Goal: Task Accomplishment & Management: Manage account settings

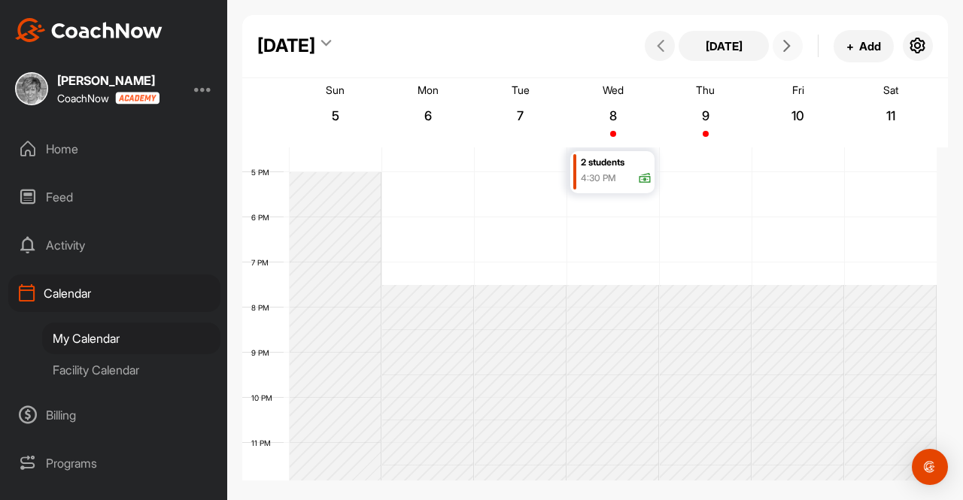
scroll to position [749, 0]
click at [59, 151] on div "Home" at bounding box center [114, 149] width 212 height 38
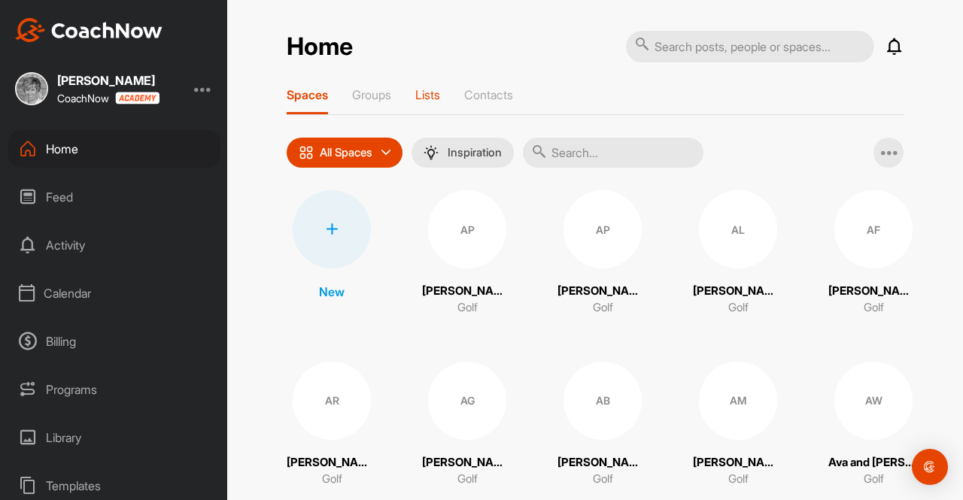
click at [424, 95] on p "Lists" at bounding box center [427, 94] width 25 height 15
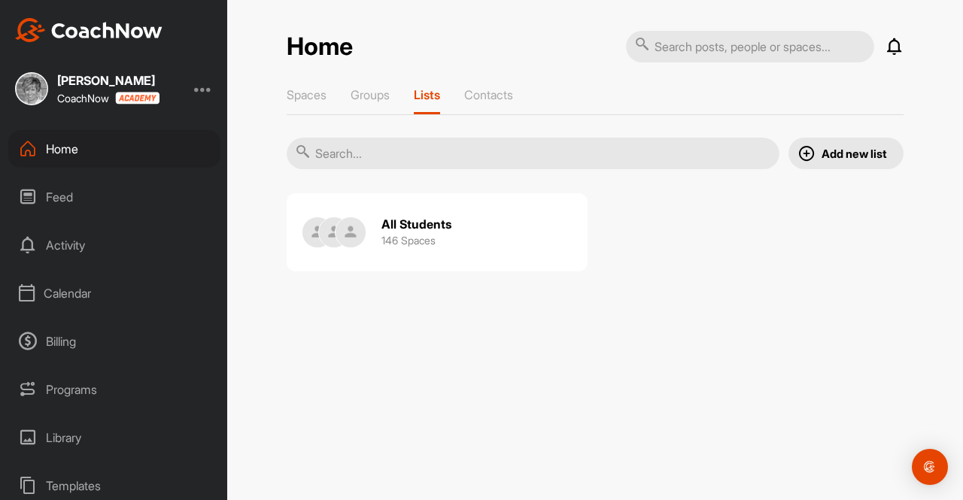
click at [433, 218] on h2 "All Students" at bounding box center [416, 225] width 70 height 16
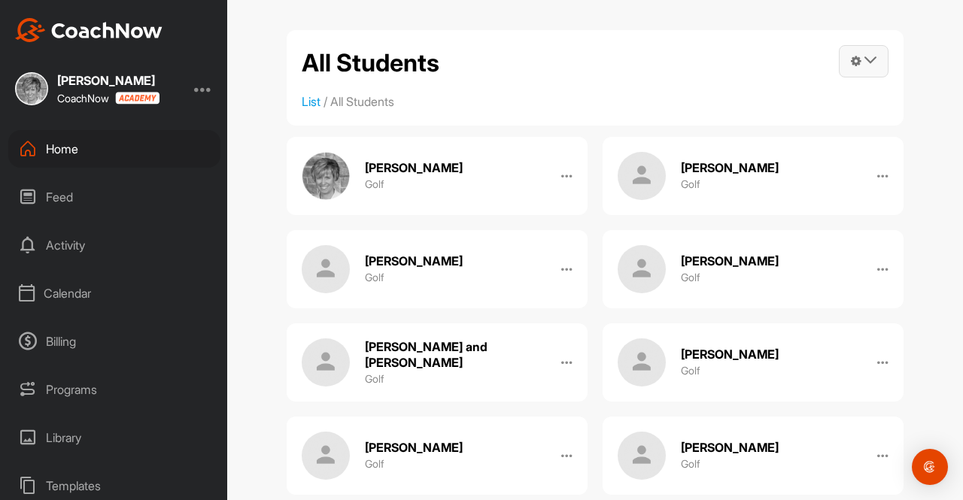
click at [870, 55] on icon at bounding box center [870, 60] width 12 height 12
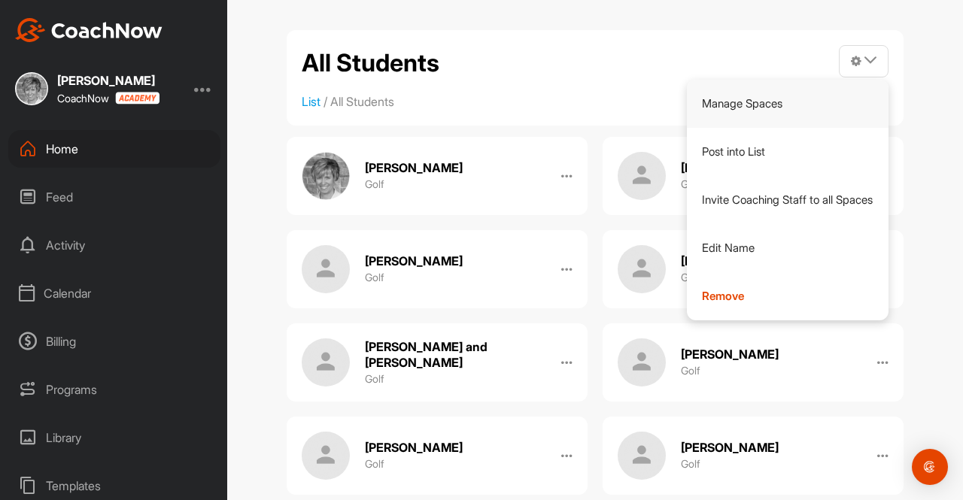
click at [750, 99] on link "Manage Spaces" at bounding box center [788, 104] width 202 height 48
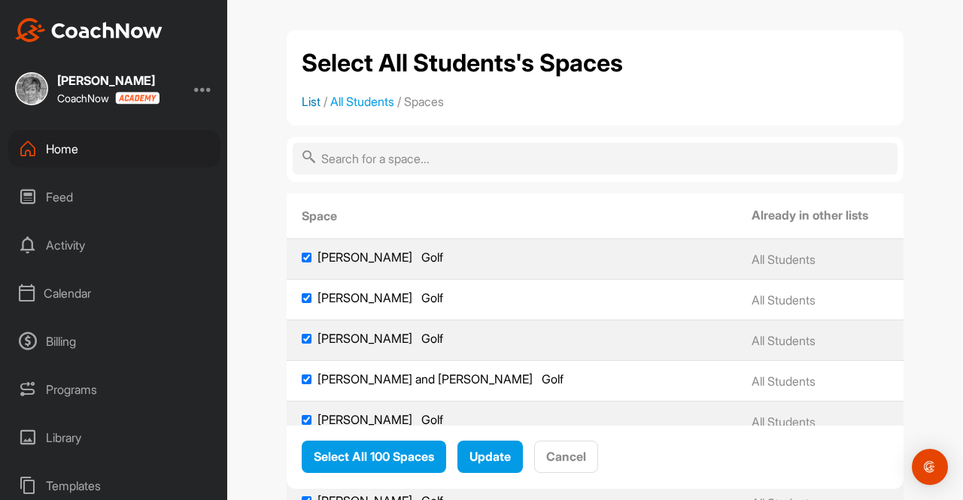
click at [307, 102] on link "List" at bounding box center [311, 101] width 19 height 15
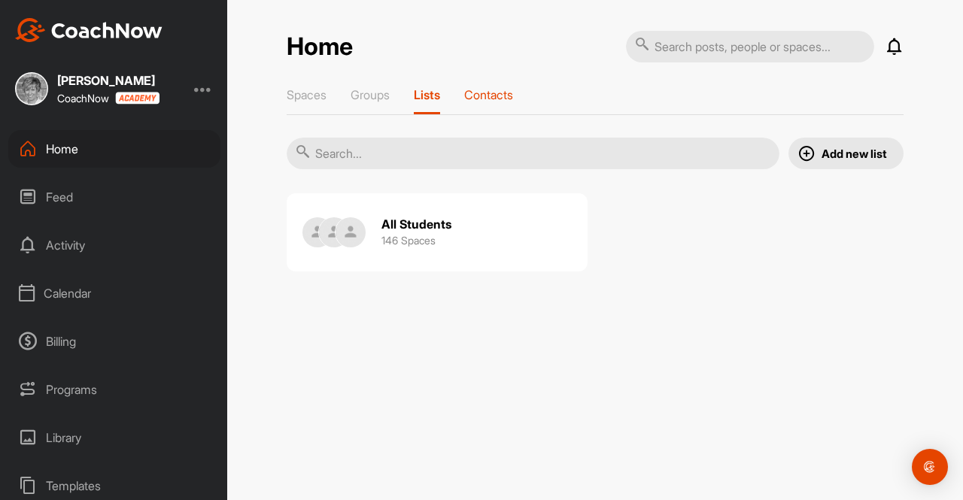
click at [497, 92] on p "Contacts" at bounding box center [488, 94] width 49 height 15
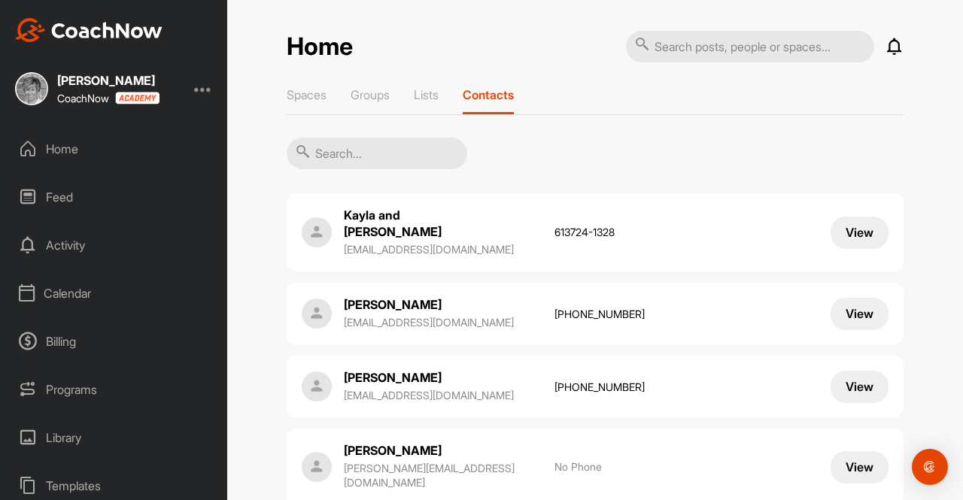
click at [338, 150] on input "text" at bounding box center [377, 154] width 181 height 32
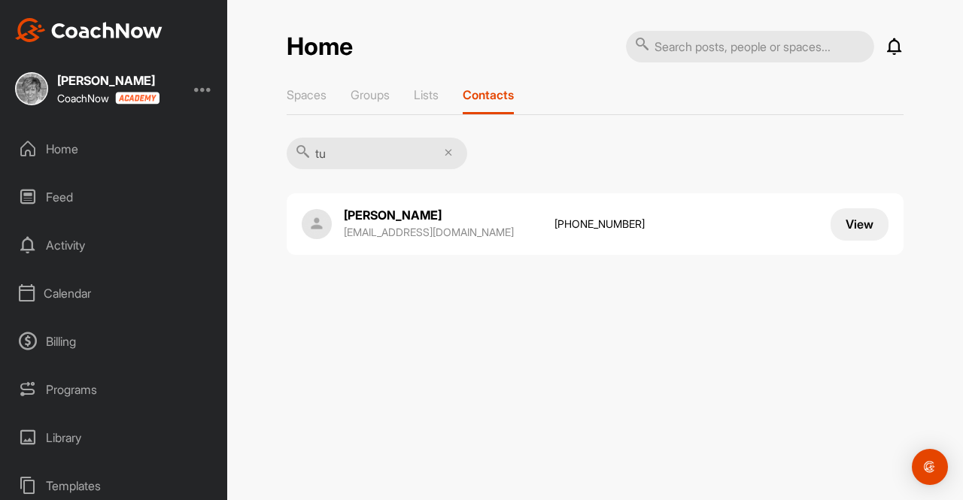
type input "t"
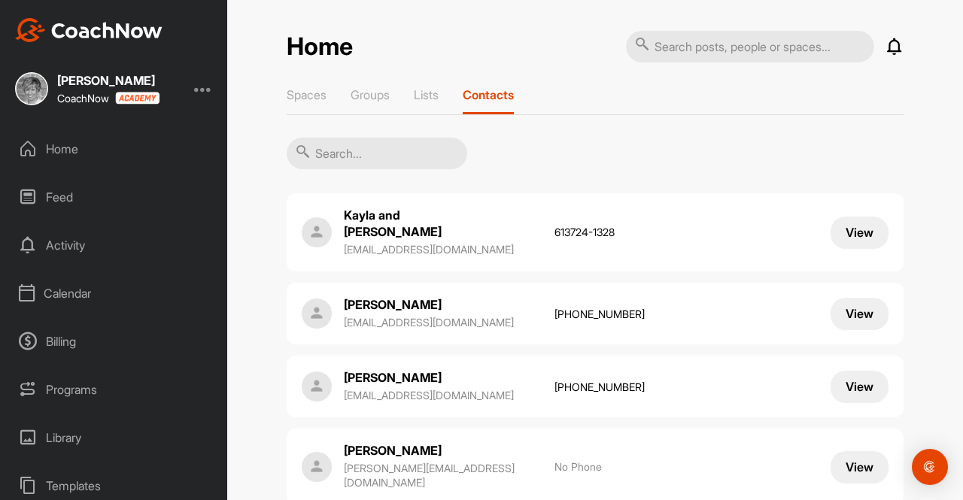
click at [497, 92] on p "Contacts" at bounding box center [488, 94] width 51 height 15
drag, startPoint x: 340, startPoint y: 213, endPoint x: 462, endPoint y: 217, distance: 121.9
click at [462, 217] on p "Kayla and [PERSON_NAME]" at bounding box center [419, 224] width 150 height 34
copy p "Kayla and [PERSON_NAME]"
click at [344, 242] on p "[EMAIL_ADDRESS][DOMAIN_NAME]" at bounding box center [442, 249] width 196 height 15
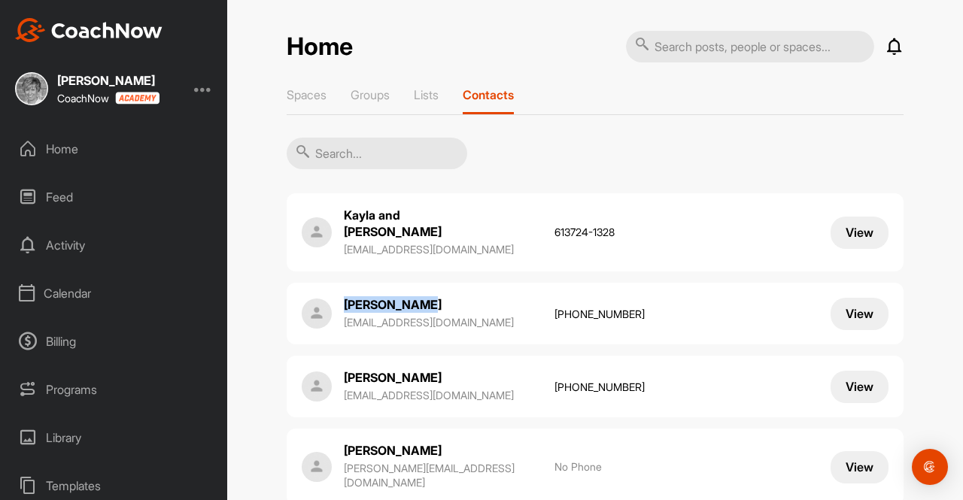
drag, startPoint x: 412, startPoint y: 286, endPoint x: 336, endPoint y: 287, distance: 76.7
click at [336, 296] on div "[PERSON_NAME] [PERSON_NAME][EMAIL_ADDRESS][DOMAIN_NAME] [PHONE_NUMBER]" at bounding box center [421, 313] width 238 height 35
copy p "[PERSON_NAME]"
drag, startPoint x: 413, startPoint y: 356, endPoint x: 331, endPoint y: 356, distance: 82.0
click at [331, 369] on div "[PERSON_NAME] [EMAIL_ADDRESS][DOMAIN_NAME] [PHONE_NUMBER]" at bounding box center [421, 386] width 238 height 35
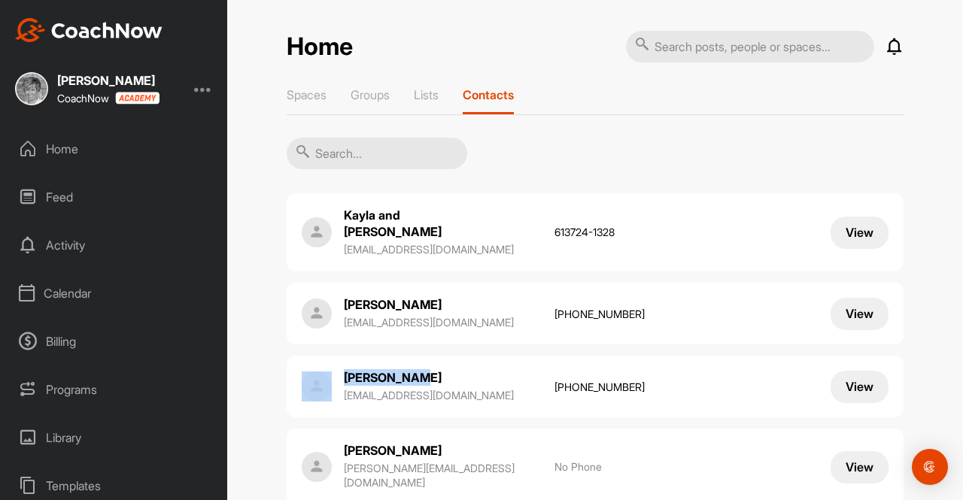
copy div "[PERSON_NAME]"
click at [450, 388] on p "[EMAIL_ADDRESS][DOMAIN_NAME]" at bounding box center [442, 395] width 196 height 15
drag, startPoint x: 430, startPoint y: 433, endPoint x: 336, endPoint y: 433, distance: 94.8
click at [336, 442] on div "[PERSON_NAME] [EMAIL_ADDRESS][PERSON_NAME][DOMAIN_NAME]" at bounding box center [421, 467] width 238 height 50
copy p "[PERSON_NAME]"
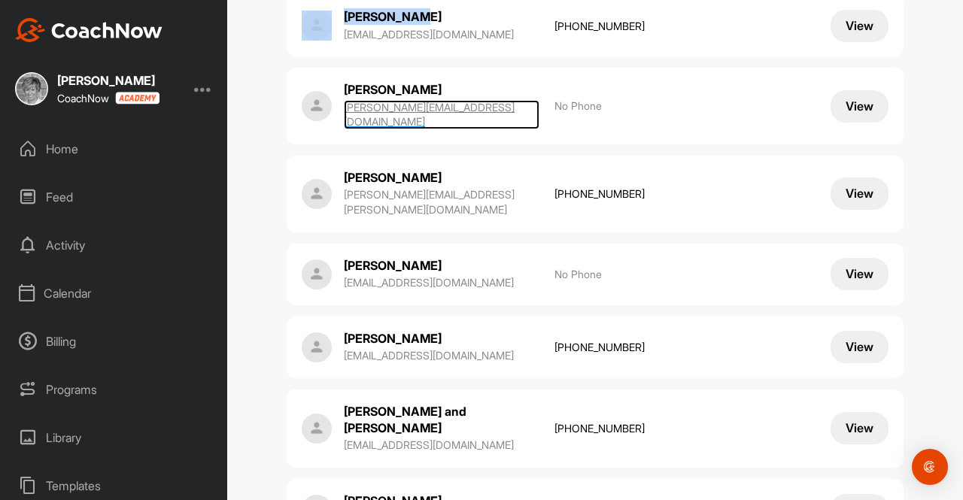
scroll to position [409, 0]
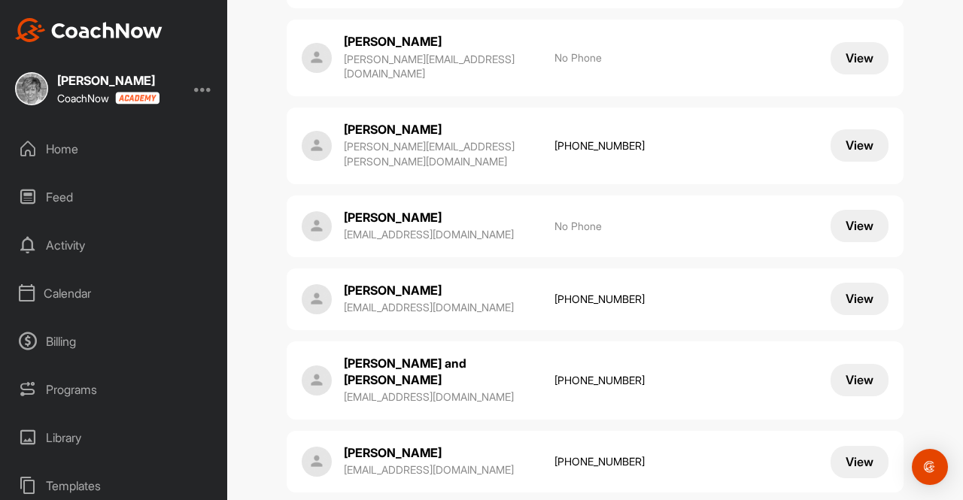
drag, startPoint x: 445, startPoint y: 93, endPoint x: 334, endPoint y: 95, distance: 111.4
click at [334, 121] on div "Avianna Anselmo [EMAIL_ADDRESS][PERSON_NAME][DOMAIN_NAME] [PHONE_NUMBER]" at bounding box center [421, 146] width 238 height 50
copy p "[PERSON_NAME]"
drag, startPoint x: 444, startPoint y: 172, endPoint x: 336, endPoint y: 172, distance: 107.6
click at [336, 209] on div "[PERSON_NAME] [EMAIL_ADDRESS][DOMAIN_NAME]" at bounding box center [421, 226] width 238 height 35
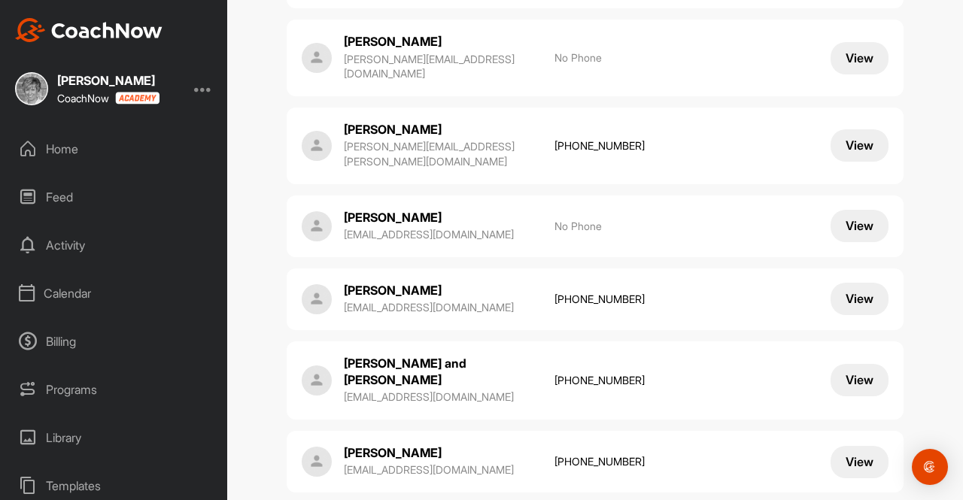
copy p "[PERSON_NAME]"
drag, startPoint x: 415, startPoint y: 242, endPoint x: 339, endPoint y: 245, distance: 76.8
click at [344, 282] on p "[PERSON_NAME]" at bounding box center [419, 290] width 150 height 17
drag, startPoint x: 477, startPoint y: 314, endPoint x: 340, endPoint y: 307, distance: 137.1
click at [344, 355] on p "[PERSON_NAME] and [PERSON_NAME]" at bounding box center [419, 372] width 150 height 34
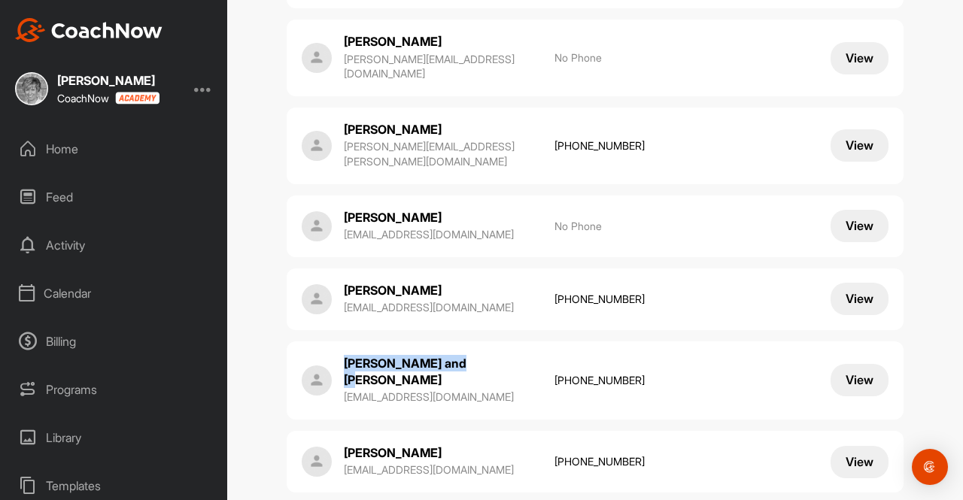
copy p "[PERSON_NAME] and [PERSON_NAME]"
drag, startPoint x: 429, startPoint y: 388, endPoint x: 335, endPoint y: 386, distance: 94.1
click at [335, 445] on div "[PERSON_NAME] [EMAIL_ADDRESS][DOMAIN_NAME] [PHONE_NUMBER]" at bounding box center [421, 462] width 238 height 35
copy p "[PERSON_NAME]"
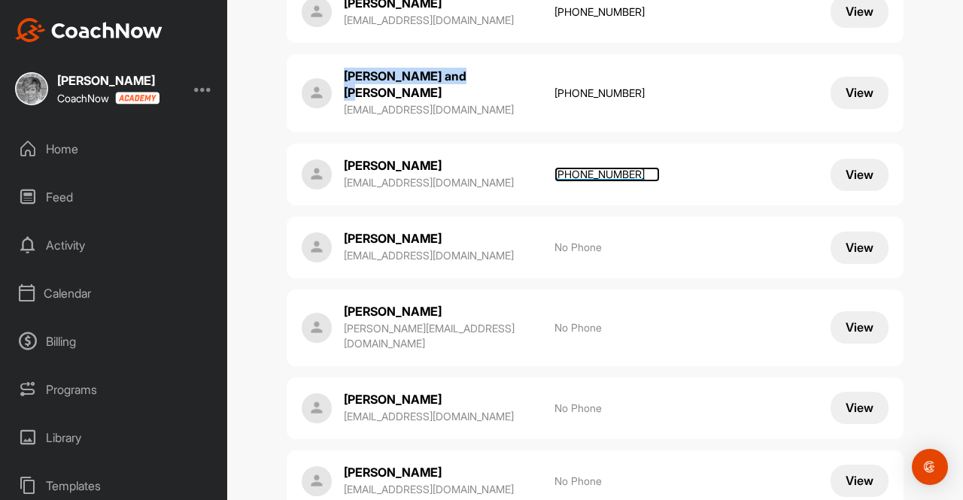
scroll to position [724, 0]
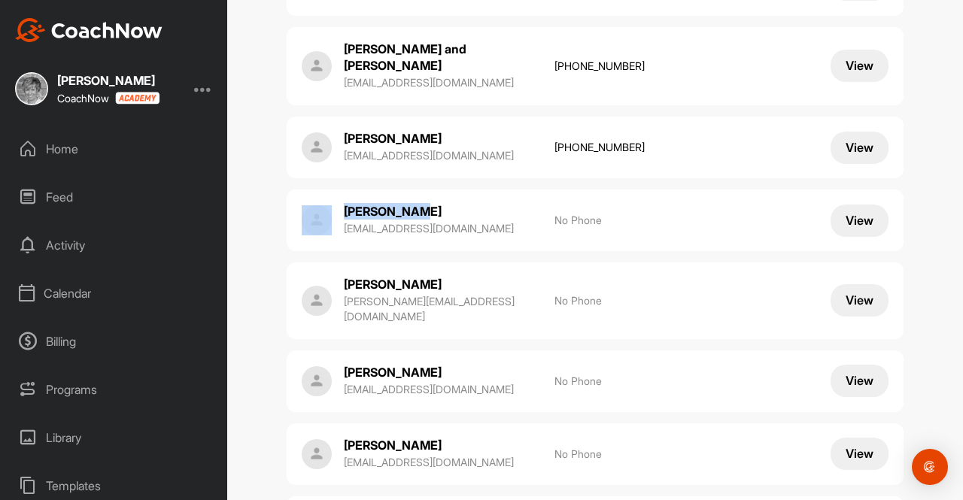
drag, startPoint x: 418, startPoint y: 146, endPoint x: 330, endPoint y: 147, distance: 88.0
click at [330, 203] on div "[PERSON_NAME] [EMAIL_ADDRESS][DOMAIN_NAME]" at bounding box center [421, 220] width 238 height 35
copy div "[PERSON_NAME]"
drag, startPoint x: 441, startPoint y: 221, endPoint x: 333, endPoint y: 226, distance: 107.7
click at [333, 276] on div "[PERSON_NAME] [PERSON_NAME][EMAIL_ADDRESS][DOMAIN_NAME]" at bounding box center [421, 301] width 238 height 50
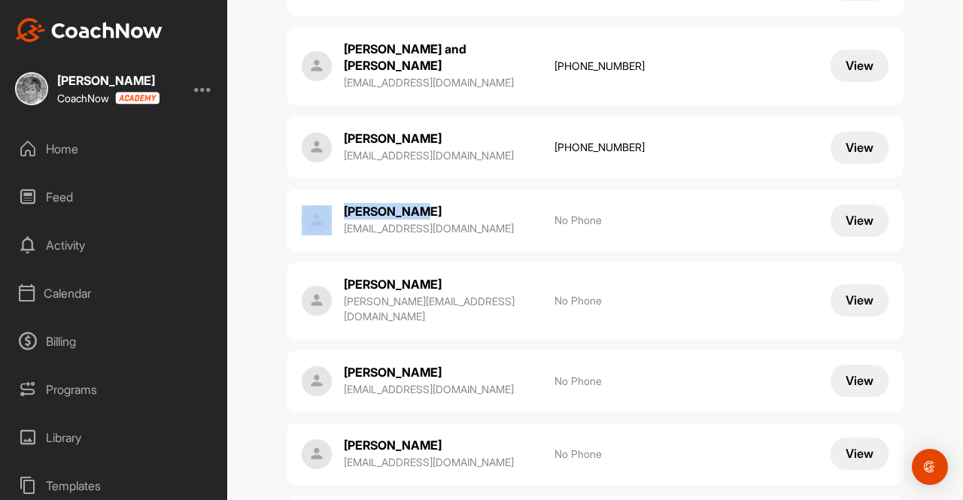
copy p "[PERSON_NAME]"
click at [452, 294] on p "[PERSON_NAME][EMAIL_ADDRESS][DOMAIN_NAME]" at bounding box center [442, 308] width 196 height 29
drag, startPoint x: 443, startPoint y: 294, endPoint x: 338, endPoint y: 293, distance: 105.3
click at [344, 364] on p "[PERSON_NAME]" at bounding box center [419, 372] width 150 height 17
click at [510, 424] on div "[PERSON_NAME] [EMAIL_ADDRESS][DOMAIN_NAME] No Phone View" at bounding box center [595, 455] width 617 height 62
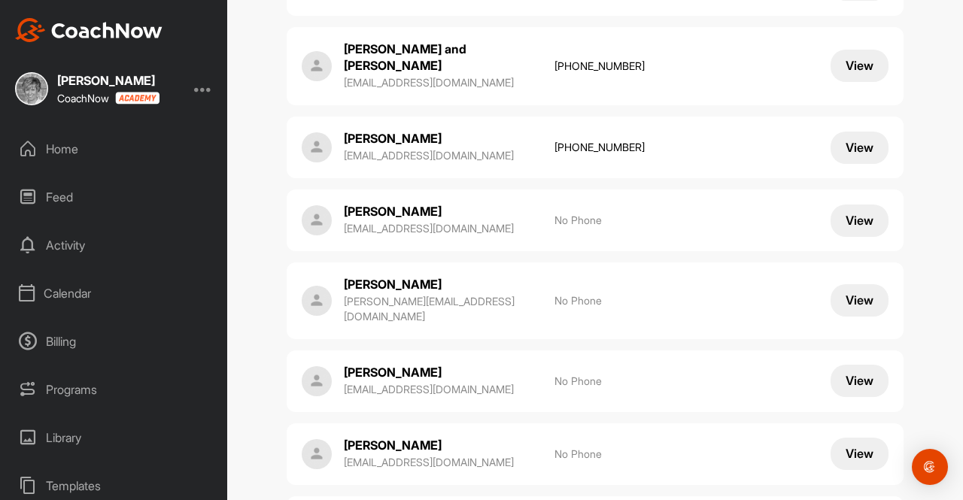
drag, startPoint x: 442, startPoint y: 295, endPoint x: 332, endPoint y: 297, distance: 110.6
click at [332, 364] on div "[PERSON_NAME] [PERSON_NAME][EMAIL_ADDRESS][DOMAIN_NAME]" at bounding box center [421, 381] width 238 height 35
drag, startPoint x: 414, startPoint y: 363, endPoint x: 331, endPoint y: 372, distance: 83.2
click at [331, 437] on div "[PERSON_NAME] [EMAIL_ADDRESS][DOMAIN_NAME]" at bounding box center [421, 454] width 238 height 35
drag, startPoint x: 460, startPoint y: 439, endPoint x: 336, endPoint y: 440, distance: 124.9
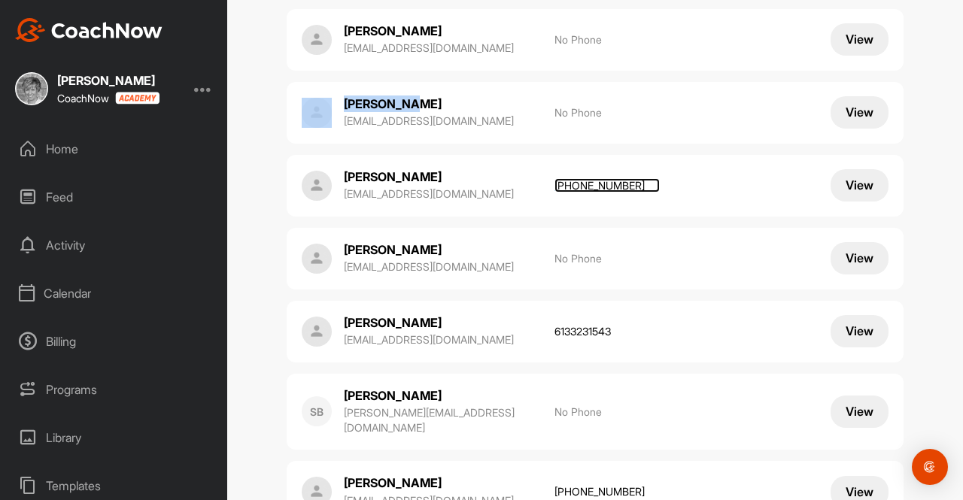
scroll to position [1074, 0]
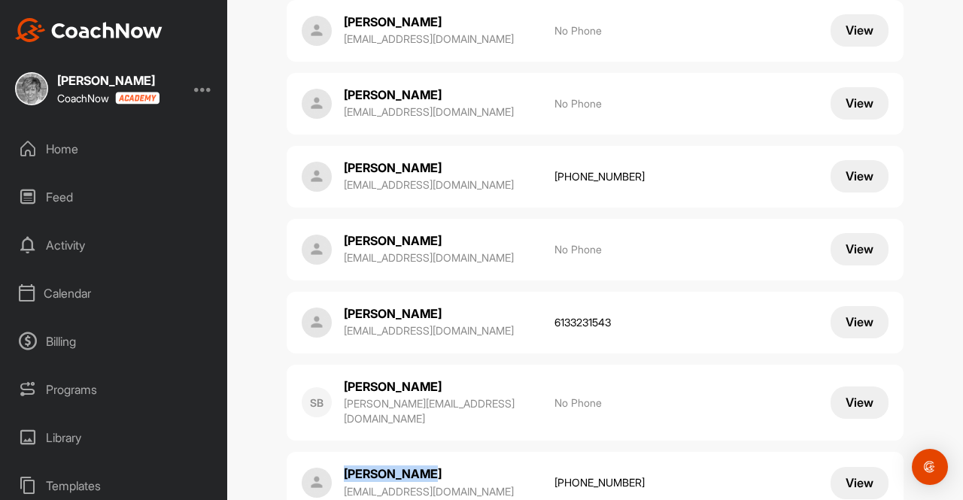
drag, startPoint x: 420, startPoint y: 378, endPoint x: 334, endPoint y: 375, distance: 85.8
click at [334, 466] on div "[PERSON_NAME] [EMAIL_ADDRESS][DOMAIN_NAME] [PHONE_NUMBER]" at bounding box center [421, 483] width 238 height 35
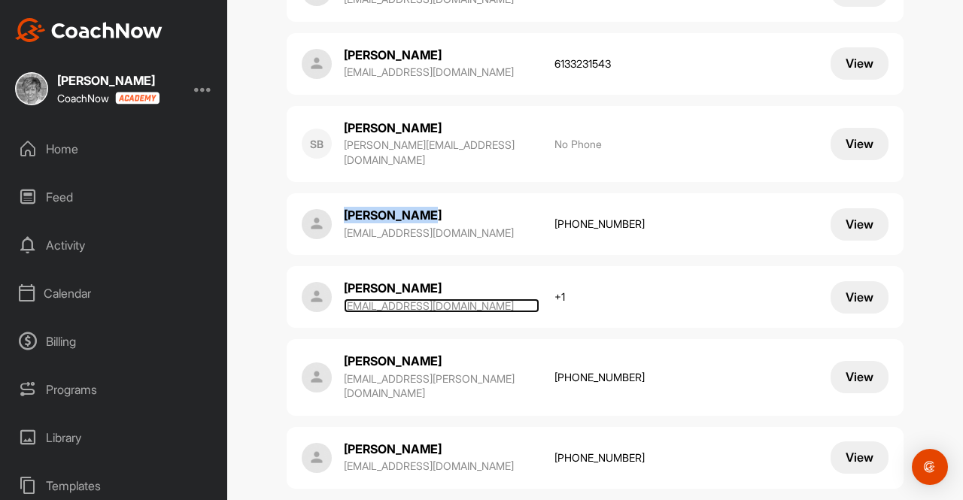
scroll to position [1362, 0]
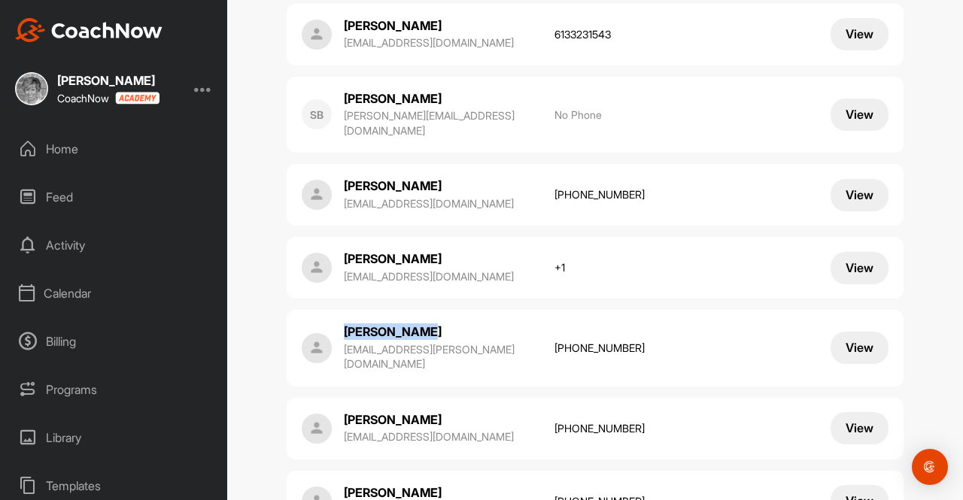
drag, startPoint x: 415, startPoint y: 238, endPoint x: 337, endPoint y: 240, distance: 78.3
click at [337, 323] on div "Lincoln Blom [EMAIL_ADDRESS][PERSON_NAME][DOMAIN_NAME] [PHONE_NUMBER]" at bounding box center [421, 348] width 238 height 50
drag, startPoint x: 424, startPoint y: 312, endPoint x: 338, endPoint y: 312, distance: 86.5
click at [344, 412] on p "[PERSON_NAME]" at bounding box center [419, 420] width 150 height 17
drag, startPoint x: 436, startPoint y: 384, endPoint x: 333, endPoint y: 378, distance: 104.0
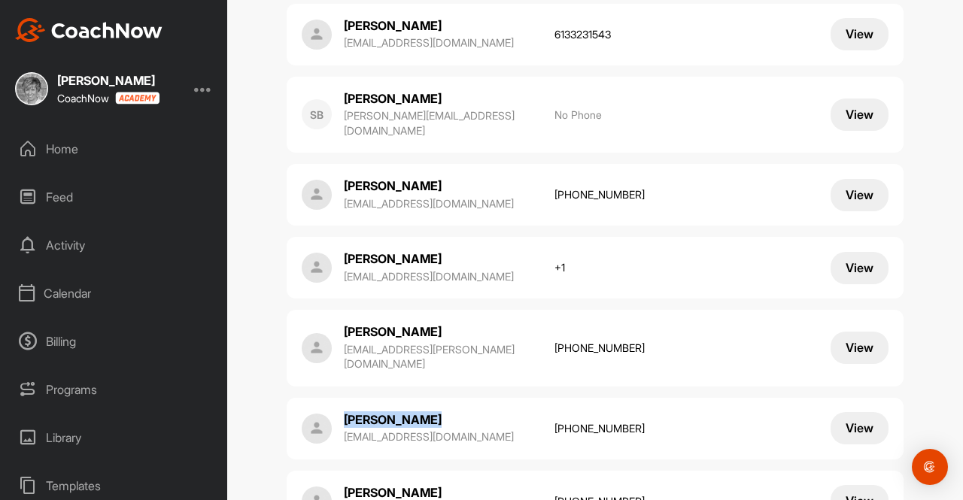
click at [333, 484] on div "[PERSON_NAME] [EMAIL_ADDRESS][DOMAIN_NAME] [PHONE_NUMBER]" at bounding box center [421, 501] width 238 height 35
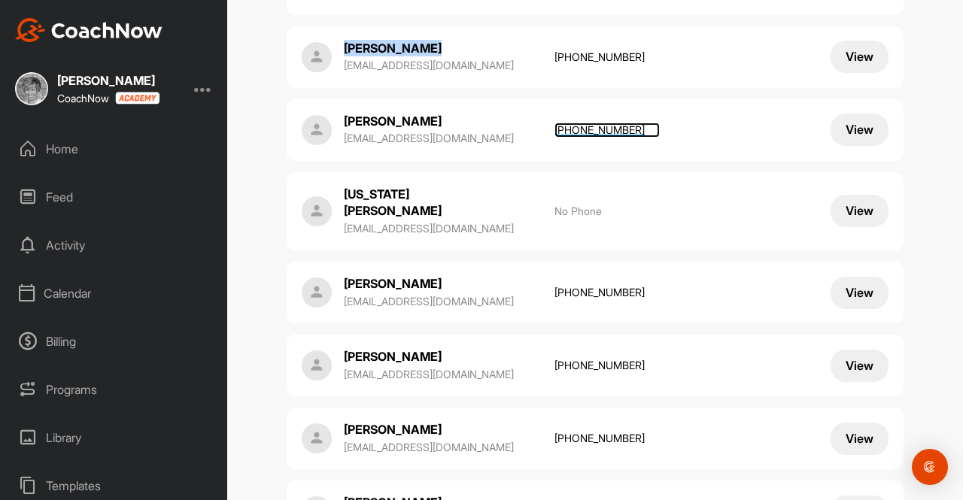
scroll to position [1738, 0]
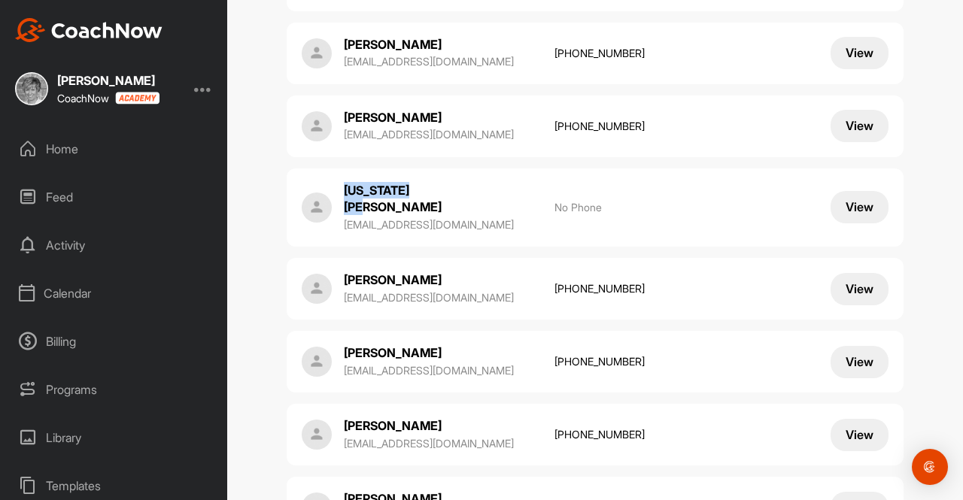
drag, startPoint x: 421, startPoint y: 74, endPoint x: 340, endPoint y: 84, distance: 81.0
click at [344, 182] on p "[US_STATE][PERSON_NAME]" at bounding box center [419, 199] width 150 height 34
drag, startPoint x: 415, startPoint y: 230, endPoint x: 334, endPoint y: 225, distance: 81.4
click at [334, 345] on div "[PERSON_NAME] [EMAIL_ADDRESS][DOMAIN_NAME] [PHONE_NUMBER]" at bounding box center [421, 362] width 238 height 35
drag, startPoint x: 409, startPoint y: 300, endPoint x: 436, endPoint y: 324, distance: 35.7
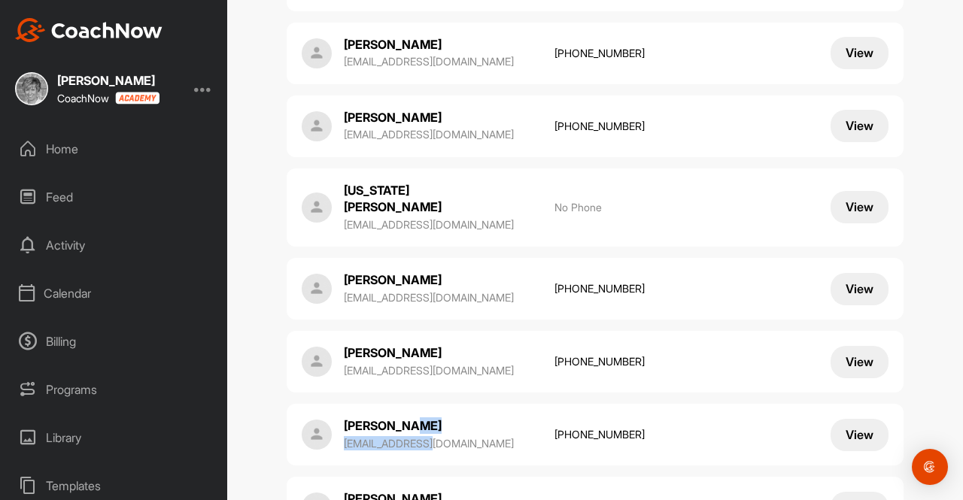
click at [436, 418] on div "[PERSON_NAME] [EMAIL_ADDRESS][DOMAIN_NAME] [PHONE_NUMBER]" at bounding box center [442, 435] width 196 height 35
click at [450, 436] on p "[EMAIL_ADDRESS][DOMAIN_NAME]" at bounding box center [442, 443] width 196 height 15
click at [453, 404] on div "[PERSON_NAME] [EMAIL_ADDRESS][DOMAIN_NAME] [PHONE_NUMBER] [PHONE_NUMBER] View" at bounding box center [595, 435] width 617 height 62
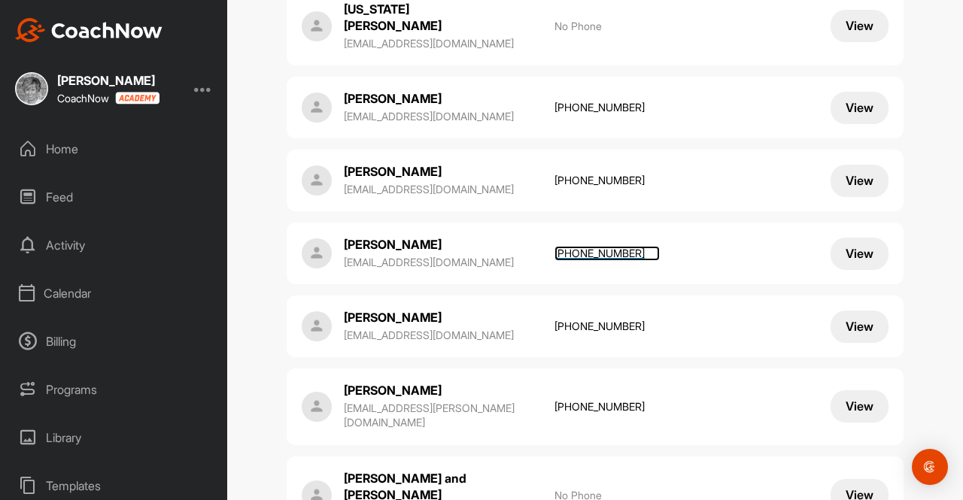
scroll to position [1923, 0]
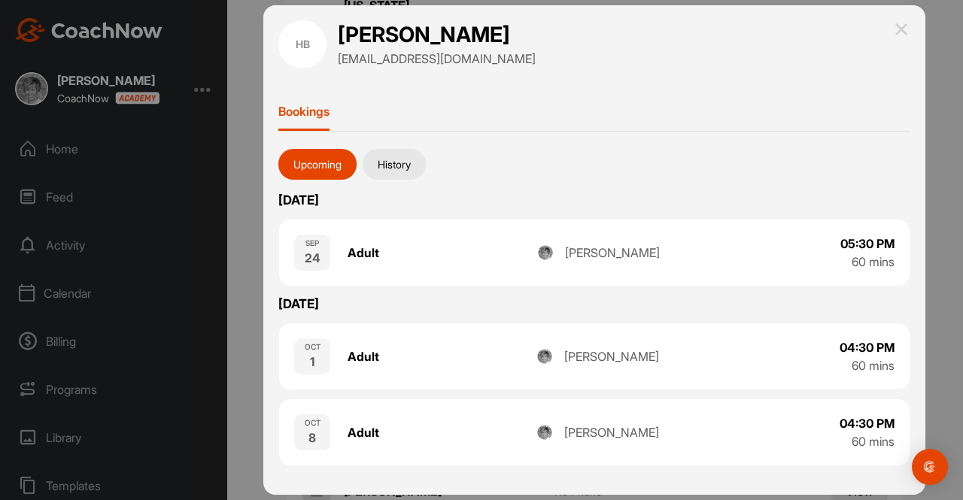
click at [900, 26] on img at bounding box center [901, 29] width 18 height 18
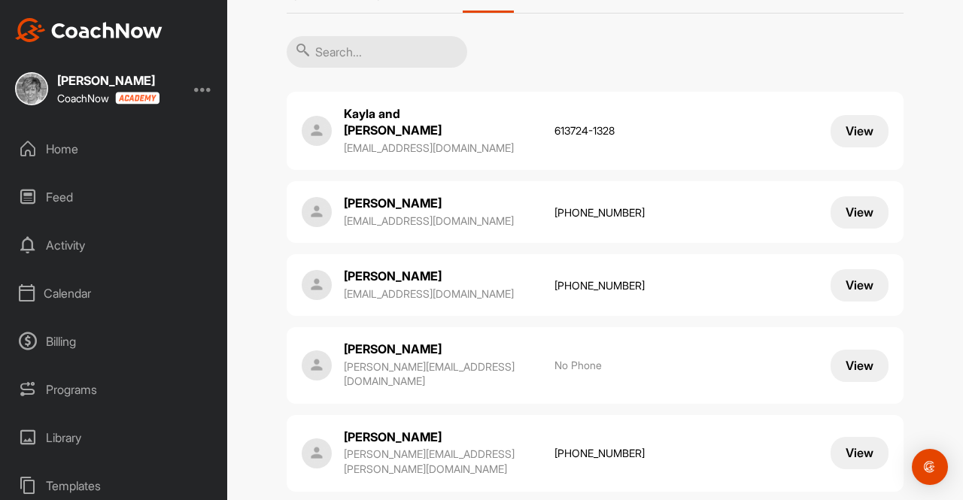
scroll to position [0, 0]
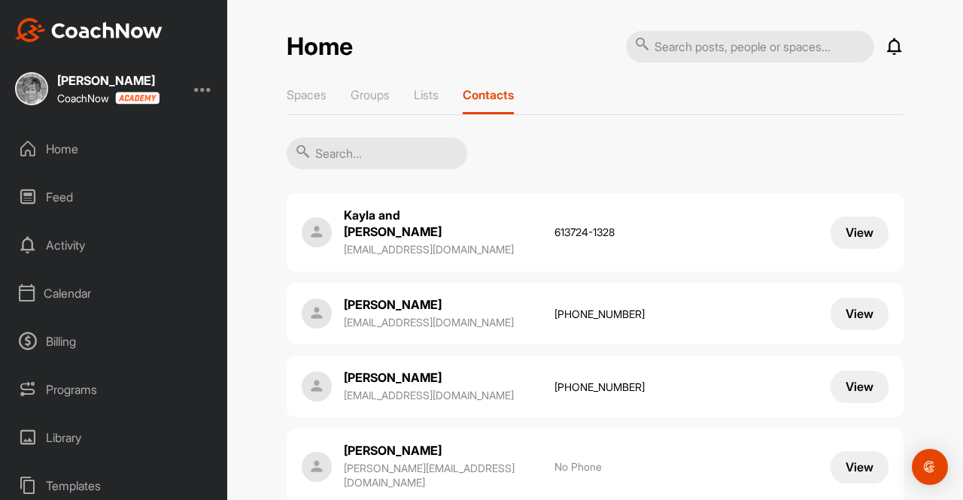
click at [322, 157] on input "text" at bounding box center [377, 154] width 181 height 32
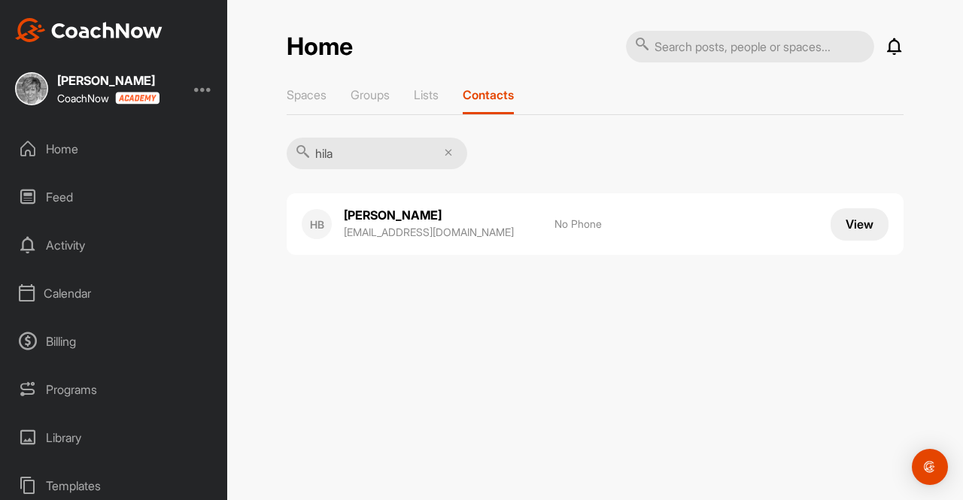
type input "hila"
click at [314, 223] on div "HB" at bounding box center [317, 224] width 30 height 30
click at [399, 225] on p "[EMAIL_ADDRESS][DOMAIN_NAME]" at bounding box center [442, 232] width 196 height 15
drag, startPoint x: 855, startPoint y: 219, endPoint x: 862, endPoint y: 223, distance: 8.8
click at [862, 223] on button "View" at bounding box center [860, 224] width 58 height 32
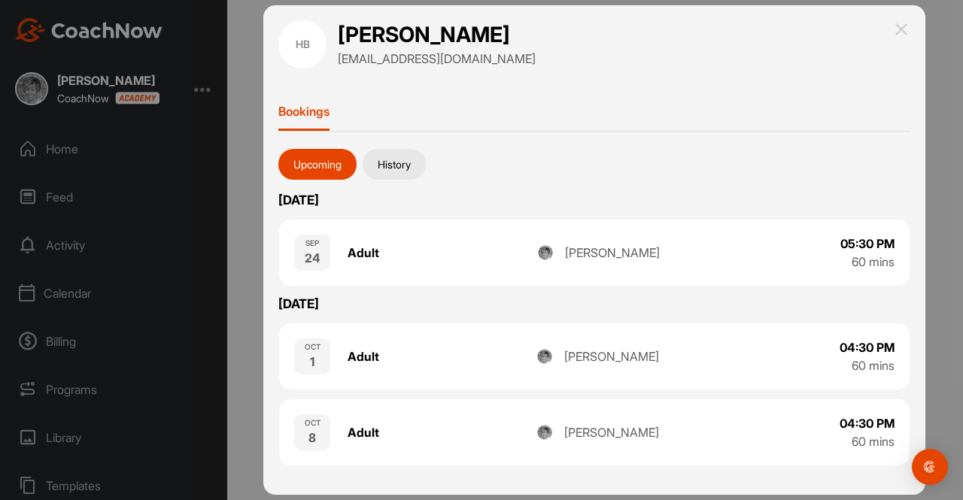
click at [393, 166] on button "History" at bounding box center [394, 165] width 63 height 32
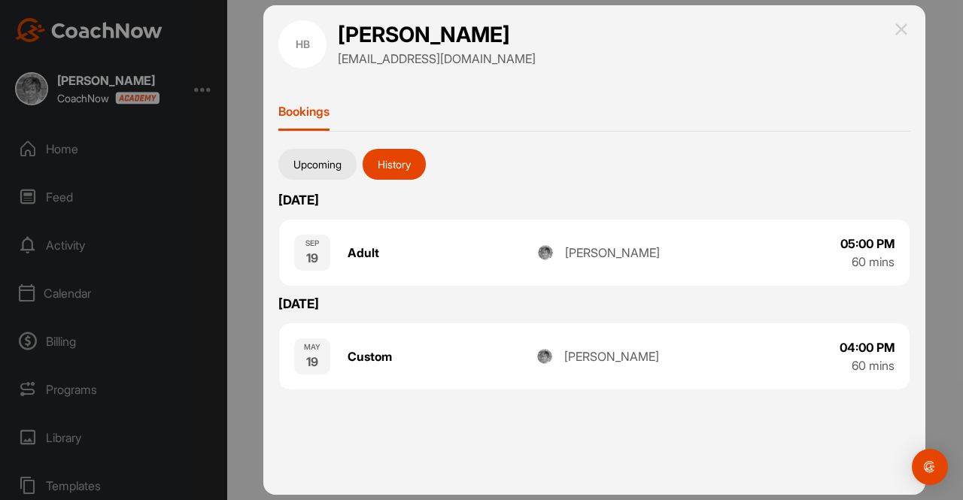
click at [904, 26] on img at bounding box center [901, 29] width 18 height 18
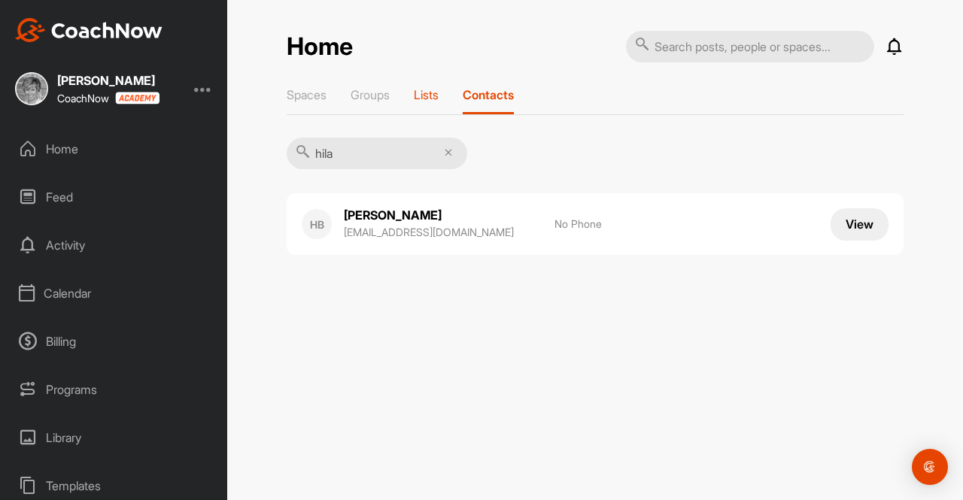
click at [430, 94] on p "Lists" at bounding box center [426, 94] width 25 height 15
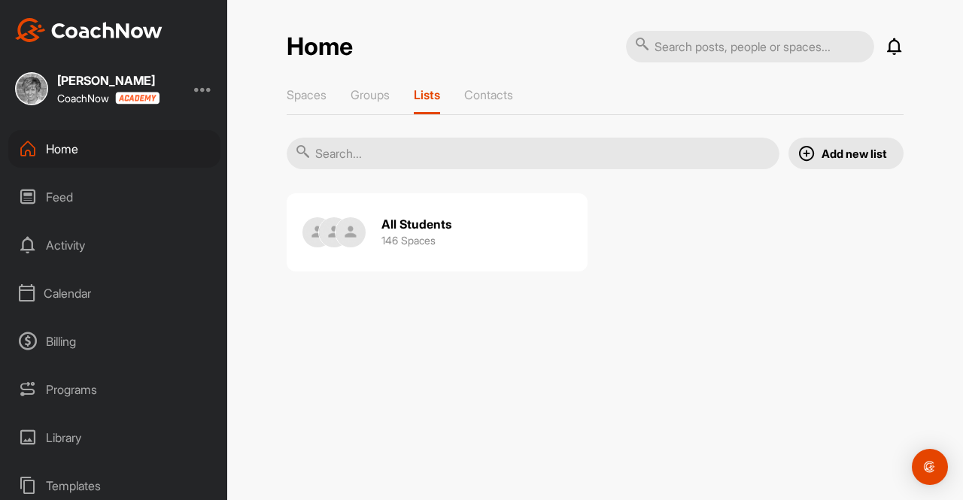
click at [408, 217] on h2 "All Students" at bounding box center [416, 225] width 70 height 16
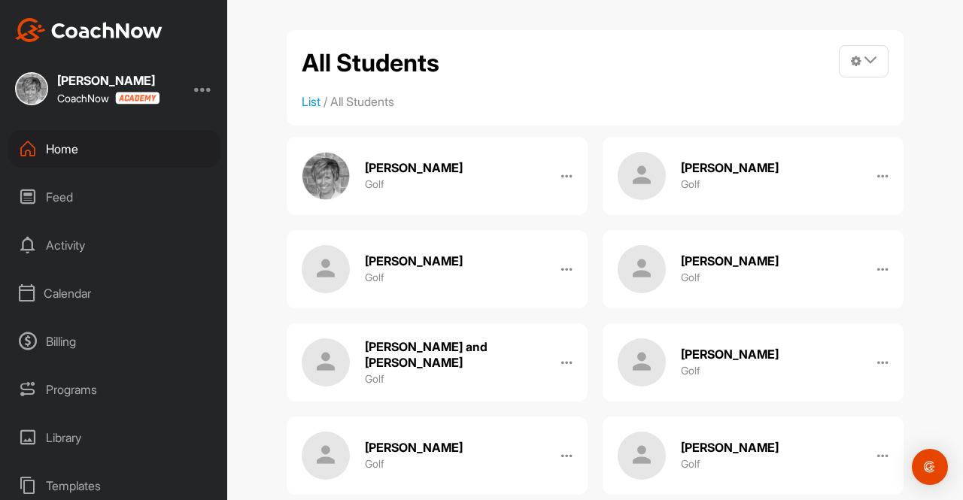
drag, startPoint x: 872, startPoint y: 59, endPoint x: 362, endPoint y: 101, distance: 511.7
click at [362, 101] on li "All Students" at bounding box center [362, 102] width 64 height 18
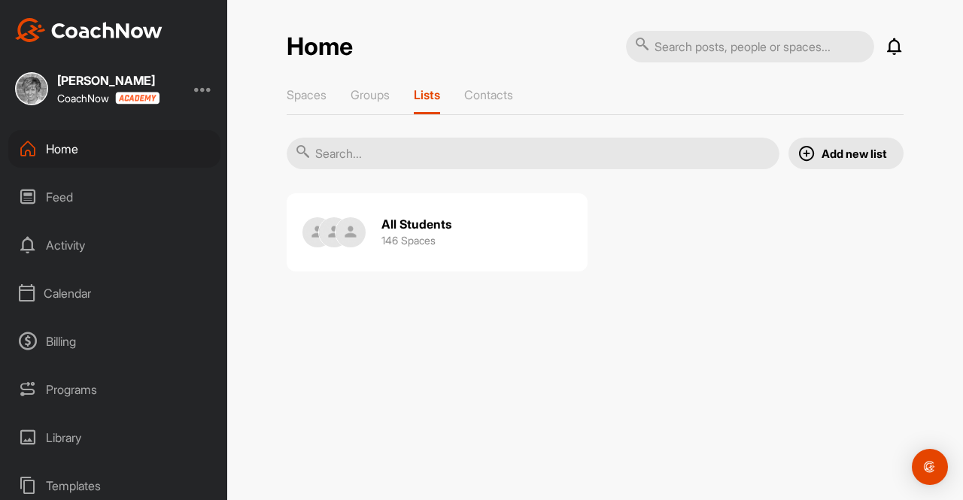
click at [326, 234] on img at bounding box center [334, 232] width 30 height 30
click at [490, 93] on p "Contacts" at bounding box center [488, 94] width 49 height 15
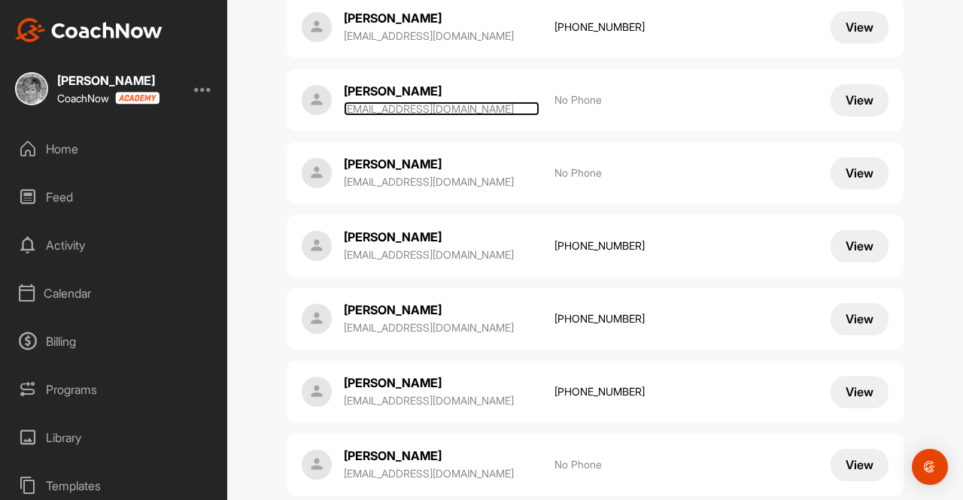
scroll to position [2549, 0]
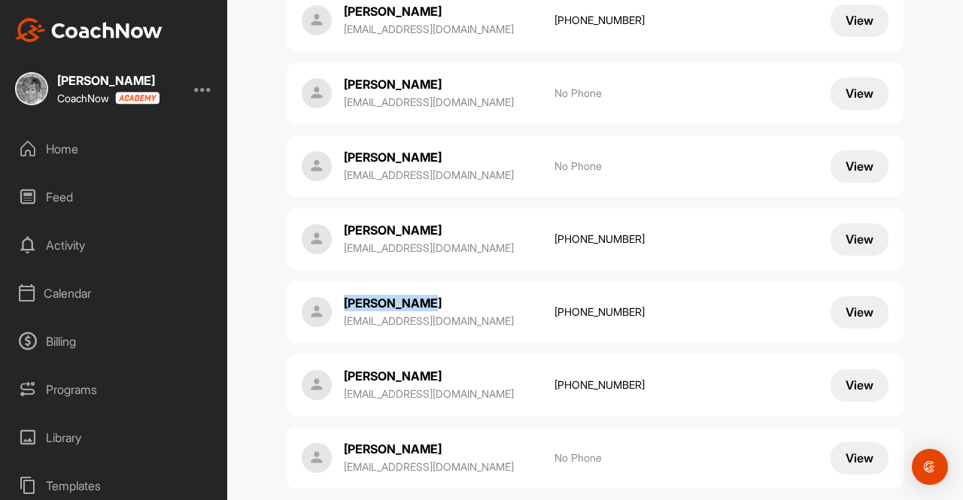
drag, startPoint x: 415, startPoint y: 147, endPoint x: 338, endPoint y: 142, distance: 76.9
click at [344, 295] on p "[PERSON_NAME]" at bounding box center [419, 303] width 150 height 17
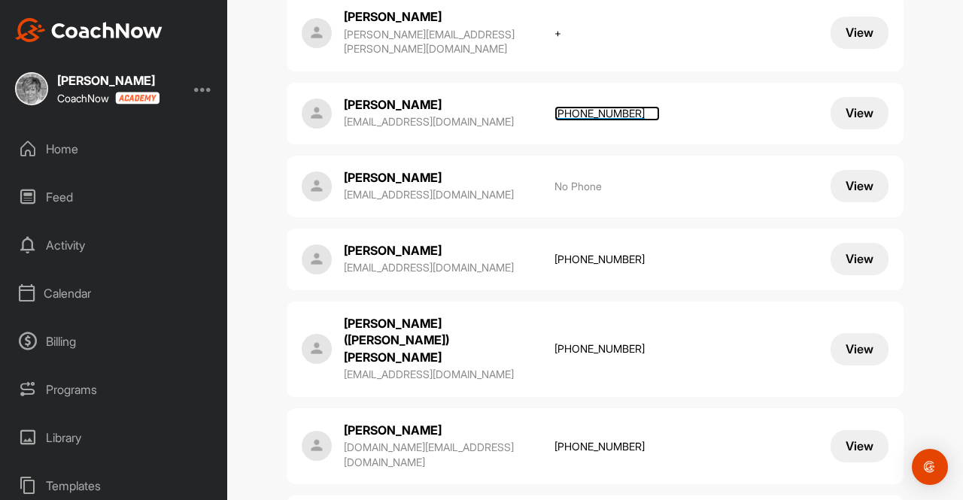
scroll to position [3387, 0]
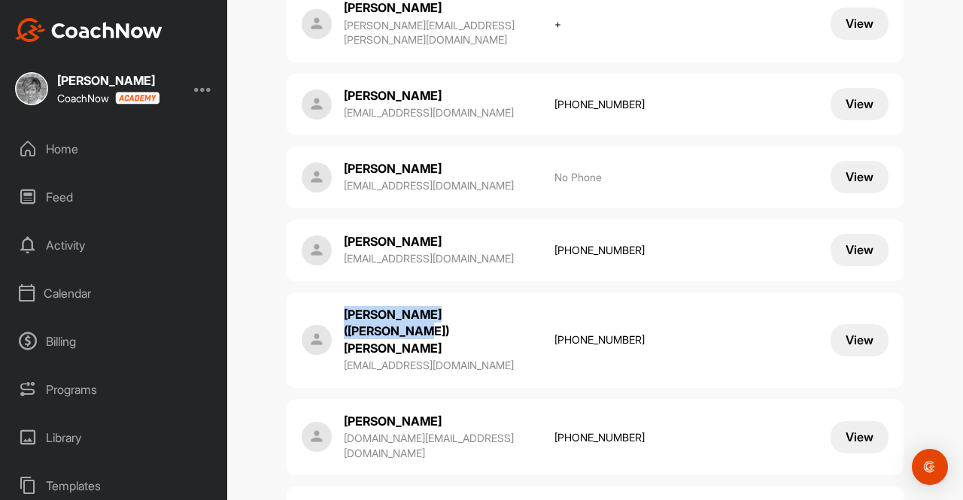
drag, startPoint x: 442, startPoint y: 114, endPoint x: 333, endPoint y: 108, distance: 109.2
click at [333, 306] on div "[PERSON_NAME] ([PERSON_NAME]) [PERSON_NAME] [EMAIL_ADDRESS][DOMAIN_NAME] [PHONE…" at bounding box center [421, 340] width 238 height 68
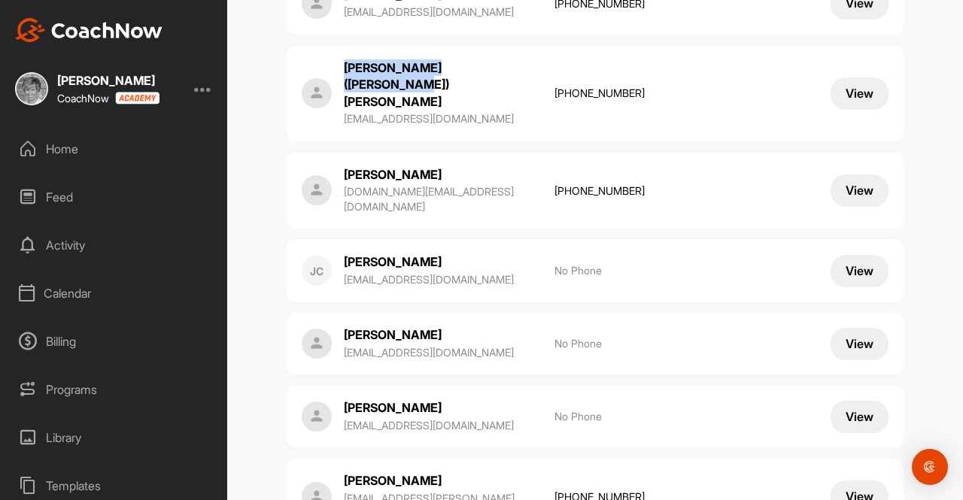
scroll to position [3653, 0]
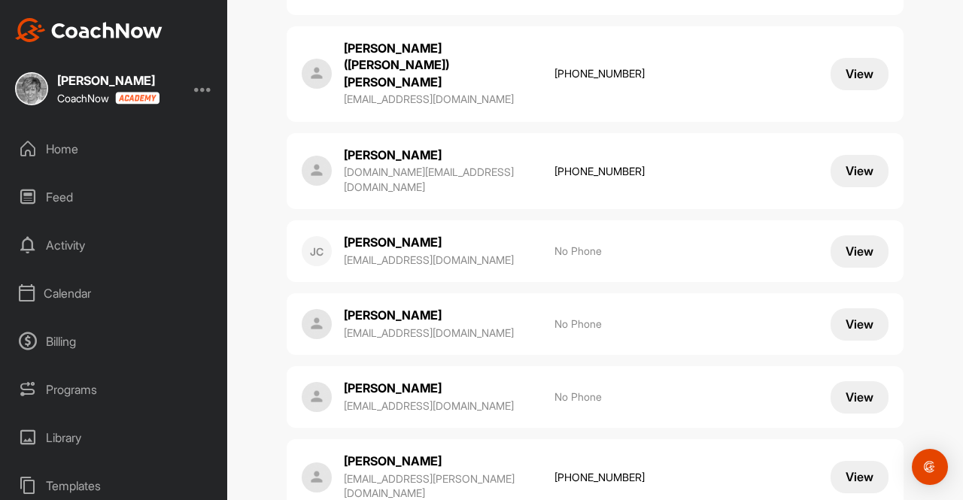
click at [402, 453] on p "[PERSON_NAME]" at bounding box center [419, 461] width 150 height 17
drag, startPoint x: 399, startPoint y: 207, endPoint x: 338, endPoint y: 207, distance: 61.7
click at [344, 453] on p "[PERSON_NAME]" at bounding box center [419, 461] width 150 height 17
drag, startPoint x: 411, startPoint y: 208, endPoint x: 334, endPoint y: 208, distance: 76.7
click at [334, 453] on div "[PERSON_NAME] [EMAIL_ADDRESS][PERSON_NAME][DOMAIN_NAME] [PHONE_NUMBER]" at bounding box center [421, 478] width 238 height 50
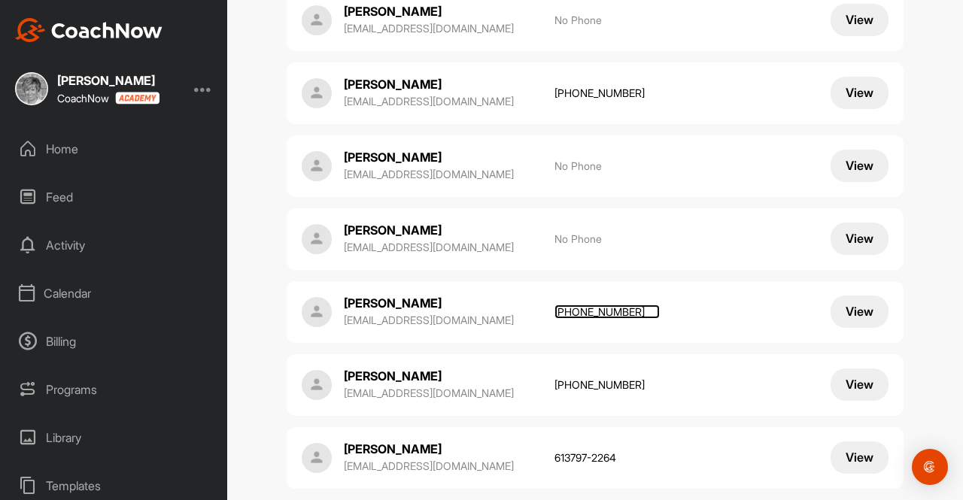
scroll to position [4767, 0]
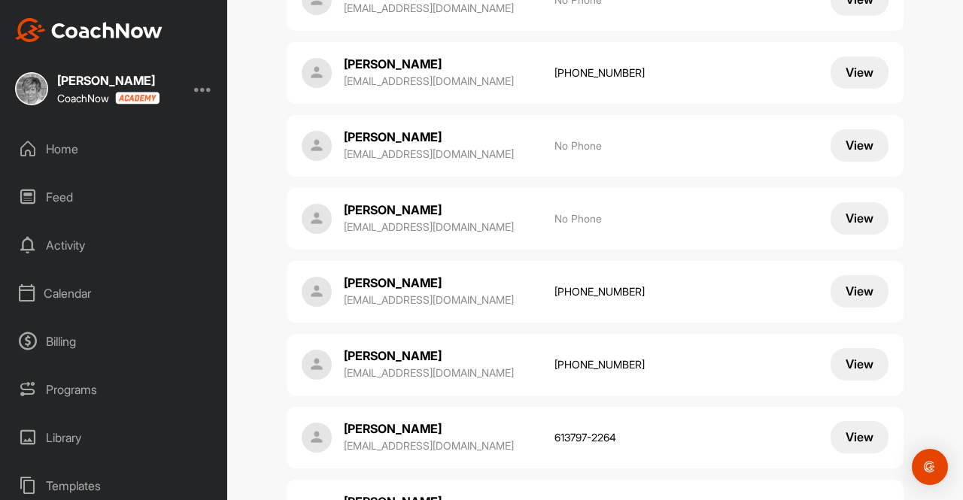
drag, startPoint x: 415, startPoint y: 263, endPoint x: 334, endPoint y: 266, distance: 81.3
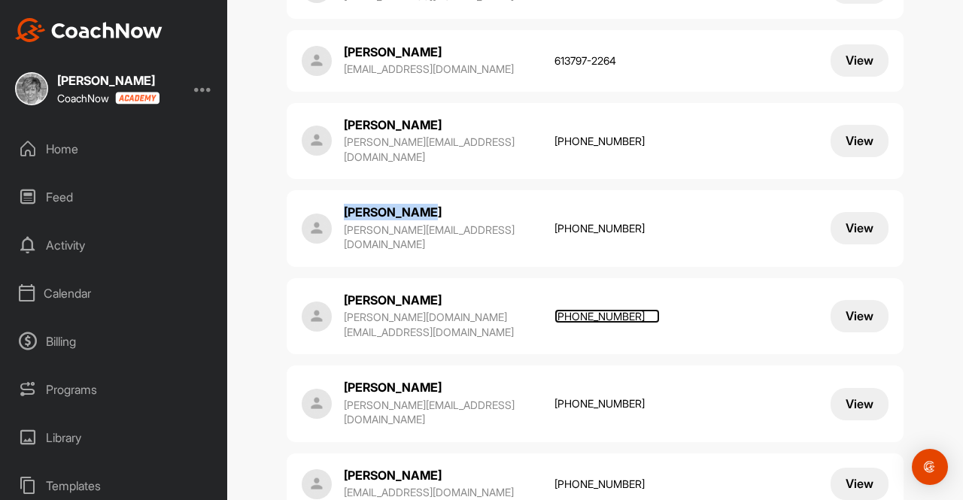
scroll to position [5158, 0]
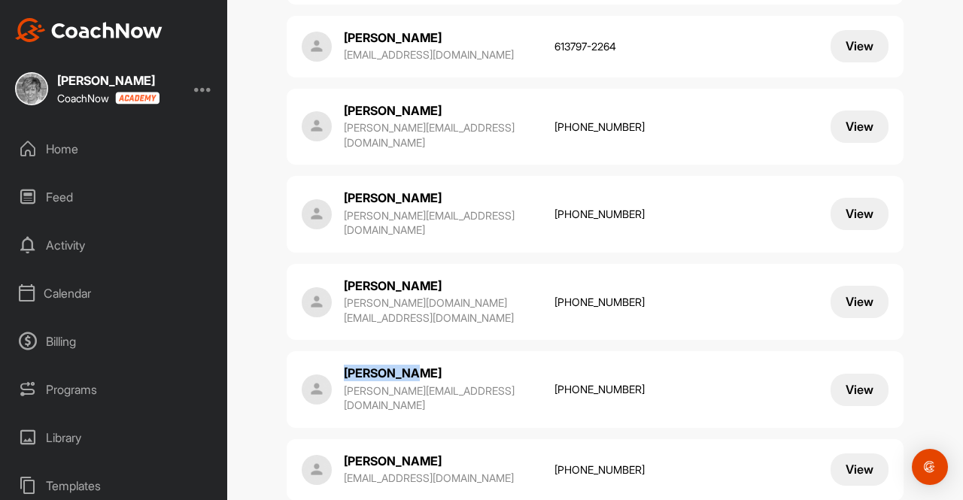
drag, startPoint x: 400, startPoint y: 17, endPoint x: 332, endPoint y: 11, distance: 68.7
click at [332, 365] on div "Ziva Ficko [EMAIL_ADDRESS][DOMAIN_NAME] [PHONE_NUMBER]" at bounding box center [421, 390] width 238 height 50
drag, startPoint x: 448, startPoint y: 80, endPoint x: 336, endPoint y: 96, distance: 113.1
click at [336, 439] on div "[PERSON_NAME] [EMAIL_ADDRESS][DOMAIN_NAME] [PHONE_NUMBER] [PHONE_NUMBER] View" at bounding box center [595, 470] width 617 height 62
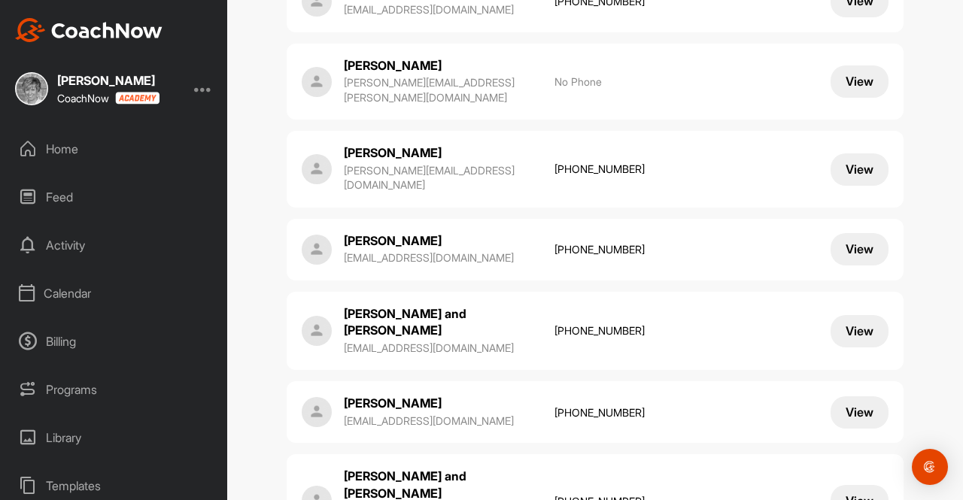
scroll to position [6109, 0]
drag, startPoint x: 450, startPoint y: 34, endPoint x: 337, endPoint y: 34, distance: 112.8
click at [337, 468] on div "[PERSON_NAME] and Ace Fry [EMAIL_ADDRESS][DOMAIN_NAME] [PHONE_NUMBER]" at bounding box center [421, 501] width 238 height 66
drag, startPoint x: 408, startPoint y: 251, endPoint x: 335, endPoint y: 258, distance: 74.0
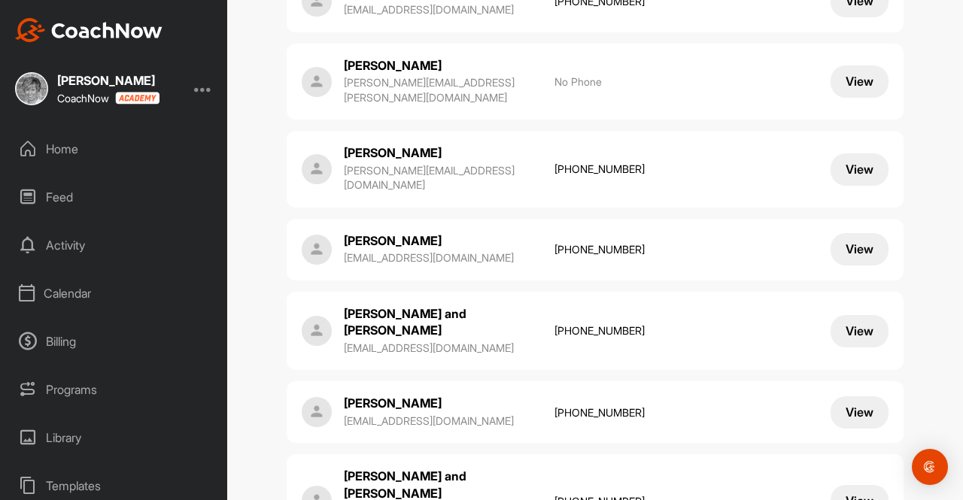
drag, startPoint x: 418, startPoint y: 328, endPoint x: 330, endPoint y: 328, distance: 87.3
drag, startPoint x: 421, startPoint y: 397, endPoint x: 323, endPoint y: 399, distance: 97.8
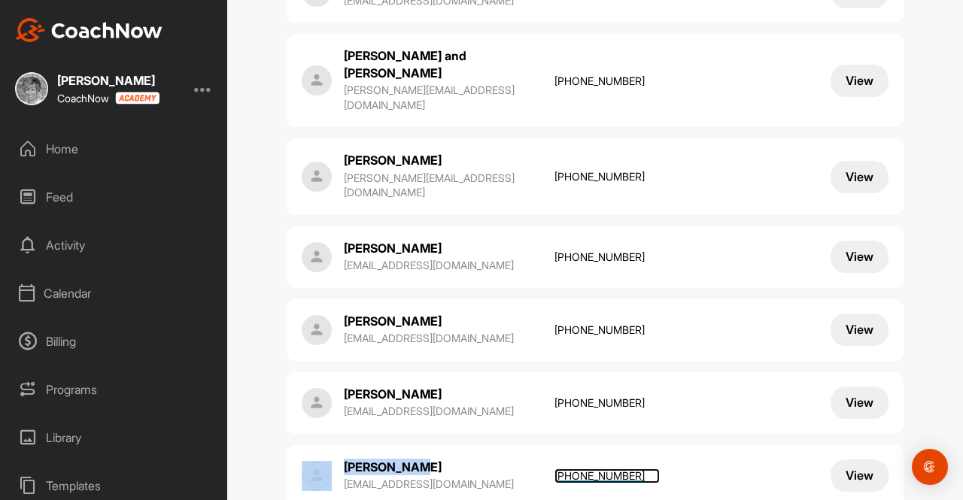
scroll to position [6530, 0]
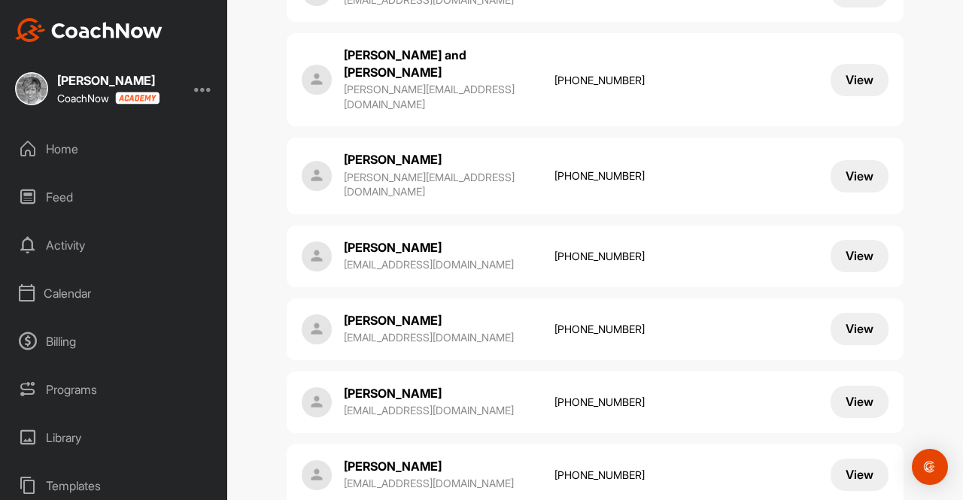
drag, startPoint x: 427, startPoint y: 47, endPoint x: 339, endPoint y: 48, distance: 88.0
drag, startPoint x: 432, startPoint y: 268, endPoint x: 330, endPoint y: 257, distance: 102.9
drag, startPoint x: 432, startPoint y: 343, endPoint x: 334, endPoint y: 340, distance: 97.8
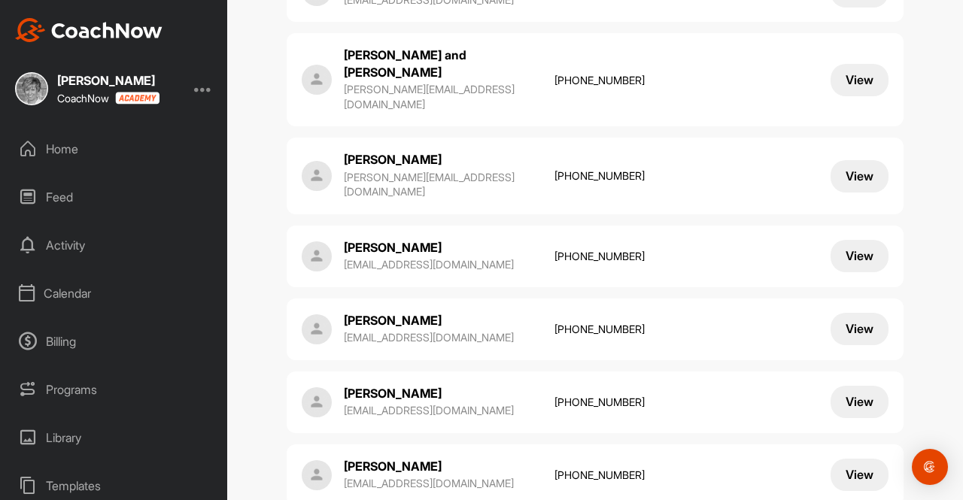
drag, startPoint x: 418, startPoint y: 415, endPoint x: 330, endPoint y: 419, distance: 87.4
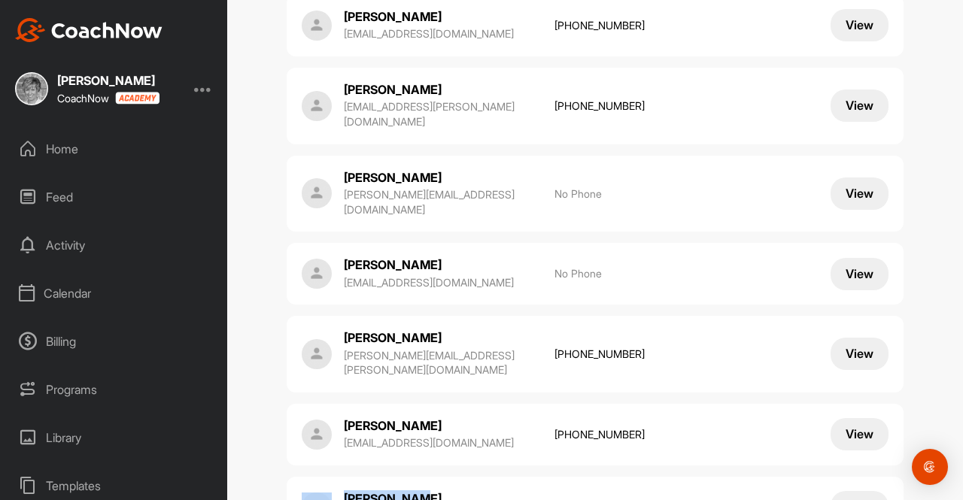
scroll to position [6981, 0]
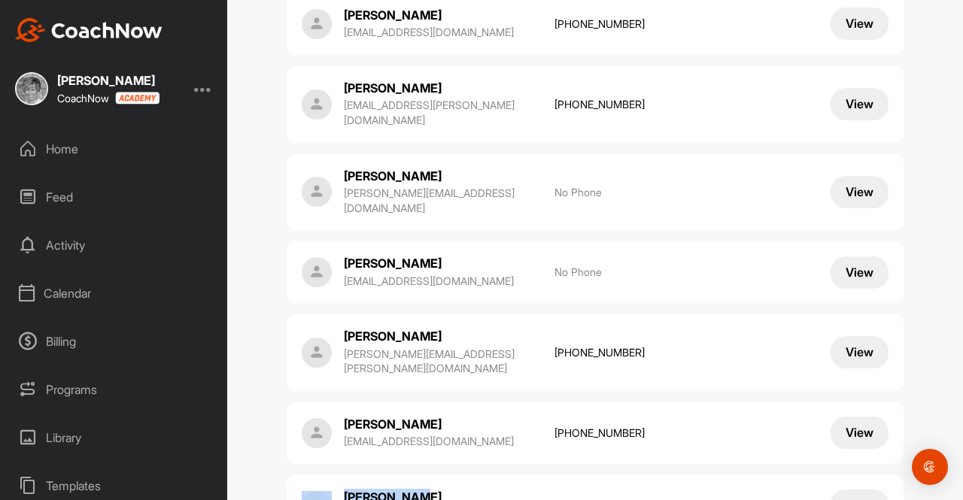
drag, startPoint x: 430, startPoint y: 35, endPoint x: 330, endPoint y: 38, distance: 99.3
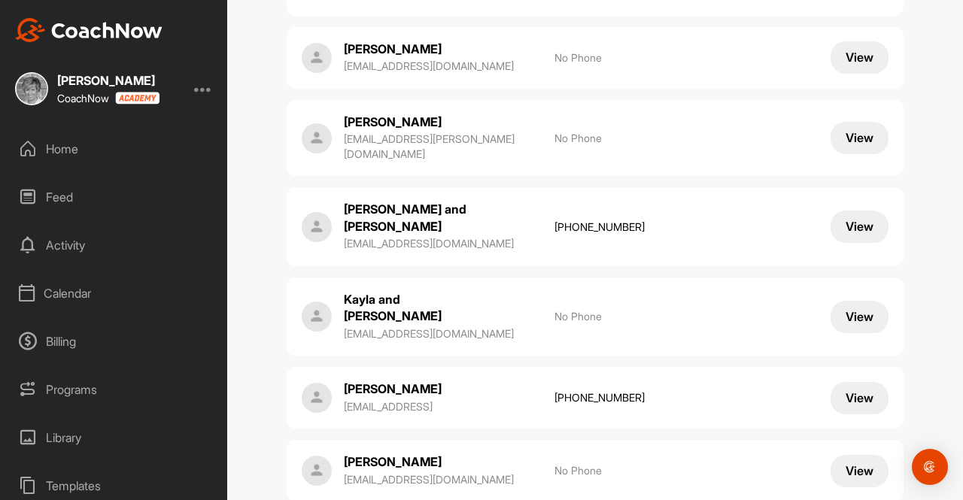
scroll to position [7713, 0]
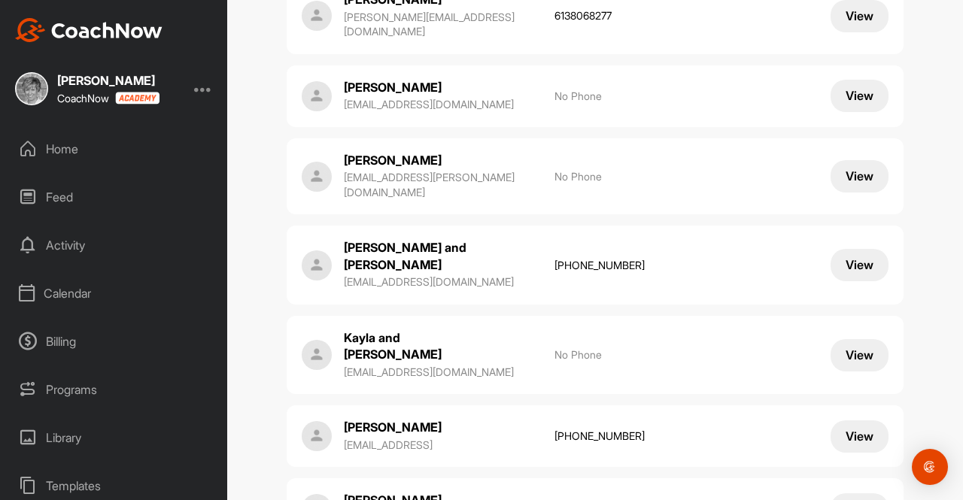
drag, startPoint x: 416, startPoint y: 179, endPoint x: 336, endPoint y: 182, distance: 80.6
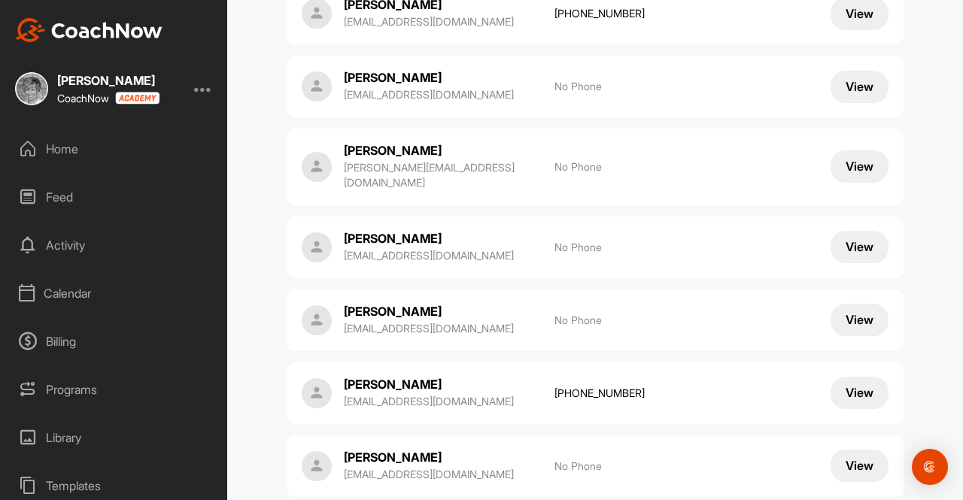
scroll to position [0, 0]
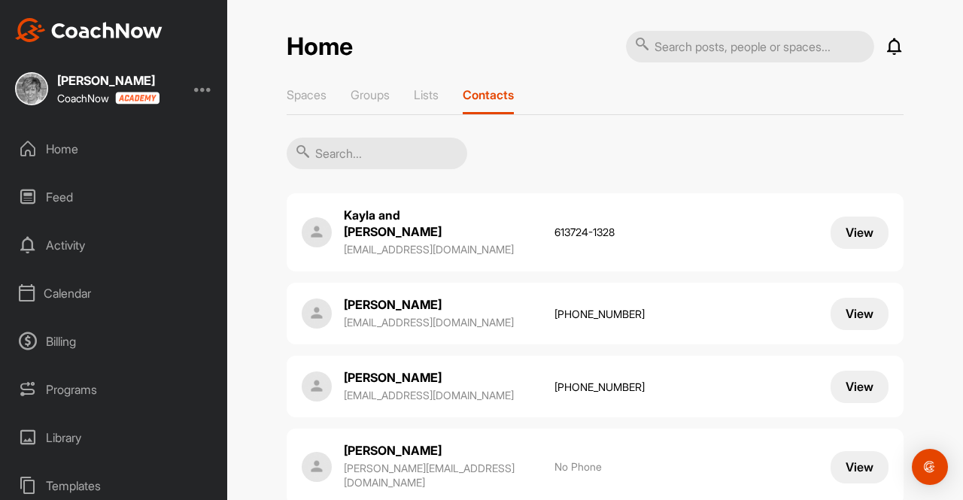
click at [305, 151] on input "text" at bounding box center [377, 154] width 181 height 32
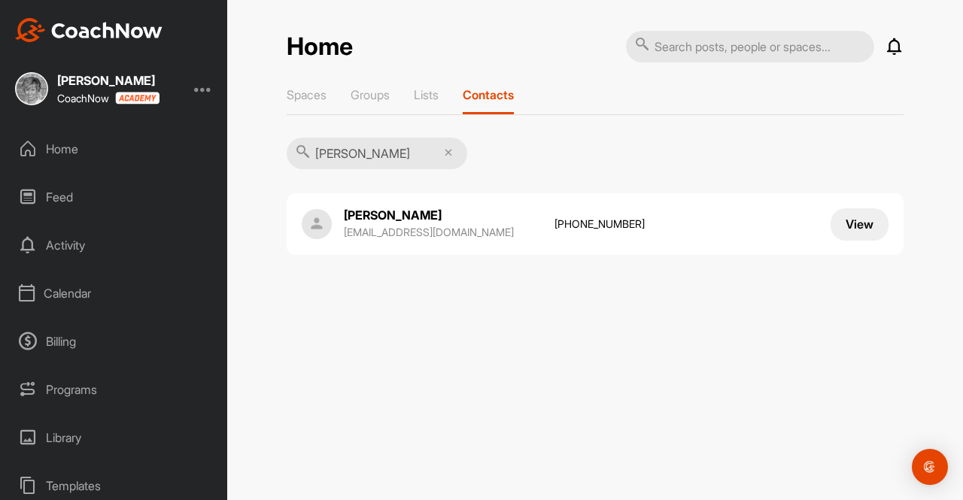
click at [377, 161] on input "[PERSON_NAME]" at bounding box center [377, 154] width 181 height 32
type input "m"
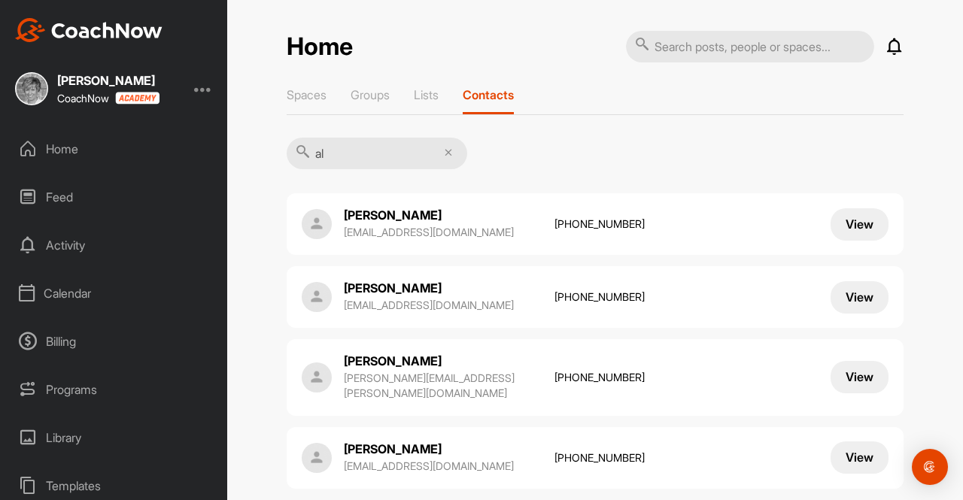
type input "a"
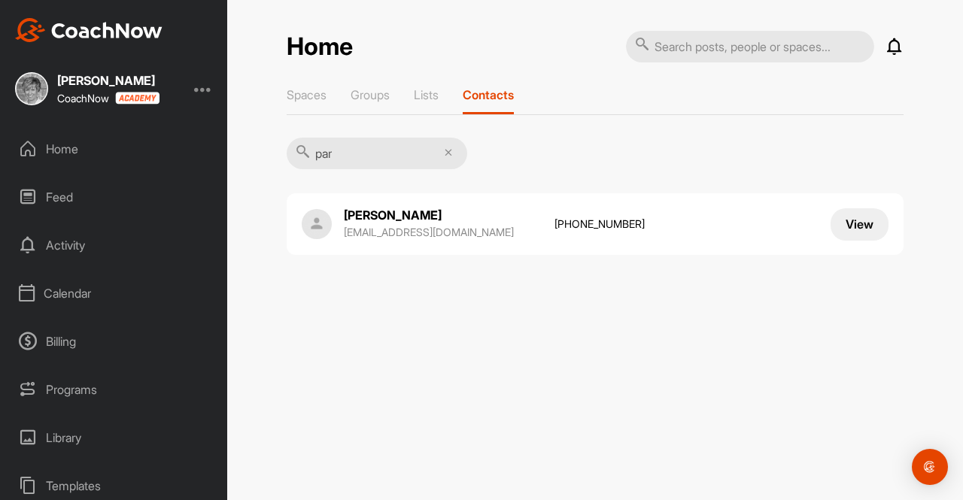
click at [349, 160] on input "par" at bounding box center [377, 154] width 181 height 32
type input "p"
click at [345, 159] on input "[PERSON_NAME]" at bounding box center [377, 154] width 181 height 32
type input "k"
click at [339, 151] on input "[PERSON_NAME]" at bounding box center [377, 154] width 181 height 32
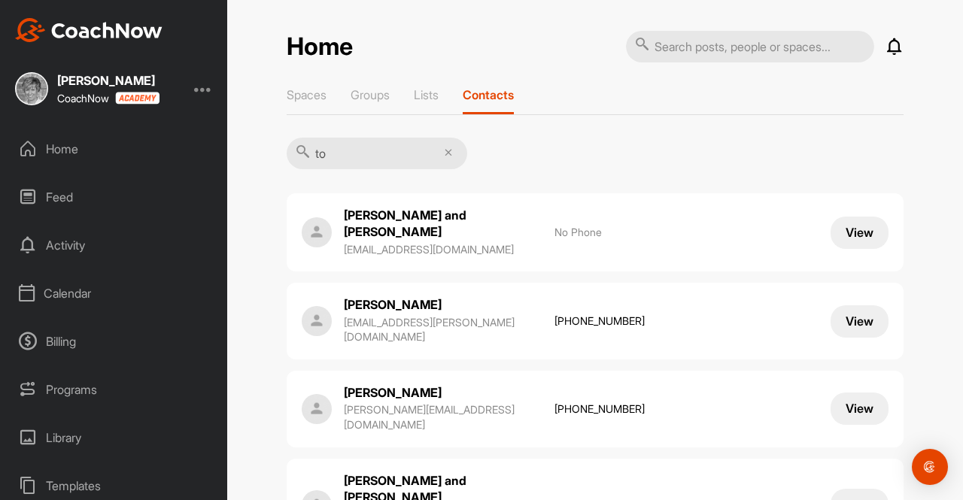
type input "t"
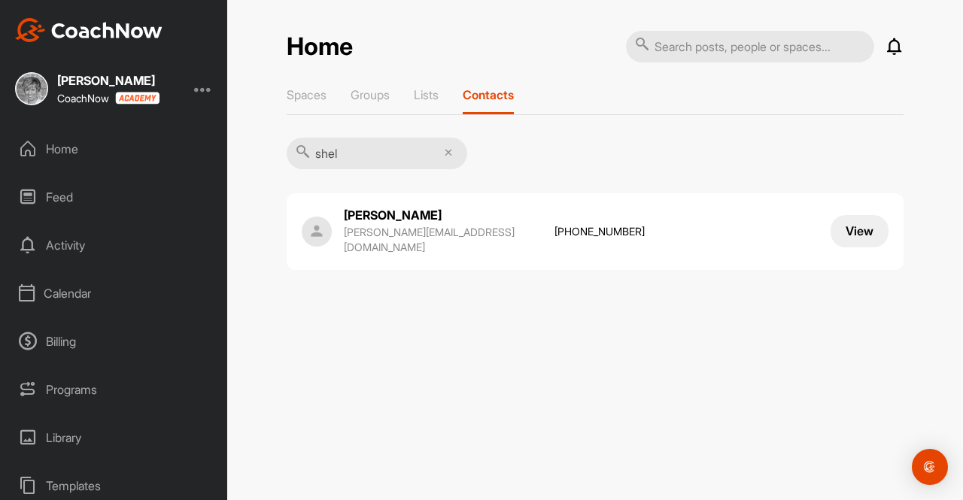
click at [349, 152] on input "shel" at bounding box center [377, 154] width 181 height 32
type input "s"
click at [351, 144] on input "[PERSON_NAME]" at bounding box center [377, 154] width 181 height 32
type input "g"
click at [340, 163] on input "lei" at bounding box center [377, 154] width 181 height 32
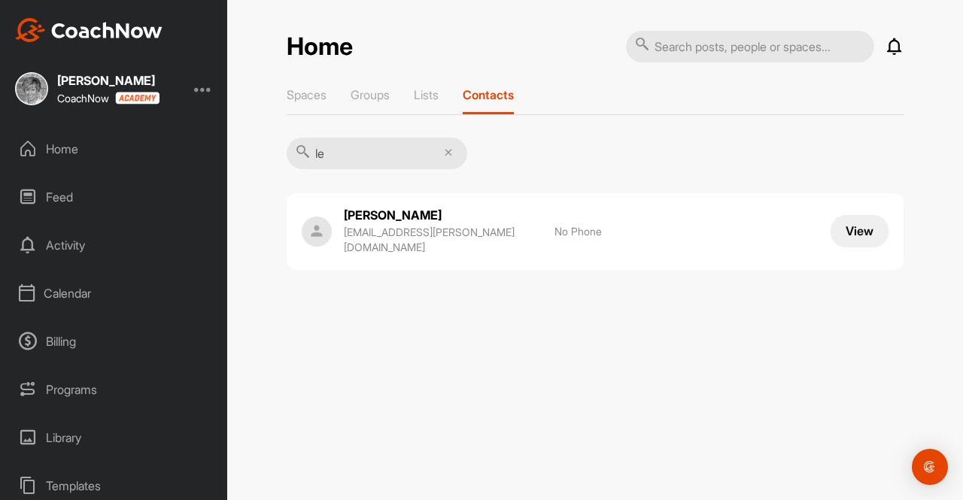
type input "l"
click at [432, 225] on p "[EMAIL_ADDRESS][DOMAIN_NAME]" at bounding box center [442, 232] width 196 height 15
click at [355, 157] on input "[PERSON_NAME]" at bounding box center [377, 154] width 181 height 32
type input "d"
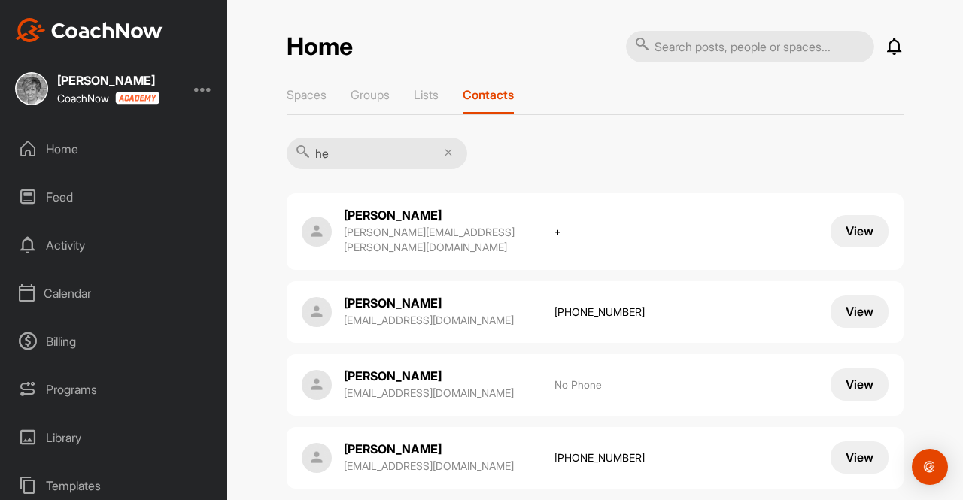
type input "h"
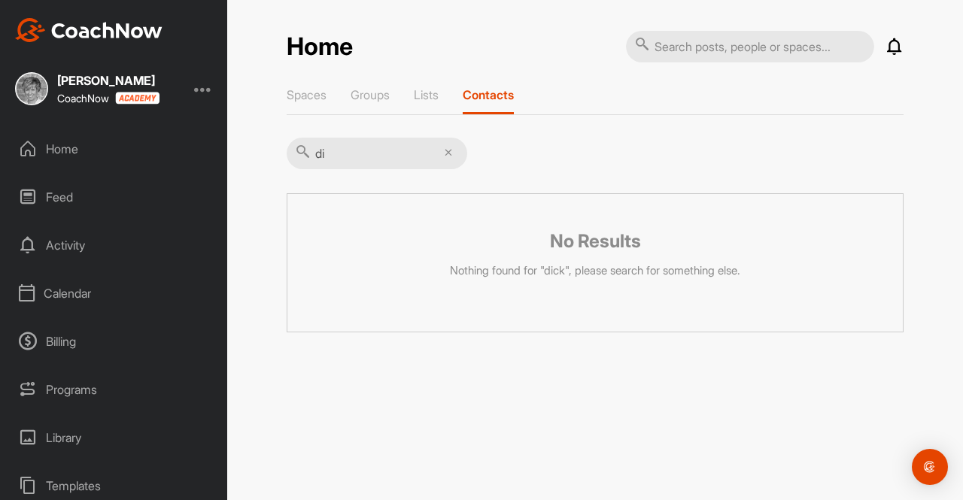
type input "d"
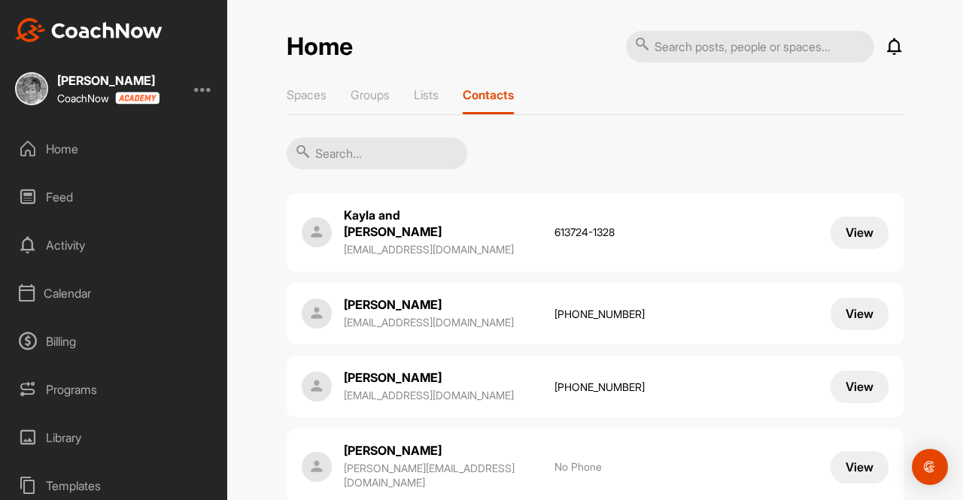
type input "e"
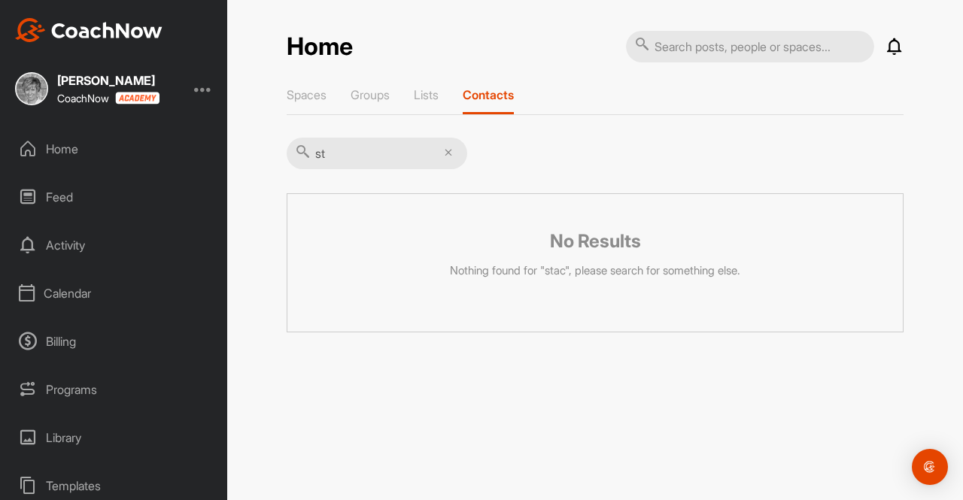
type input "s"
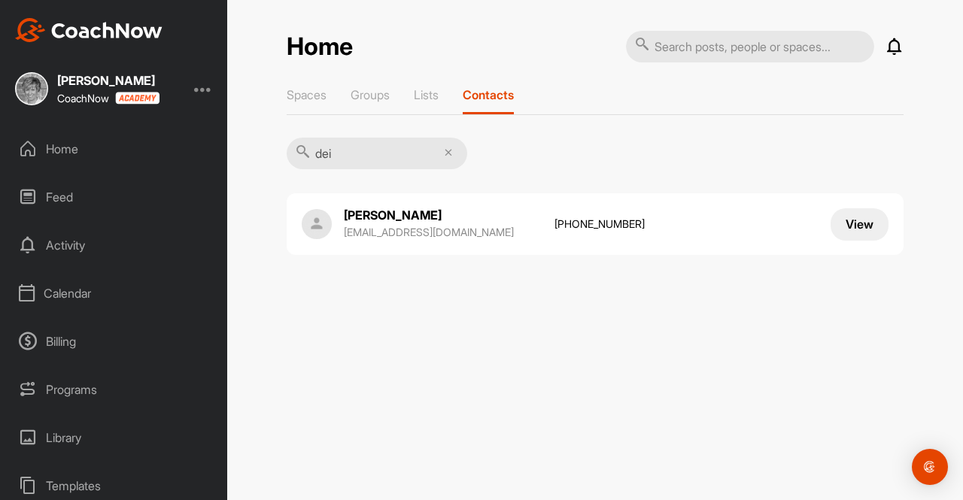
click at [345, 156] on input "dei" at bounding box center [377, 154] width 181 height 32
type input "d"
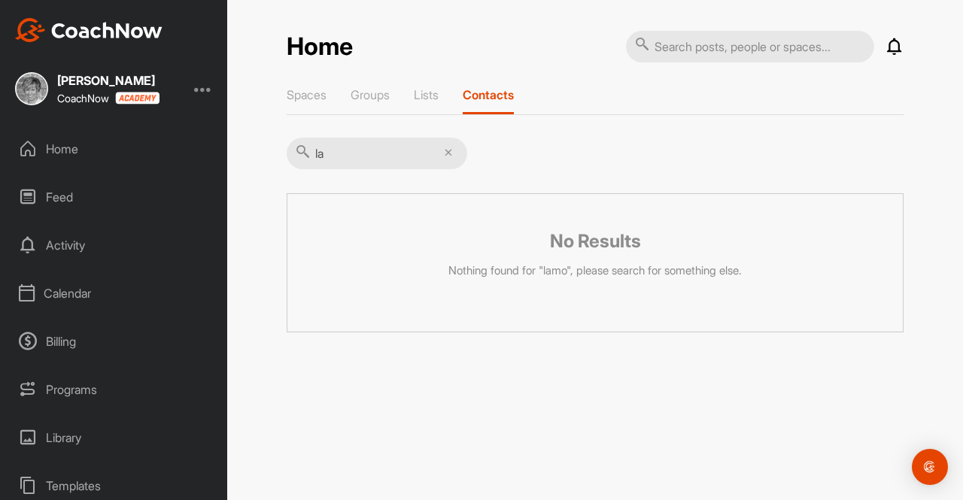
type input "l"
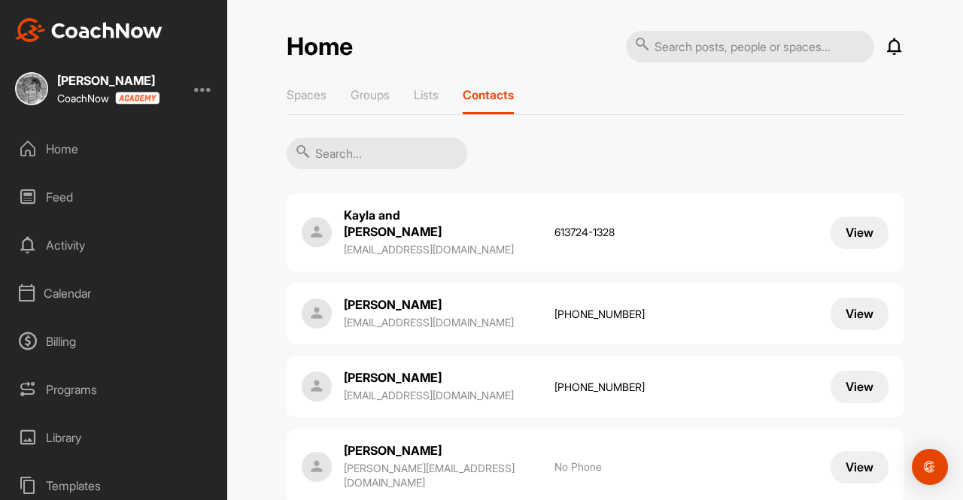
click at [334, 157] on input "text" at bounding box center [377, 154] width 181 height 32
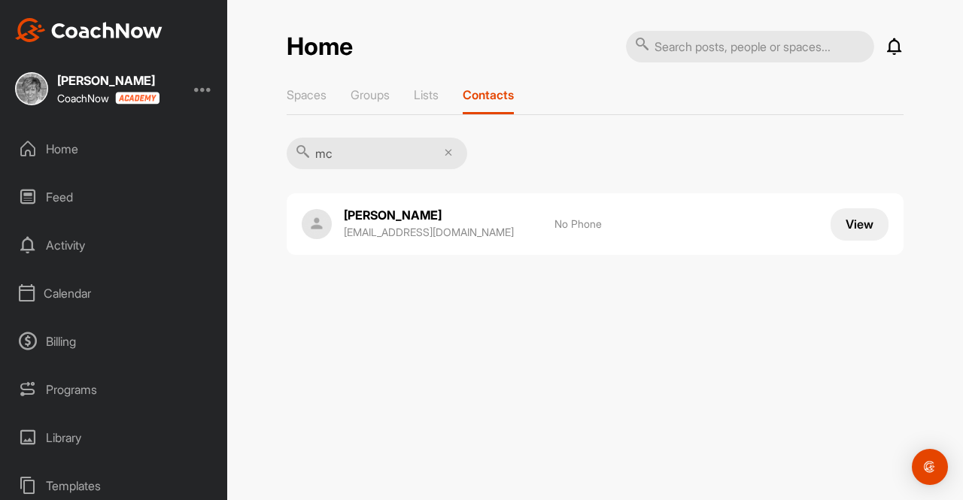
type input "m"
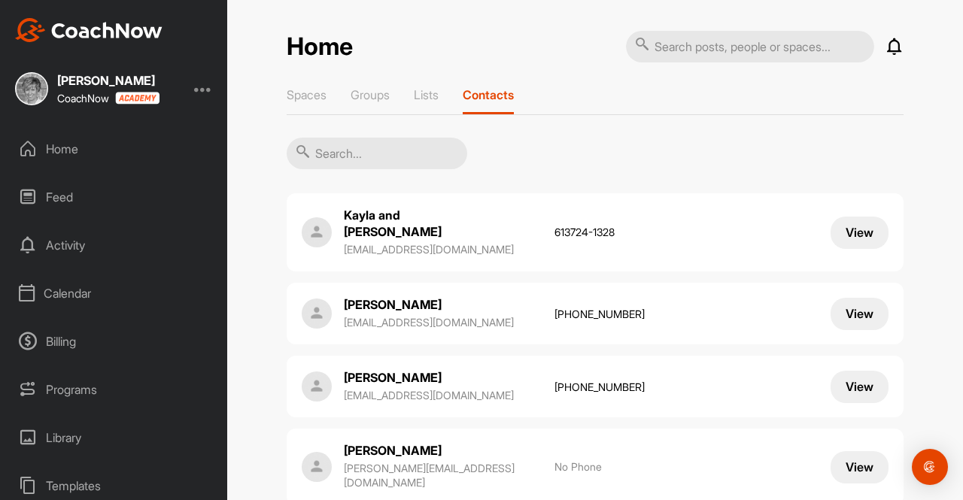
click at [337, 152] on input "text" at bounding box center [377, 154] width 181 height 32
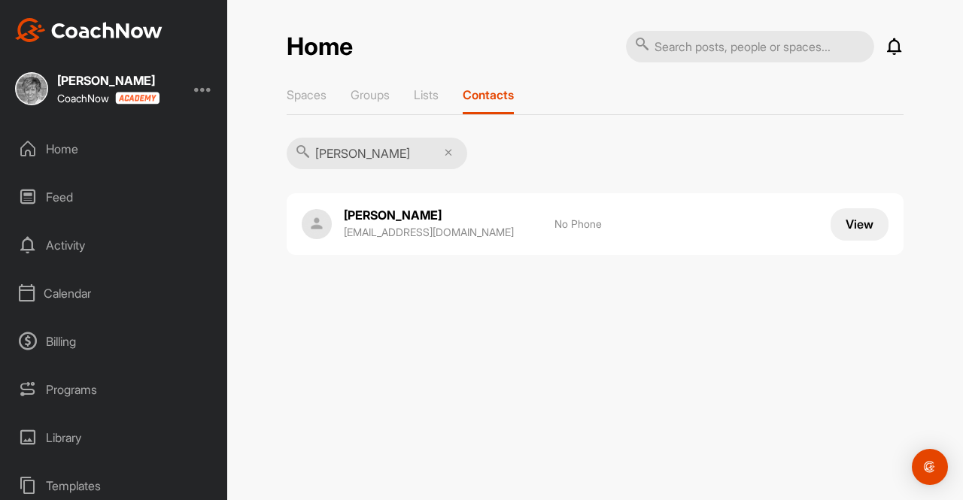
click at [367, 151] on input "[PERSON_NAME]" at bounding box center [377, 154] width 181 height 32
type input "r"
click at [342, 147] on input "[PERSON_NAME]" at bounding box center [377, 154] width 181 height 32
drag, startPoint x: 408, startPoint y: 231, endPoint x: 373, endPoint y: 375, distance: 148.5
click at [373, 375] on div "Home Notifications Invitations [DATE] [PERSON_NAME] joined space 12 h • [PERSON…" at bounding box center [595, 250] width 736 height 500
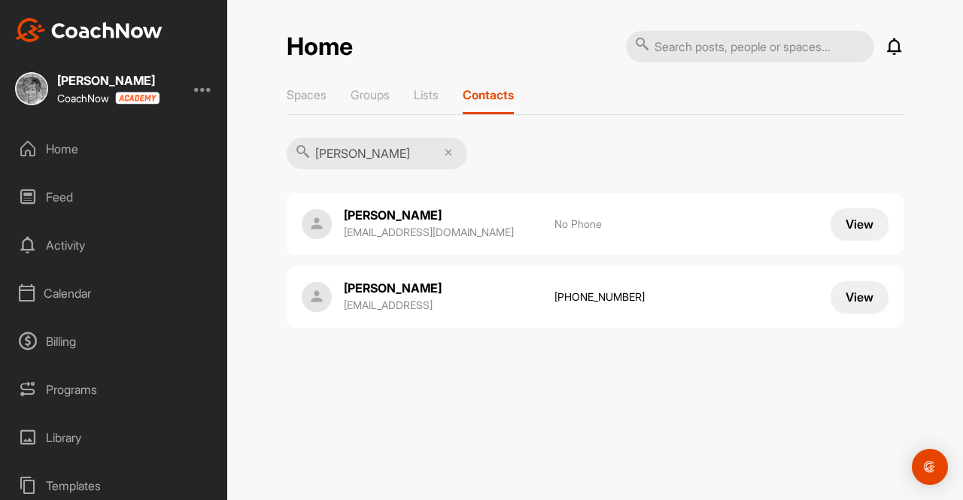
click at [357, 153] on input "[PERSON_NAME]" at bounding box center [377, 154] width 181 height 32
type input "r"
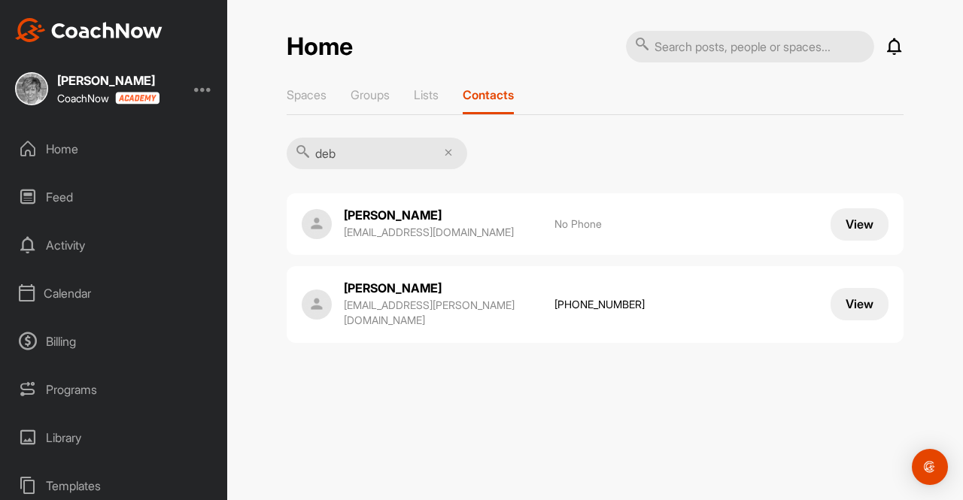
click at [357, 156] on input "deb" at bounding box center [377, 154] width 181 height 32
type input "d"
click at [354, 156] on input "kat" at bounding box center [377, 154] width 181 height 32
type input "k"
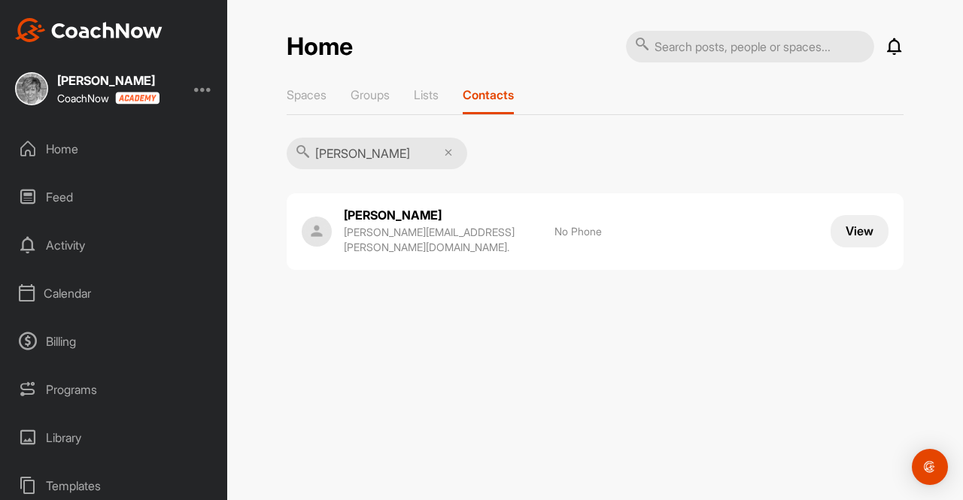
click at [352, 151] on input "[PERSON_NAME]" at bounding box center [377, 154] width 181 height 32
type input "r"
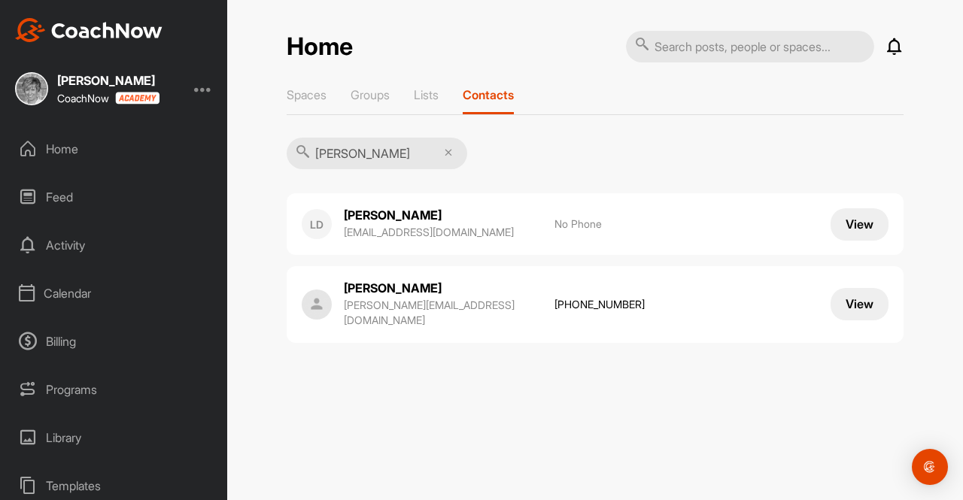
click at [355, 153] on input "[PERSON_NAME]" at bounding box center [377, 154] width 181 height 32
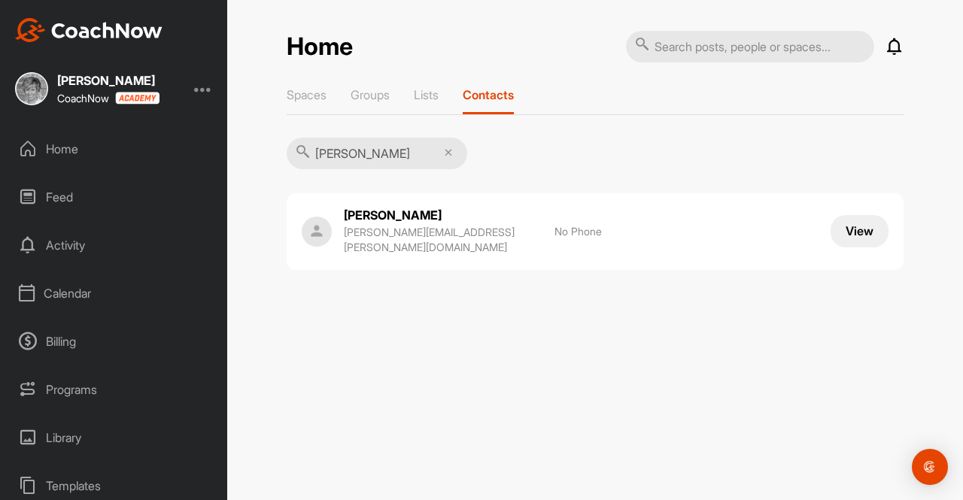
click at [357, 150] on input "[PERSON_NAME]" at bounding box center [377, 154] width 181 height 32
type input "l"
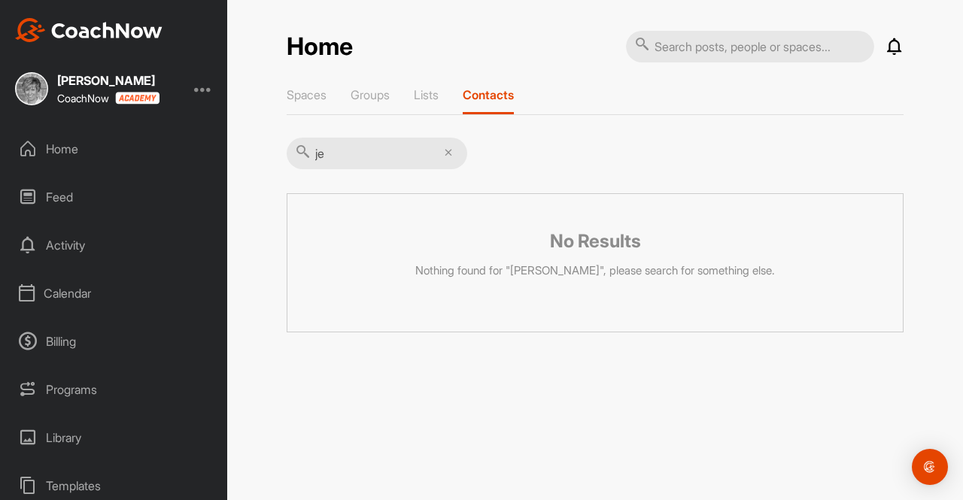
type input "j"
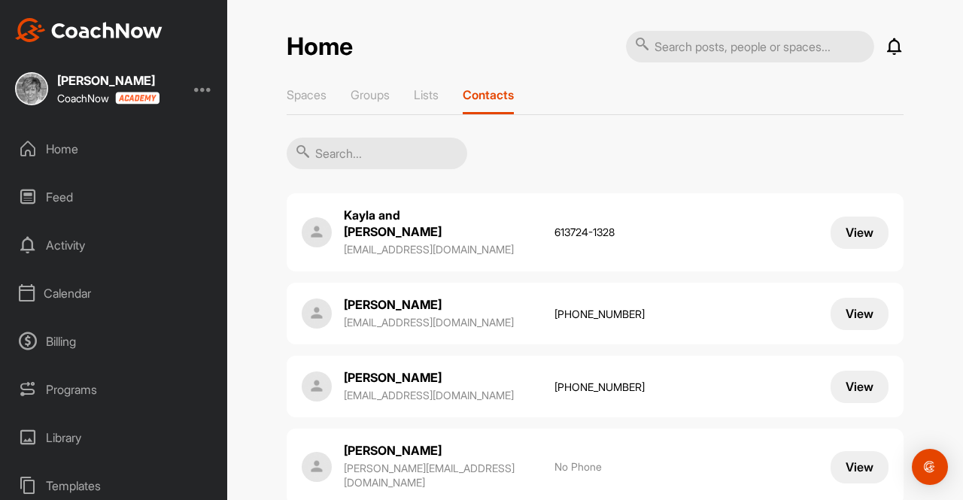
click at [339, 160] on input "text" at bounding box center [377, 154] width 181 height 32
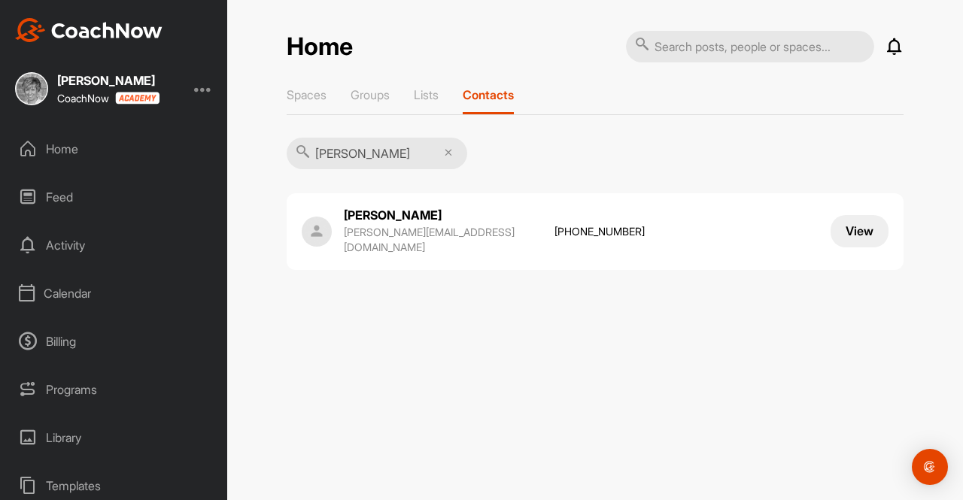
click at [345, 160] on input "[PERSON_NAME]" at bounding box center [377, 154] width 181 height 32
type input "t"
type input "o"
click at [354, 156] on input "norm" at bounding box center [377, 154] width 181 height 32
type input "n"
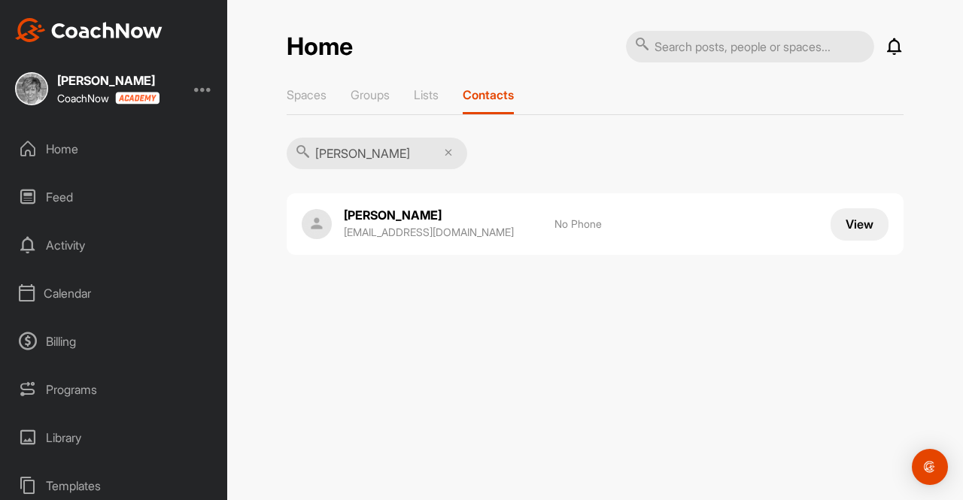
click at [360, 158] on input "[PERSON_NAME]" at bounding box center [377, 154] width 181 height 32
type input "d"
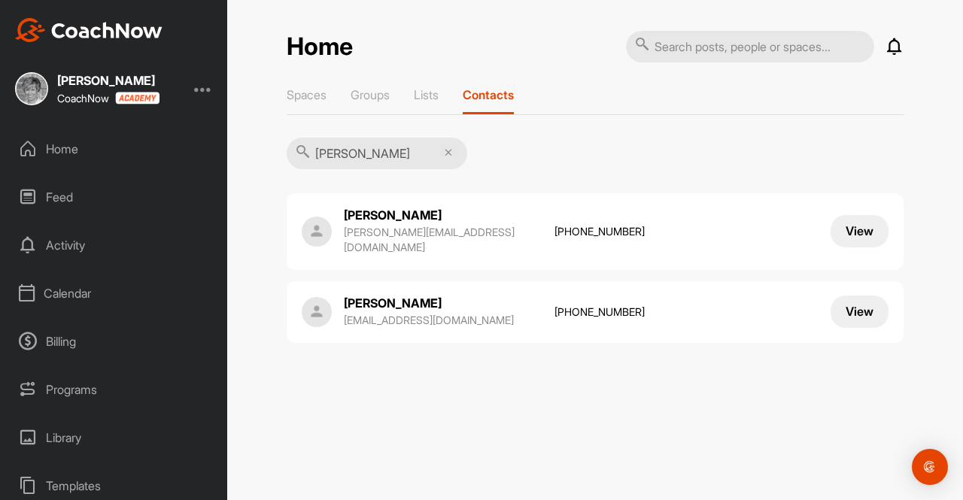
click at [355, 154] on input "[PERSON_NAME]" at bounding box center [377, 154] width 181 height 32
type input "c"
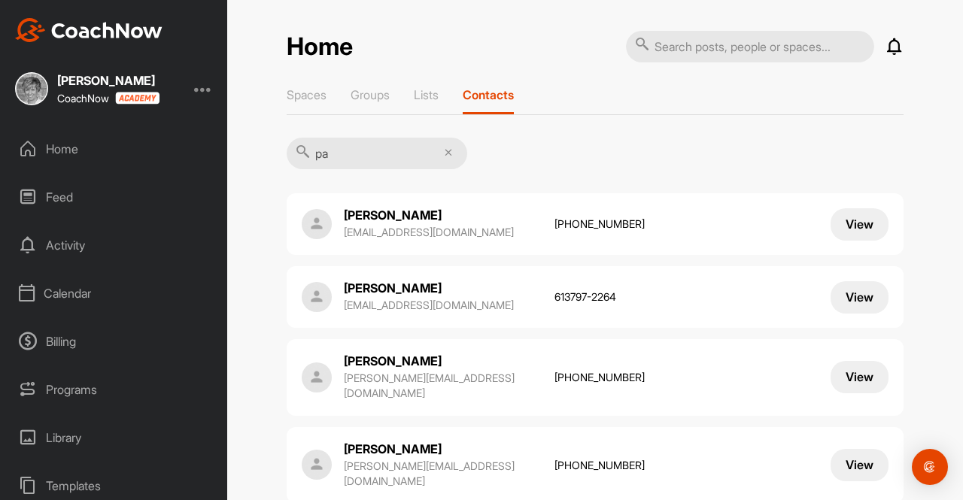
type input "p"
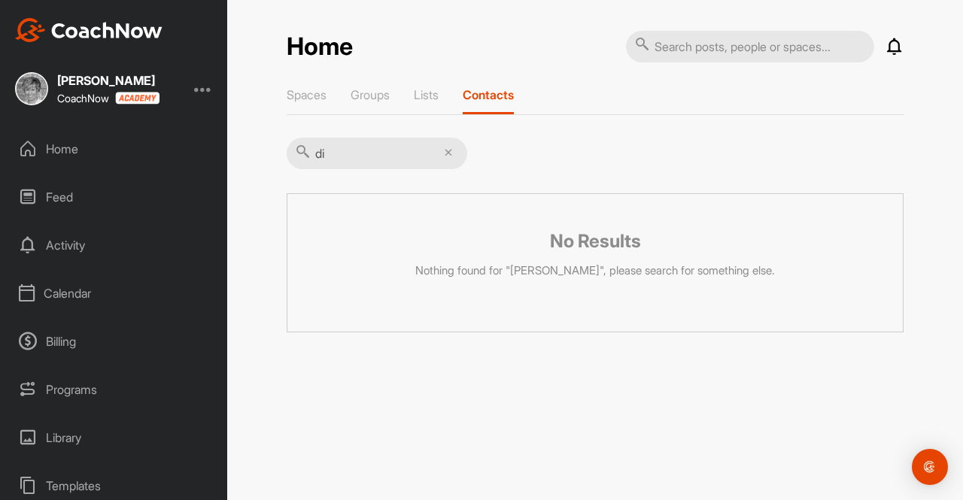
type input "d"
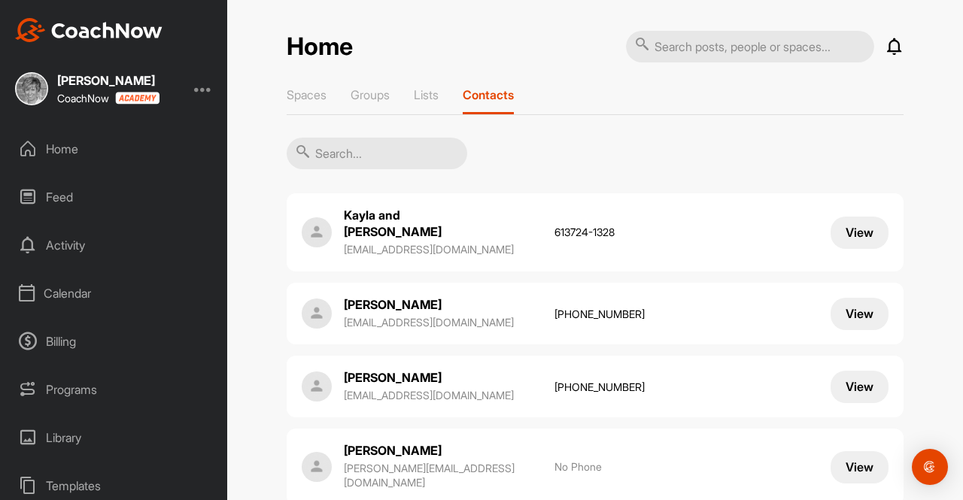
click at [344, 153] on input "text" at bounding box center [377, 154] width 181 height 32
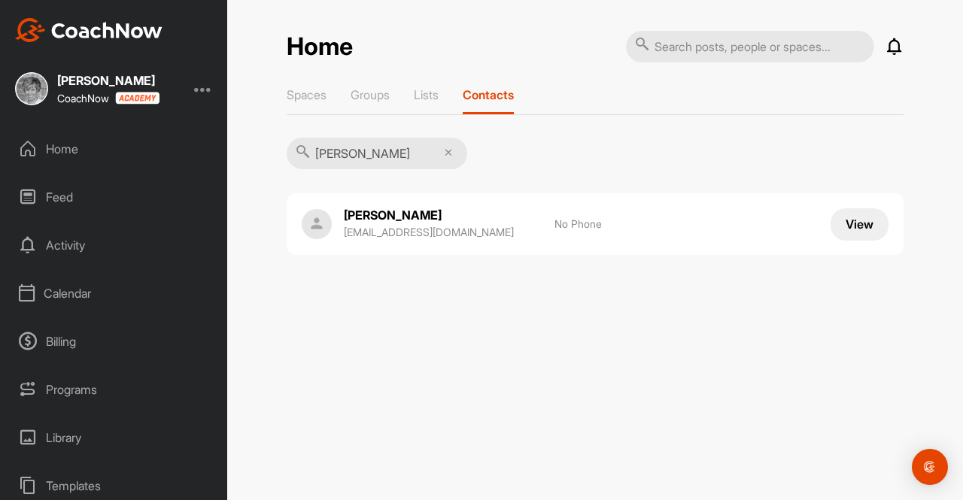
click at [352, 151] on input "[PERSON_NAME]" at bounding box center [377, 154] width 181 height 32
type input "l"
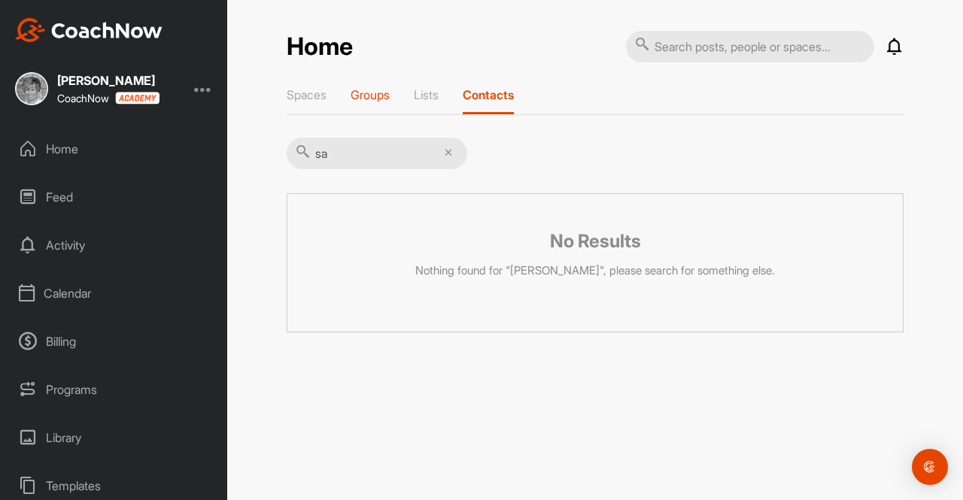
type input "s"
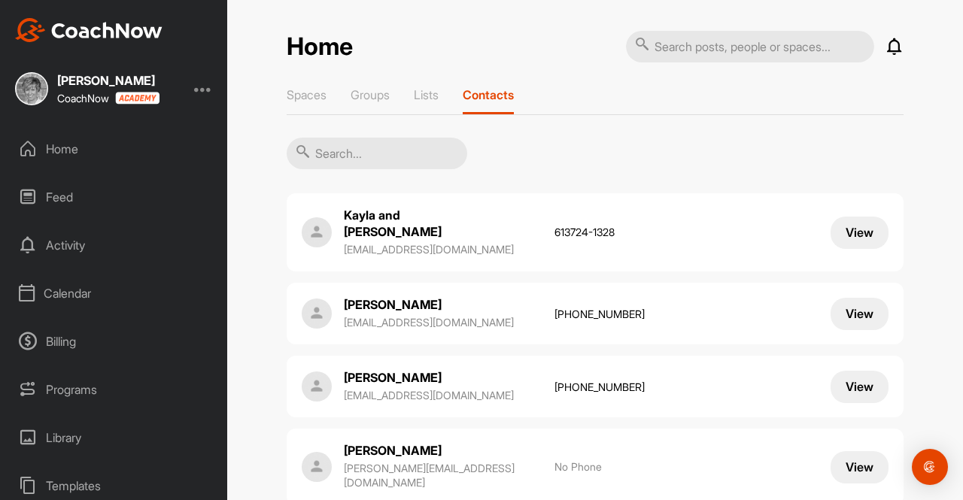
click at [331, 145] on input "text" at bounding box center [377, 154] width 181 height 32
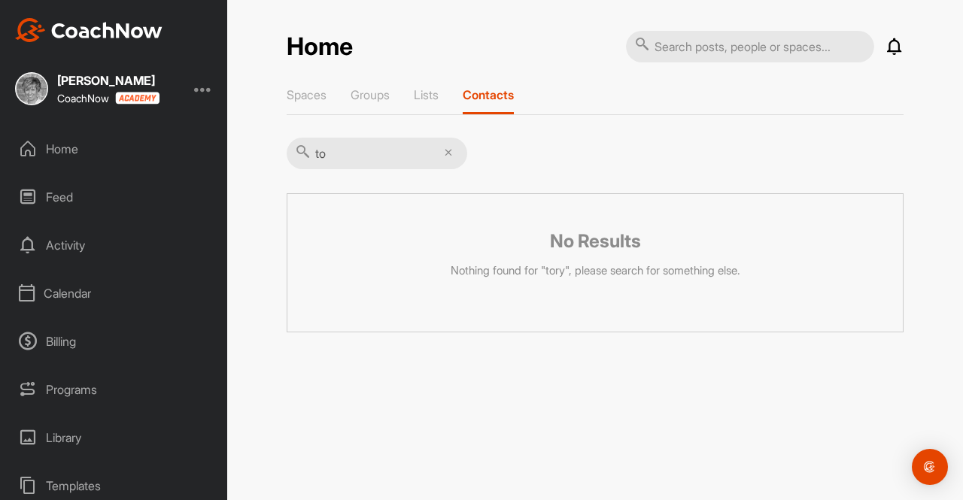
type input "t"
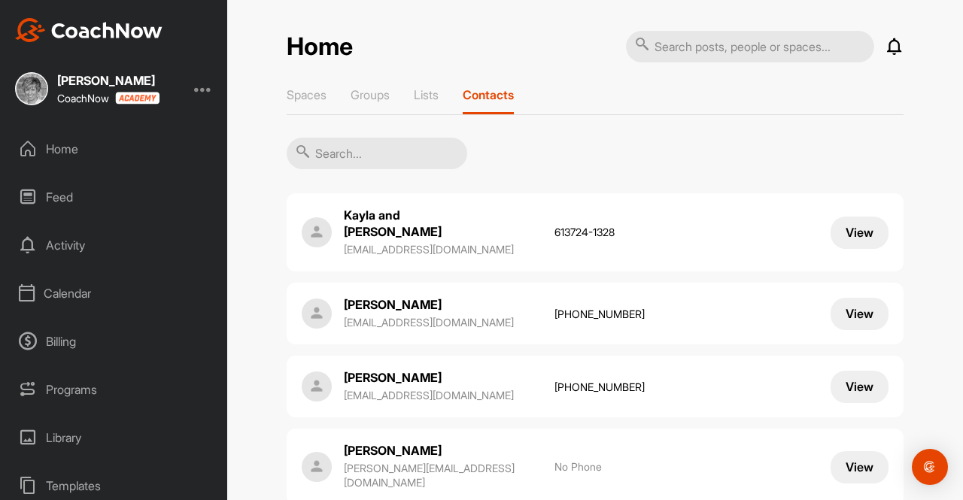
click at [351, 144] on input "text" at bounding box center [377, 154] width 181 height 32
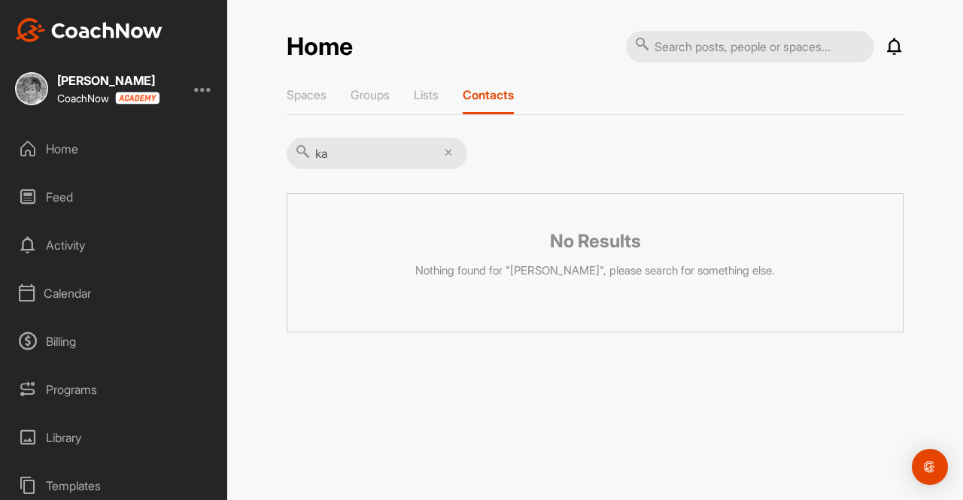
type input "k"
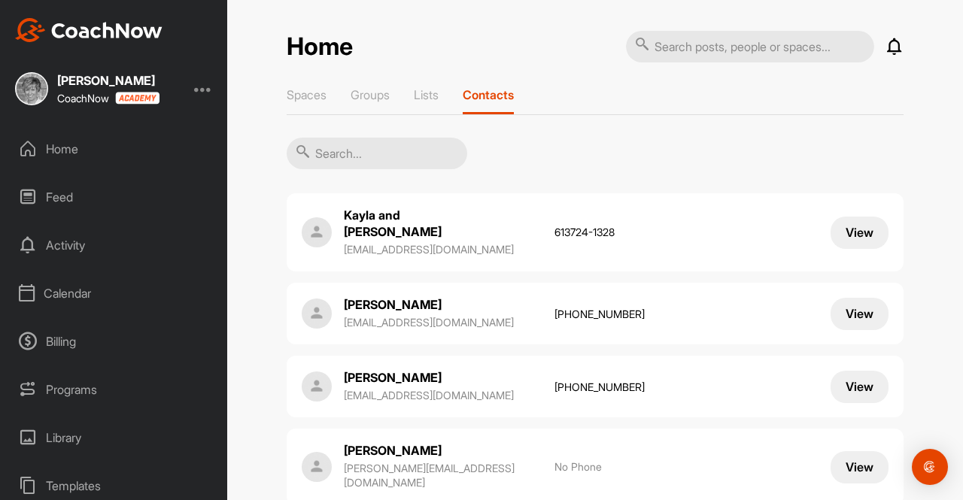
click at [316, 139] on input "text" at bounding box center [377, 154] width 181 height 32
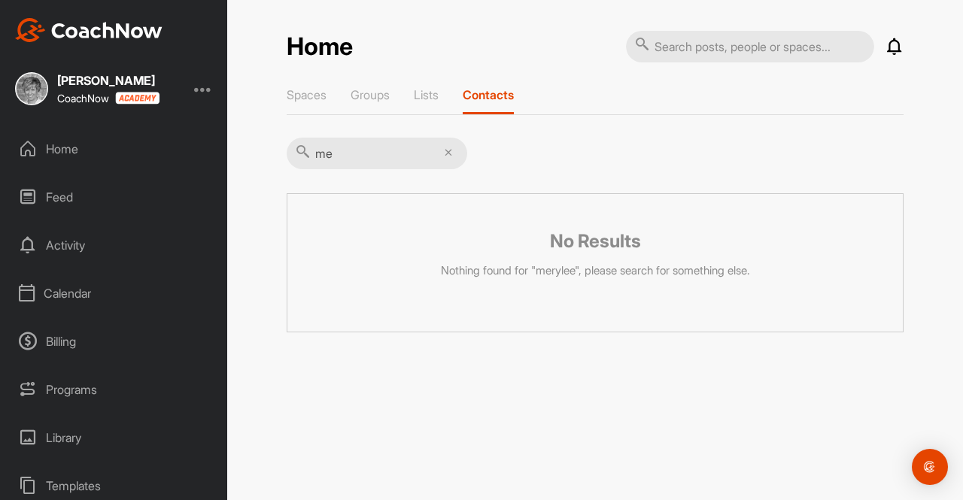
type input "m"
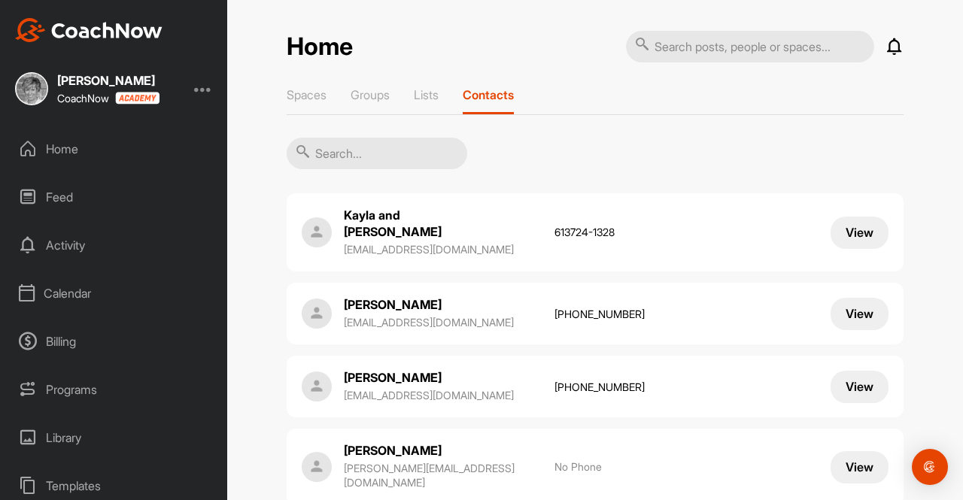
click at [333, 153] on input "text" at bounding box center [377, 154] width 181 height 32
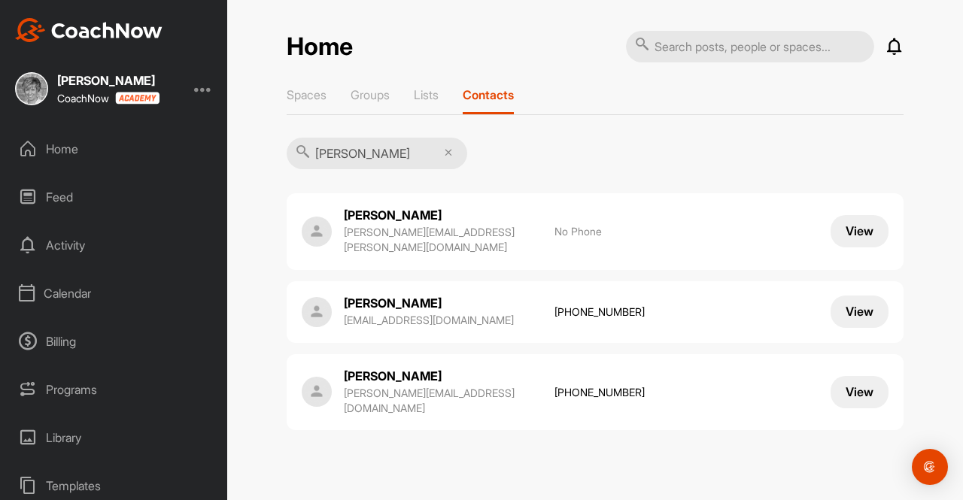
click at [357, 153] on input "[PERSON_NAME]" at bounding box center [377, 154] width 181 height 32
type input "Q"
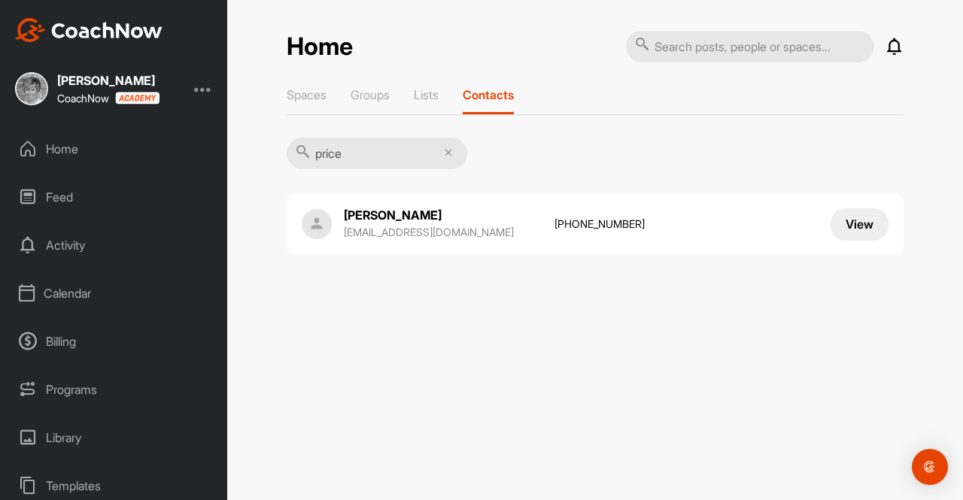
click at [355, 154] on input "price" at bounding box center [377, 154] width 181 height 32
type input "p"
click at [348, 147] on input "rose" at bounding box center [377, 154] width 181 height 32
type input "r"
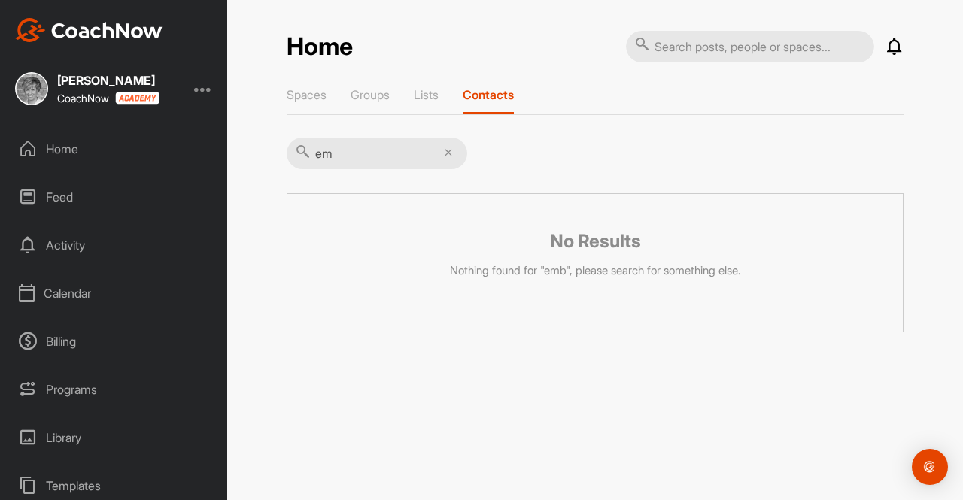
type input "e"
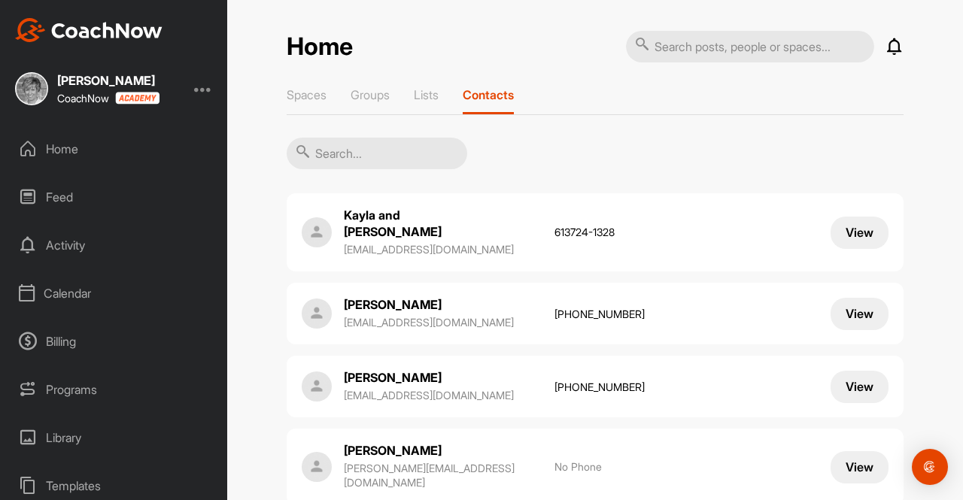
click at [348, 147] on input "text" at bounding box center [377, 154] width 181 height 32
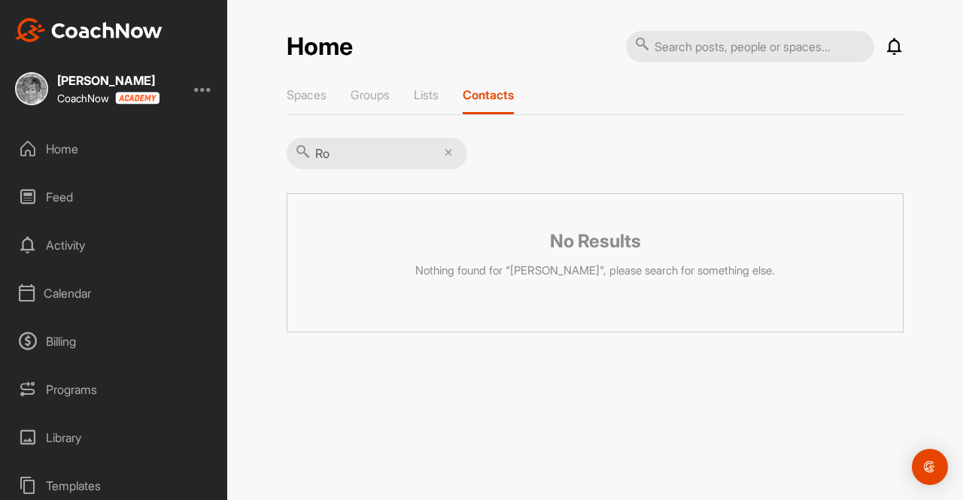
type input "R"
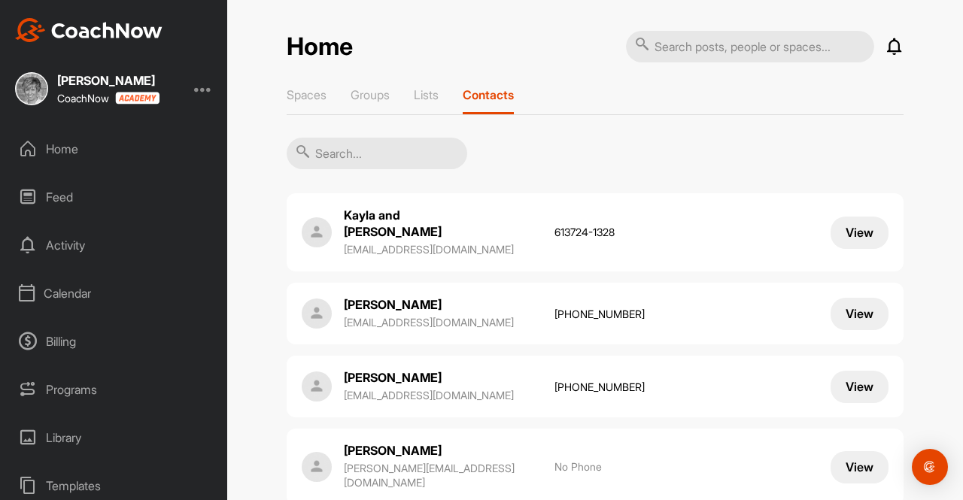
click at [328, 144] on input "text" at bounding box center [377, 154] width 181 height 32
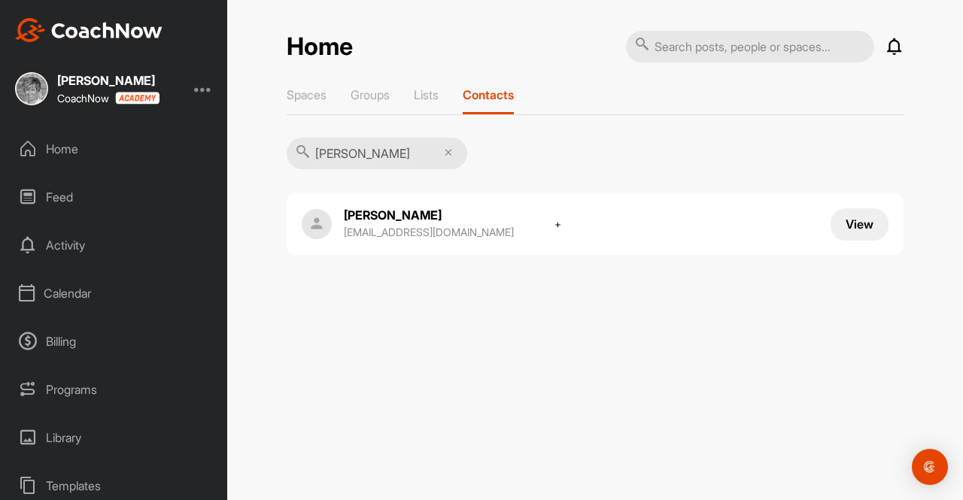
type input "[PERSON_NAME]"
drag, startPoint x: 361, startPoint y: 160, endPoint x: 279, endPoint y: 156, distance: 82.1
click at [279, 156] on div "Home Notifications Invitations [DATE] [PERSON_NAME] joined space 12 h • [PERSON…" at bounding box center [595, 154] width 647 height 248
type input "[PERSON_NAME]"
drag, startPoint x: 357, startPoint y: 156, endPoint x: 265, endPoint y: 153, distance: 92.6
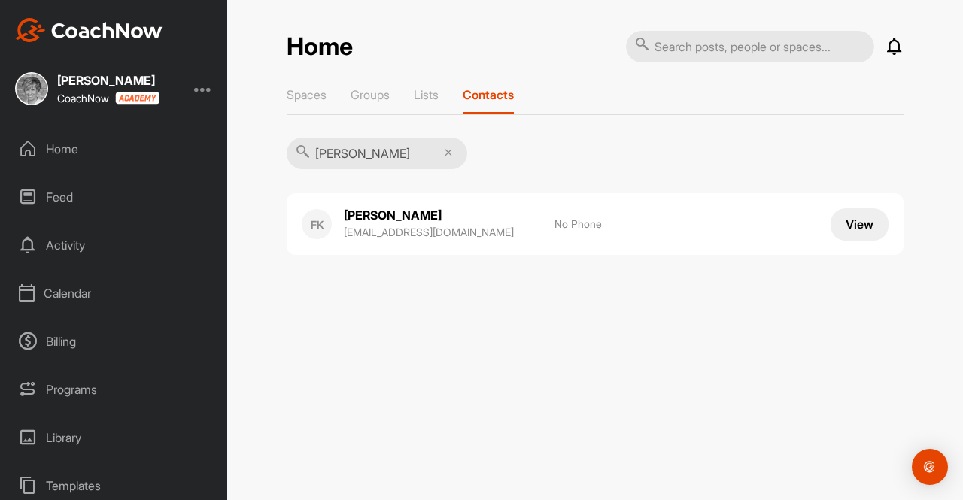
click at [265, 153] on div "Home Notifications Invitations [DATE] [PERSON_NAME] joined space 12 h • [PERSON…" at bounding box center [595, 250] width 736 height 500
type input "[PERSON_NAME]"
drag, startPoint x: 357, startPoint y: 150, endPoint x: 289, endPoint y: 153, distance: 67.7
click at [289, 153] on input "[PERSON_NAME]" at bounding box center [377, 154] width 181 height 32
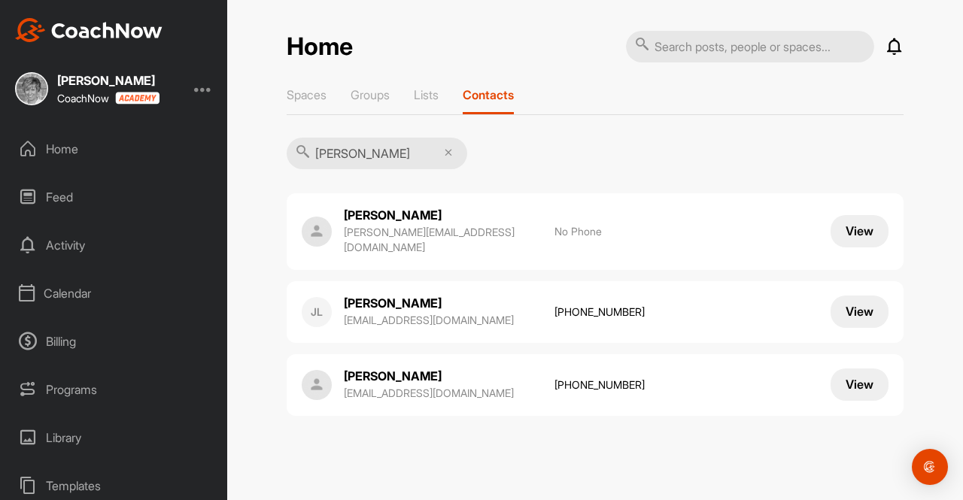
type input "[PERSON_NAME]"
drag, startPoint x: 371, startPoint y: 164, endPoint x: 294, endPoint y: 138, distance: 81.1
click at [294, 138] on div "[PERSON_NAME]" at bounding box center [377, 154] width 181 height 33
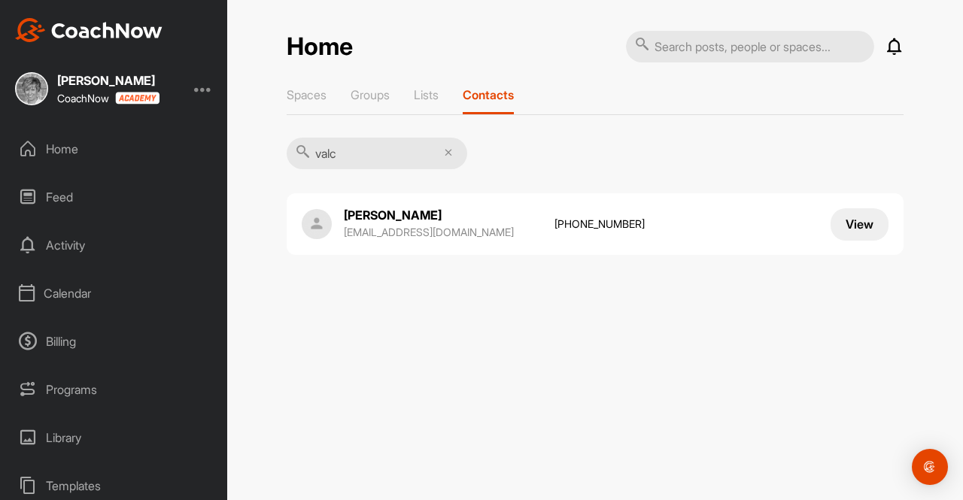
type input "valc"
click at [425, 229] on p "[EMAIL_ADDRESS][DOMAIN_NAME]" at bounding box center [442, 232] width 196 height 15
click at [427, 230] on p "[EMAIL_ADDRESS][DOMAIN_NAME]" at bounding box center [442, 232] width 196 height 15
drag, startPoint x: 361, startPoint y: 154, endPoint x: 281, endPoint y: 151, distance: 79.8
click at [281, 151] on div "Home Notifications Invitations [DATE] [PERSON_NAME] joined space 12 h • [PERSON…" at bounding box center [595, 154] width 647 height 248
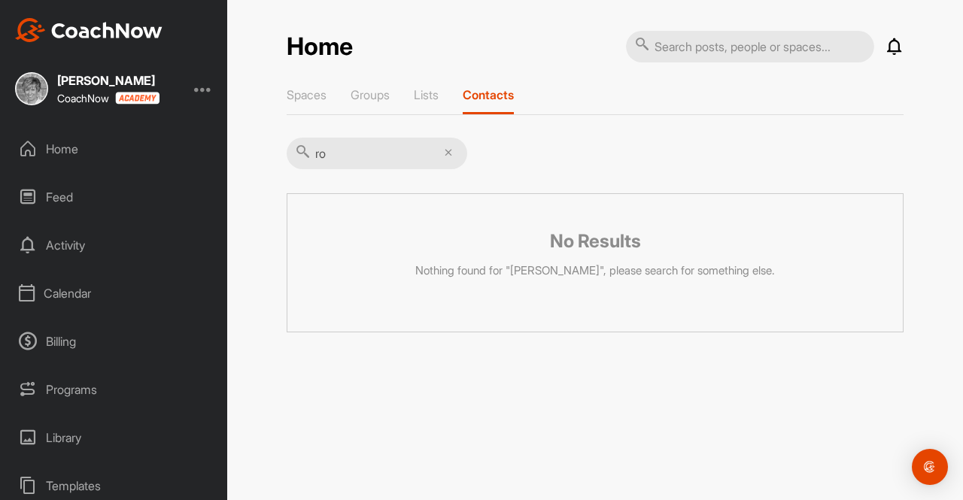
type input "r"
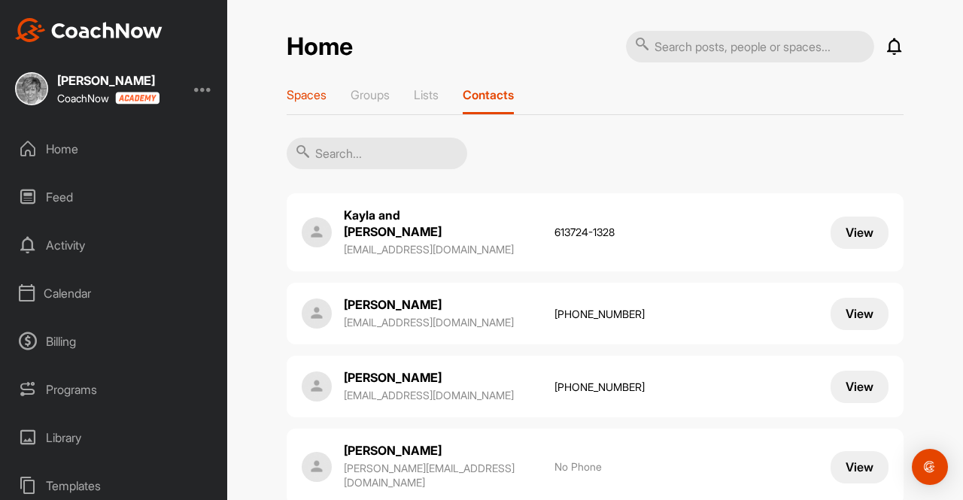
click at [298, 99] on p "Spaces" at bounding box center [307, 94] width 40 height 15
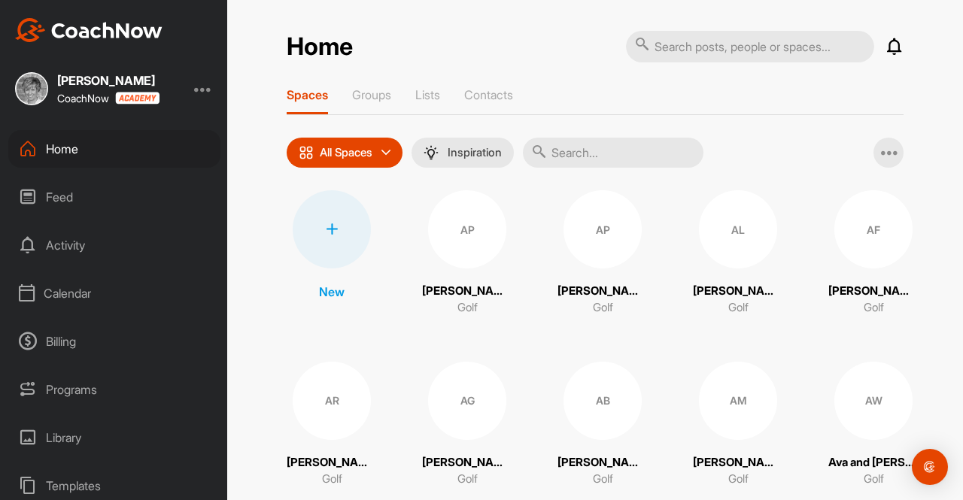
click at [329, 226] on icon at bounding box center [332, 229] width 12 height 12
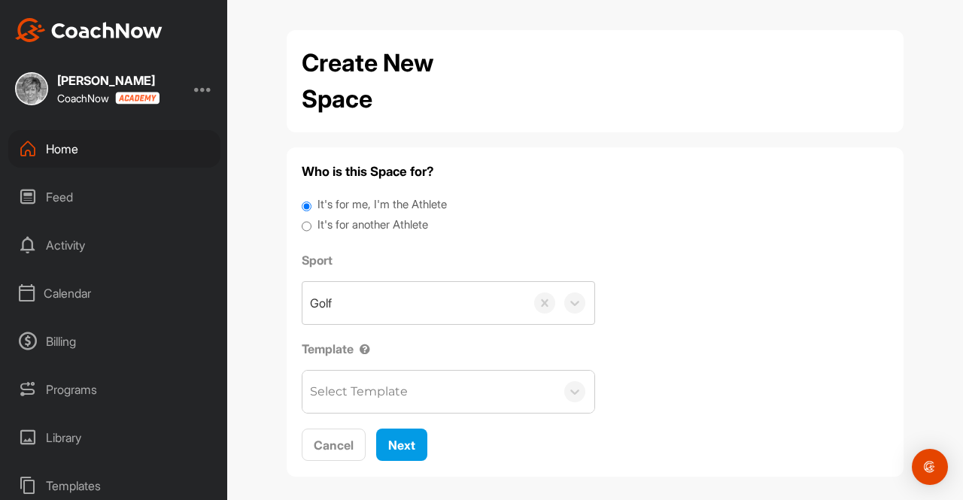
click at [302, 223] on input "It's for another Athlete" at bounding box center [307, 227] width 10 height 20
radio input "true"
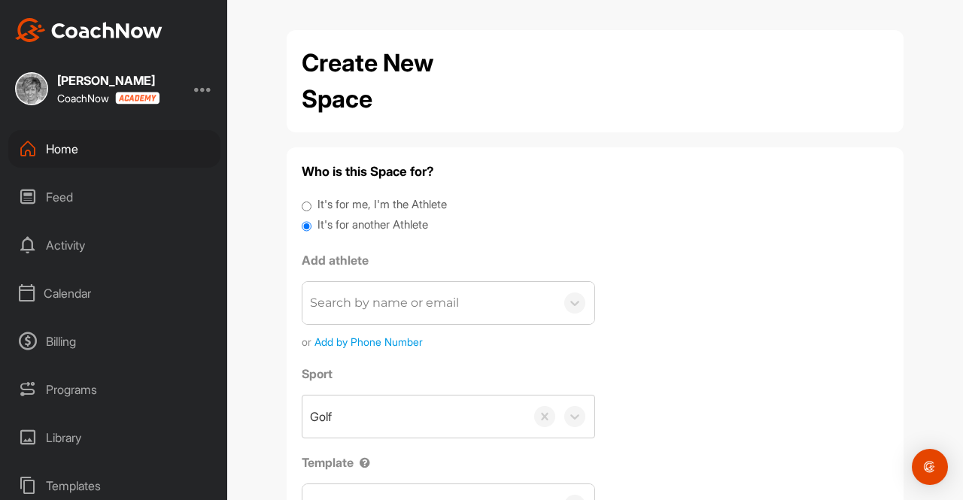
click at [331, 303] on div "Search by name or email" at bounding box center [384, 303] width 149 height 18
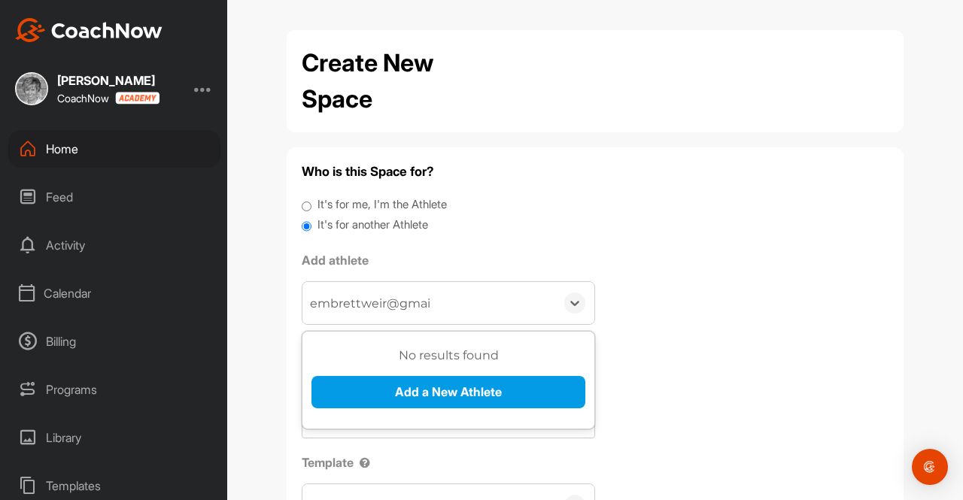
type input "[EMAIL_ADDRESS]"
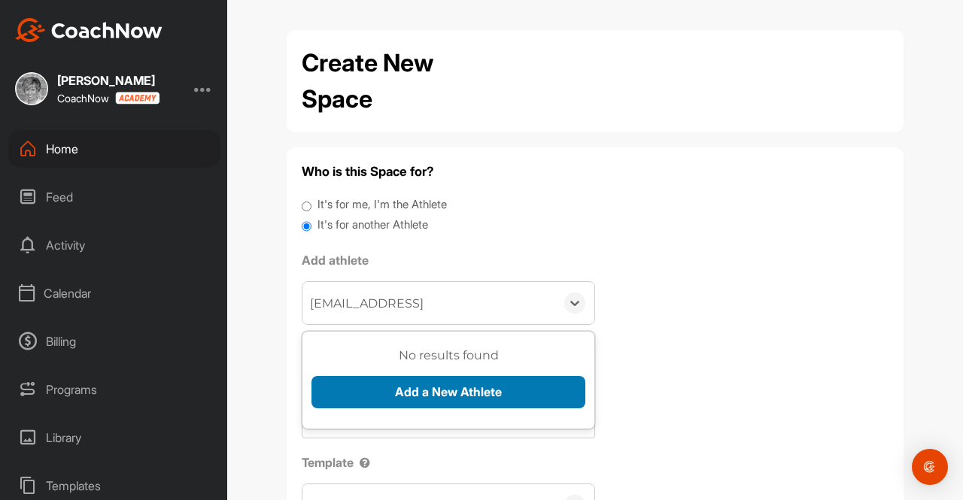
click at [430, 396] on button "Add a New Athlete" at bounding box center [448, 392] width 274 height 32
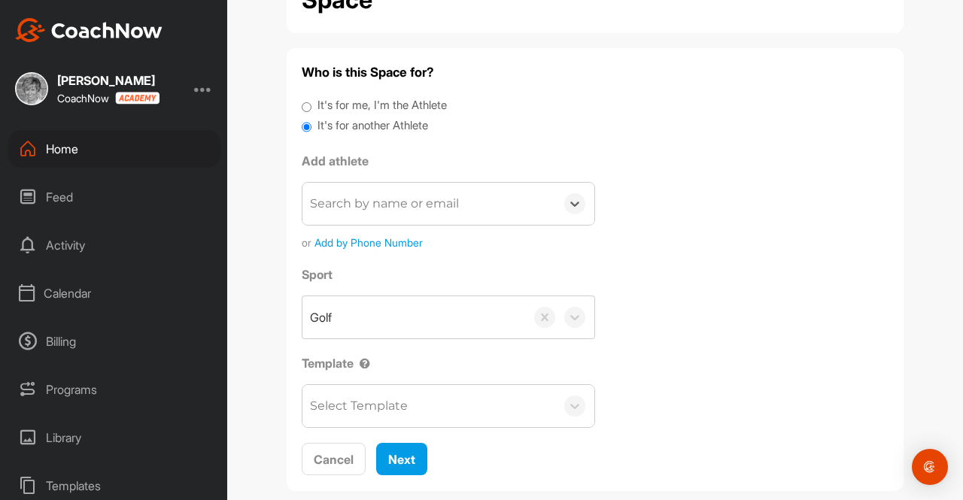
scroll to position [123, 0]
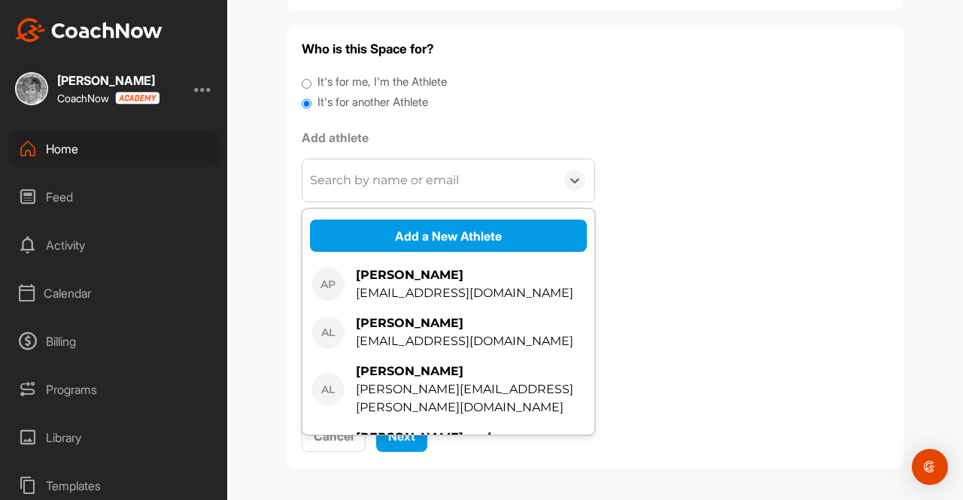
click at [328, 184] on div "Search by name or email" at bounding box center [384, 181] width 149 height 18
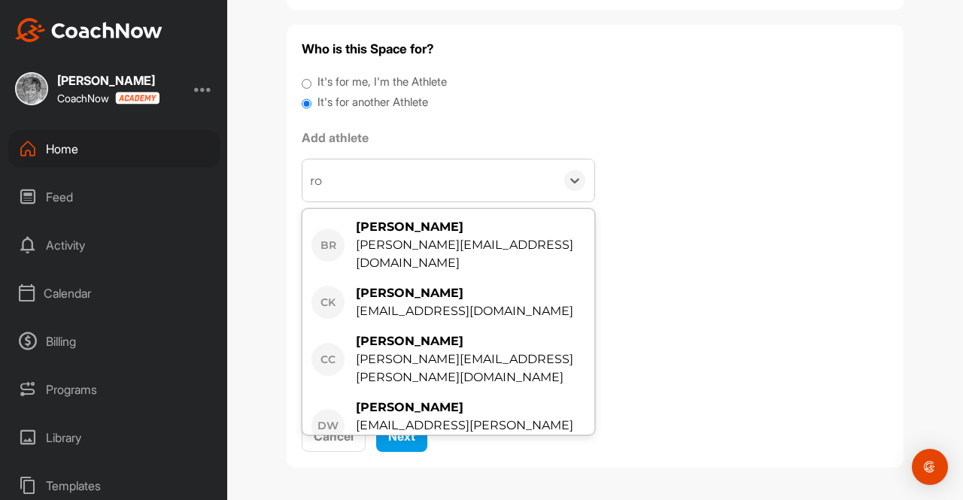
type input "r"
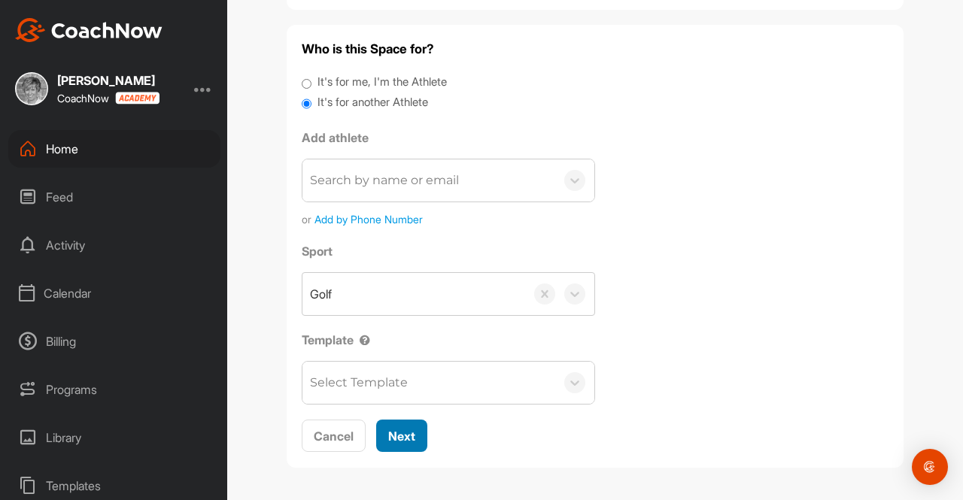
click at [400, 439] on span "Next" at bounding box center [401, 436] width 27 height 15
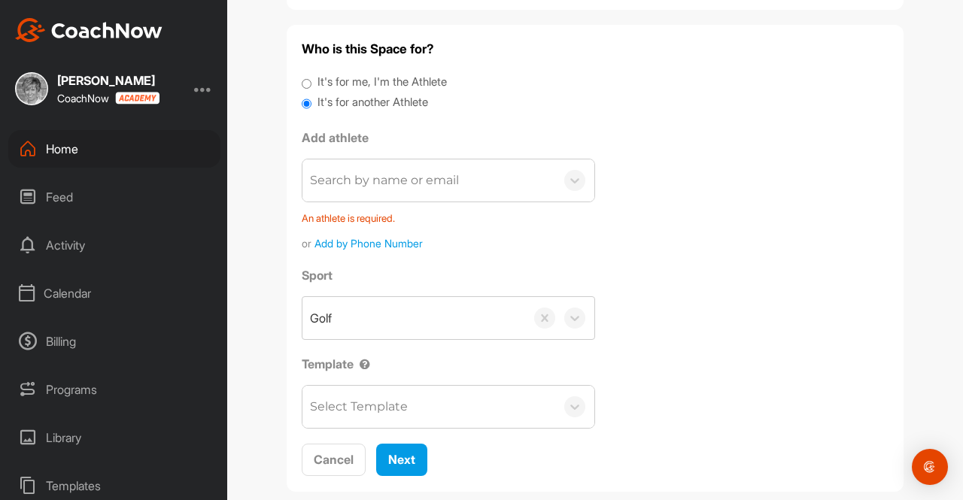
click at [319, 182] on div "Search by name or email" at bounding box center [384, 181] width 149 height 18
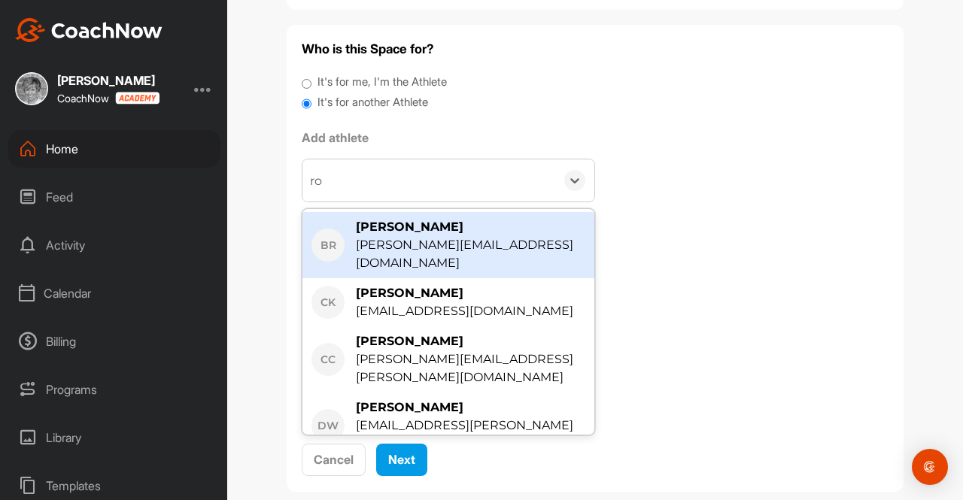
type input "r"
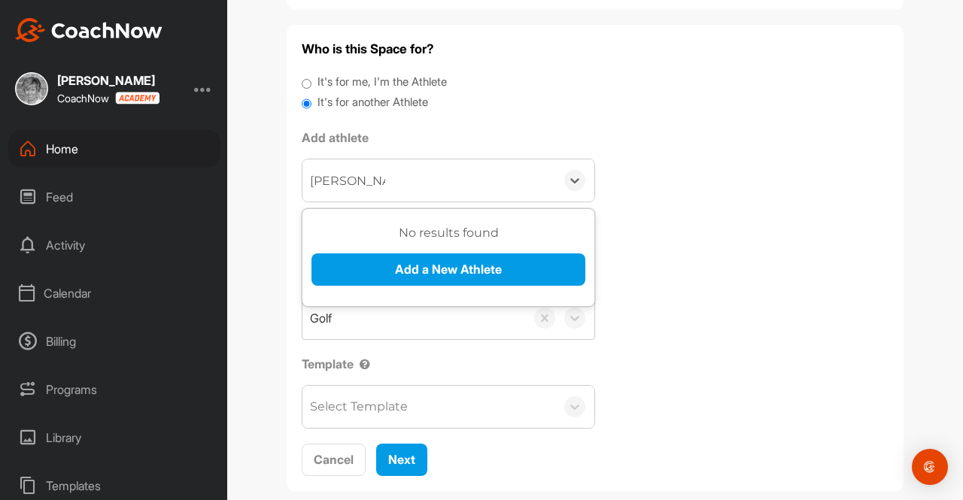
type input "[PERSON_NAME]"
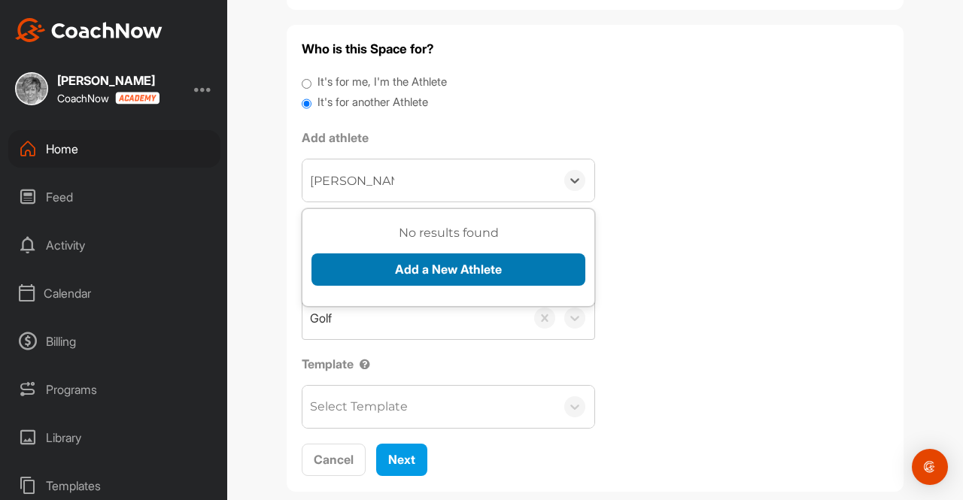
click at [417, 271] on button "Add a New Athlete" at bounding box center [448, 270] width 274 height 32
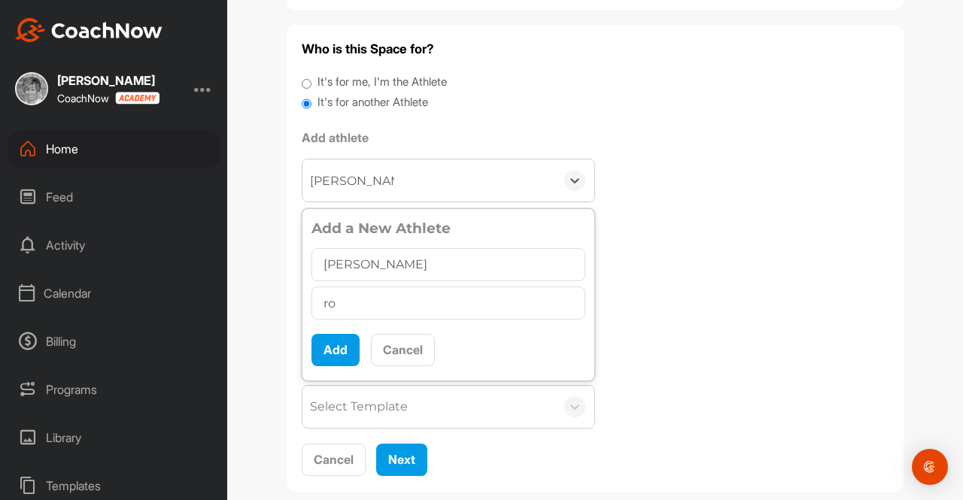
type input "r"
type input "[EMAIL_ADDRESS][DOMAIN_NAME]"
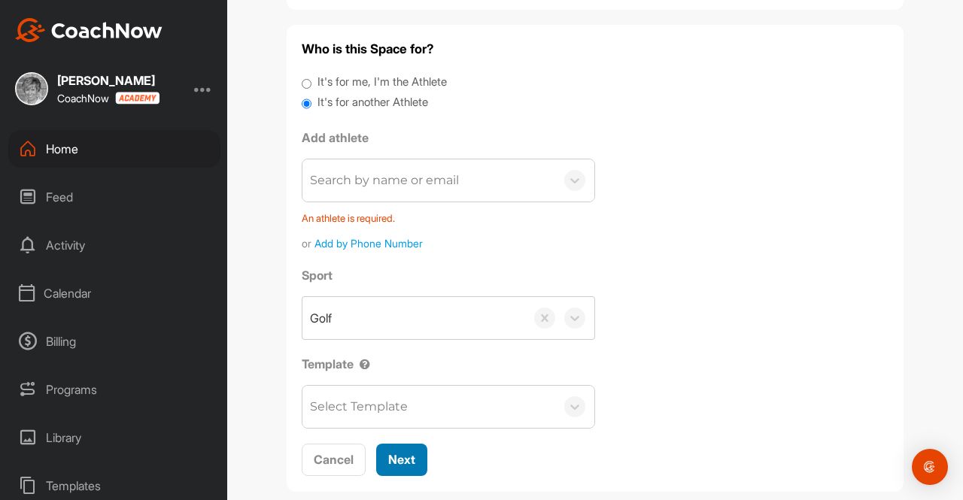
click at [400, 454] on span "Next" at bounding box center [401, 459] width 27 height 15
click at [54, 147] on div "Home" at bounding box center [114, 149] width 212 height 38
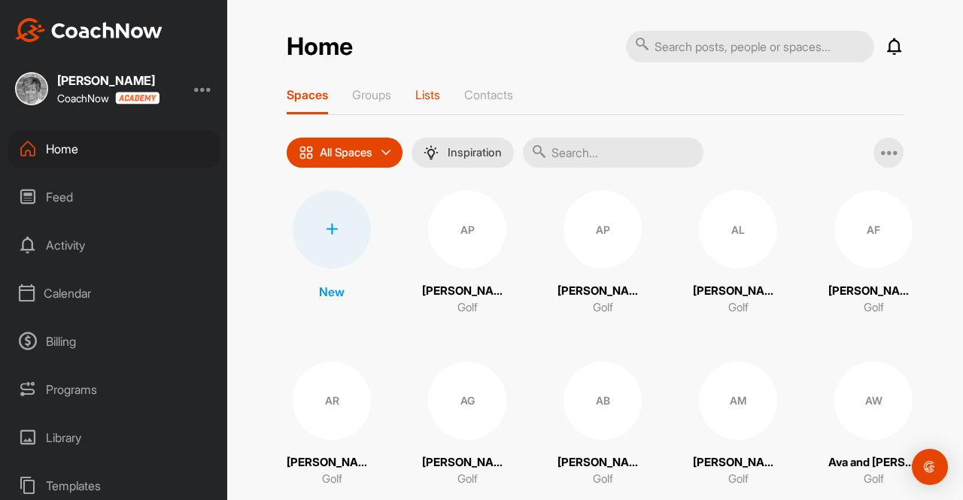
click at [421, 92] on p "Lists" at bounding box center [427, 94] width 25 height 15
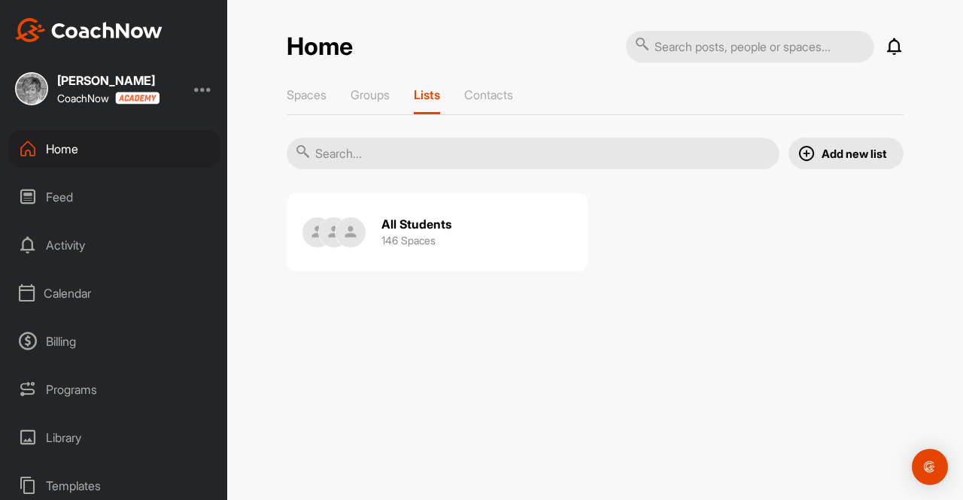
click at [358, 151] on input "text" at bounding box center [533, 154] width 493 height 32
click at [336, 227] on img at bounding box center [351, 232] width 30 height 30
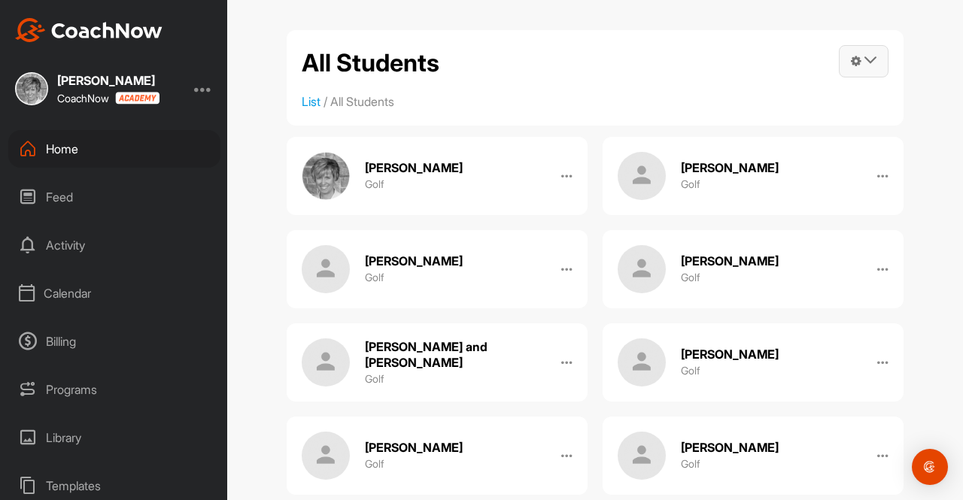
click at [864, 63] on icon at bounding box center [870, 60] width 12 height 12
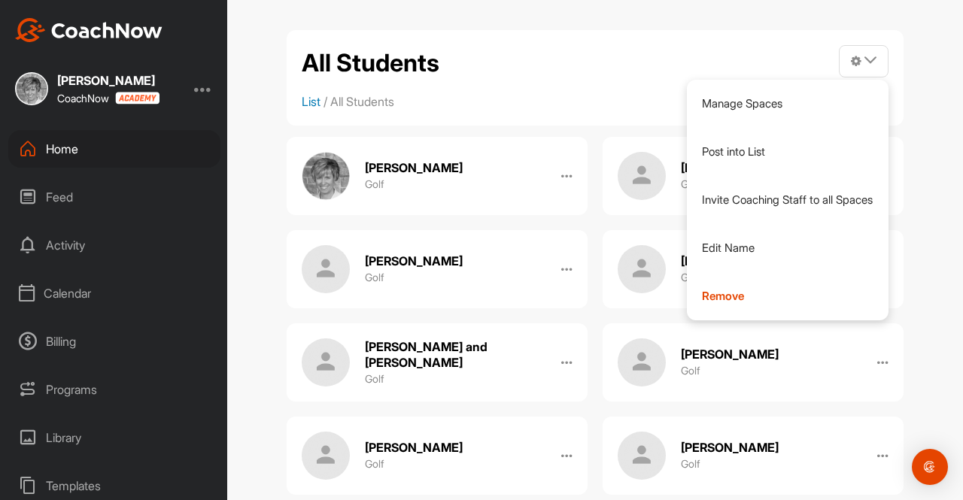
click at [308, 103] on link "List" at bounding box center [311, 101] width 19 height 15
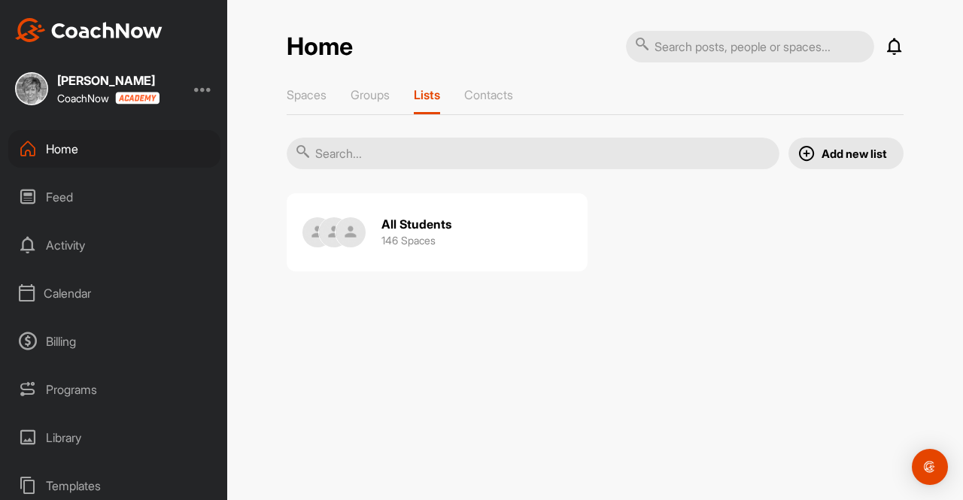
click at [349, 227] on img at bounding box center [351, 232] width 30 height 30
click at [495, 90] on p "Contacts" at bounding box center [488, 94] width 49 height 15
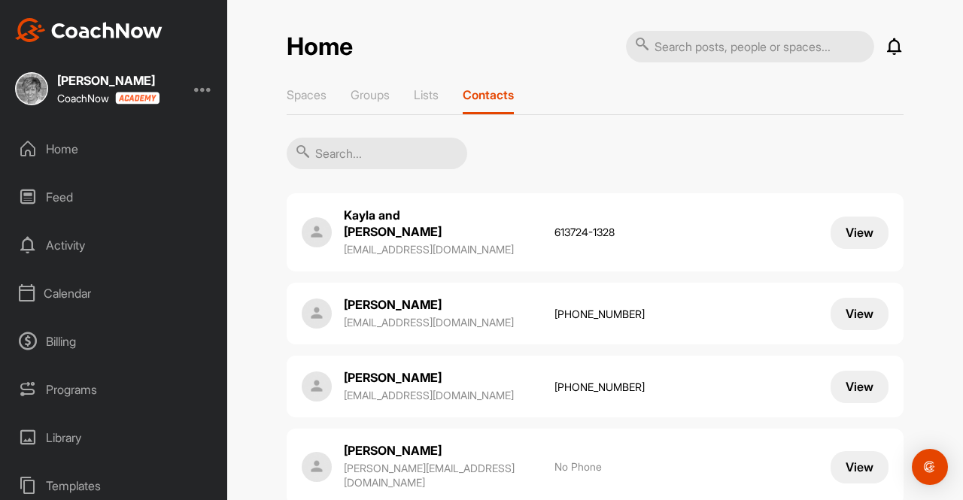
click at [329, 151] on input "text" at bounding box center [377, 154] width 181 height 32
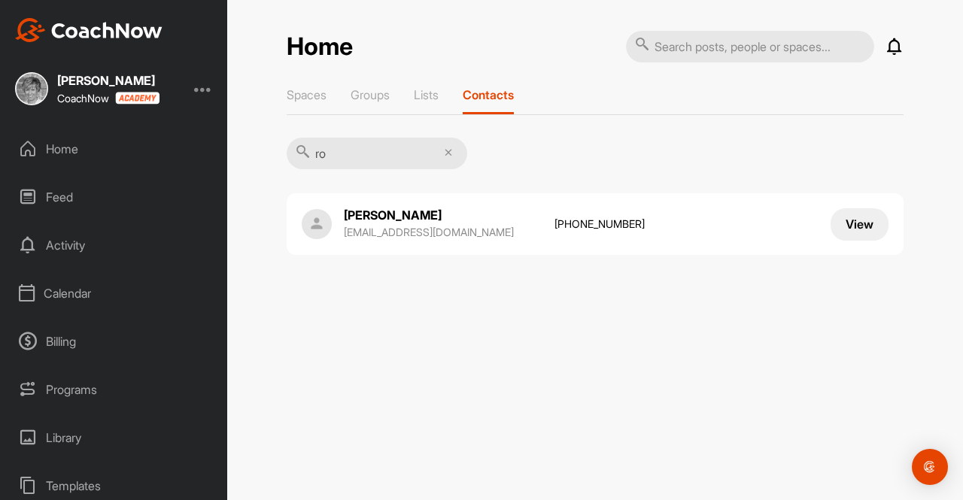
type input "r"
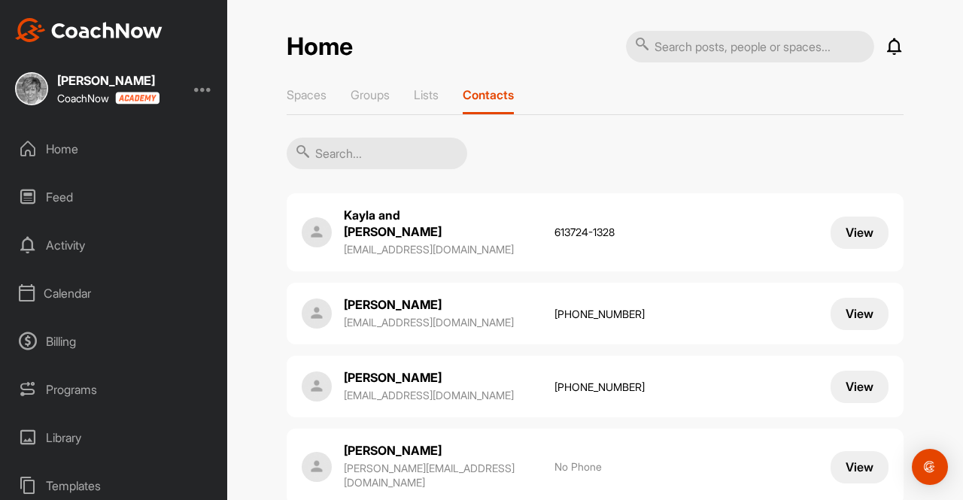
click at [683, 52] on input "text" at bounding box center [750, 47] width 248 height 32
type input "[PERSON_NAME]"
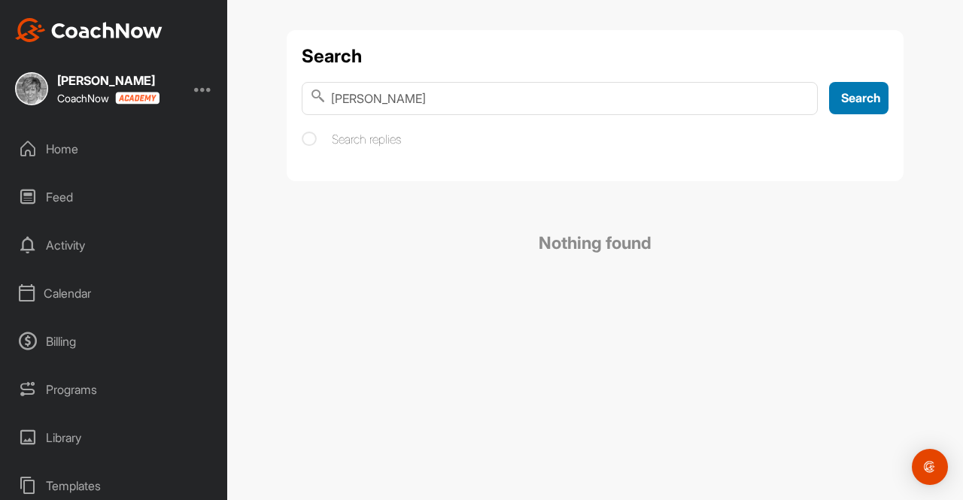
click at [856, 97] on span "Search" at bounding box center [861, 97] width 40 height 15
drag, startPoint x: 420, startPoint y: 94, endPoint x: 309, endPoint y: 87, distance: 110.8
click at [309, 87] on input "[PERSON_NAME]" at bounding box center [560, 98] width 516 height 33
click at [50, 145] on div "Home" at bounding box center [114, 149] width 212 height 38
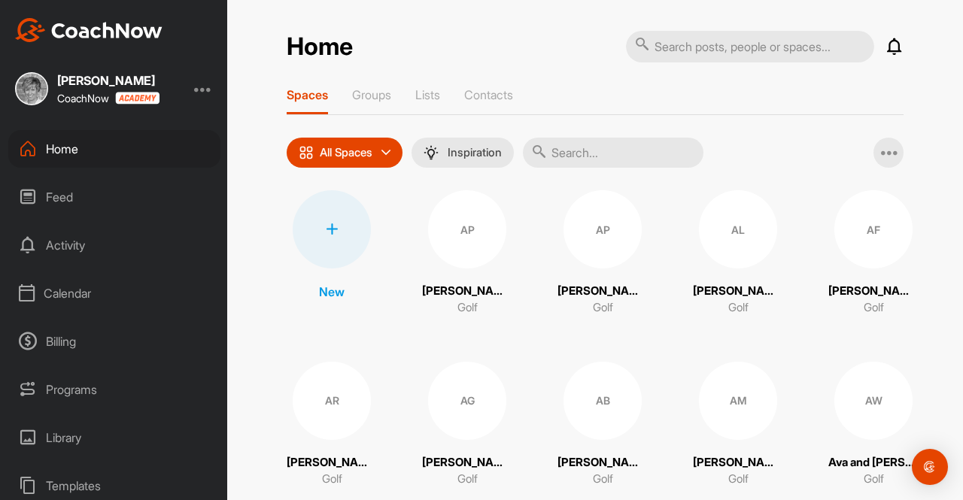
click at [560, 153] on input "text" at bounding box center [613, 153] width 181 height 30
type input "[PERSON_NAME]"
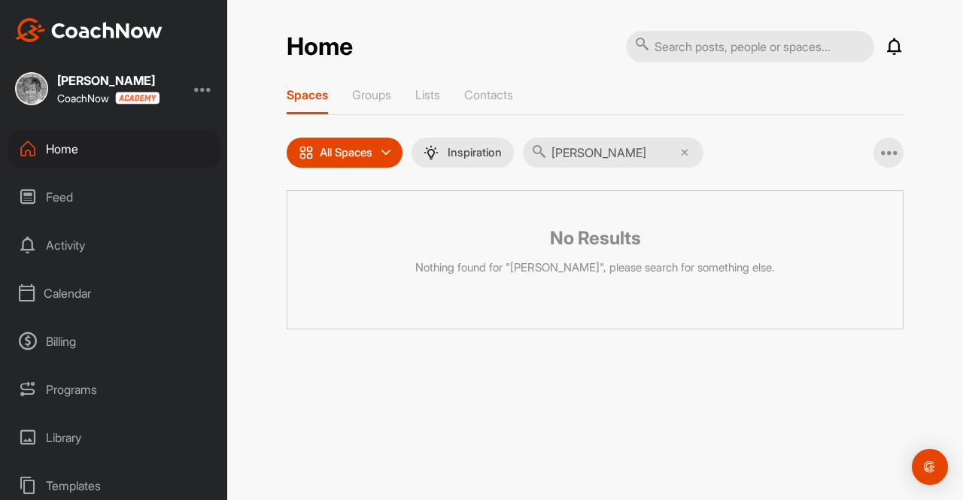
click at [65, 147] on div "Home" at bounding box center [114, 149] width 212 height 38
click at [59, 147] on div "Home" at bounding box center [114, 149] width 212 height 38
click at [310, 94] on p "Spaces" at bounding box center [307, 94] width 41 height 15
click at [62, 148] on div "Home" at bounding box center [114, 149] width 212 height 38
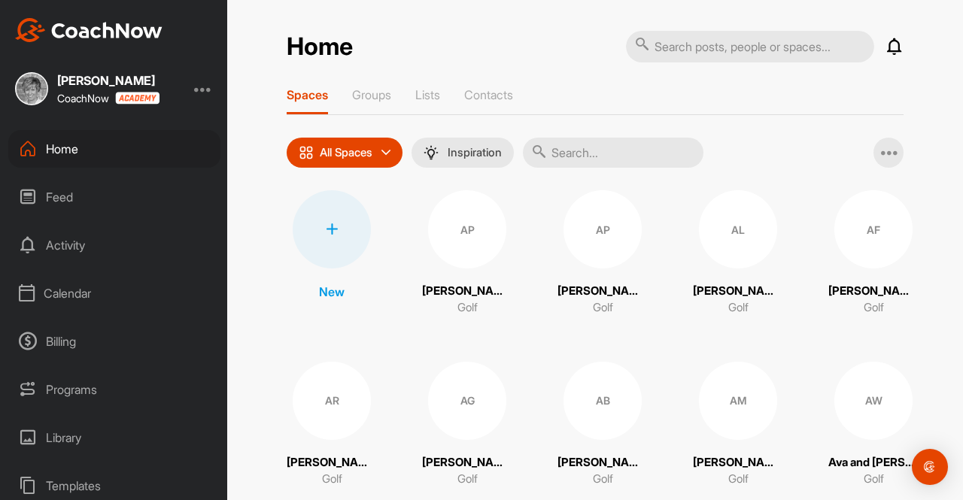
click at [326, 233] on icon at bounding box center [332, 229] width 12 height 12
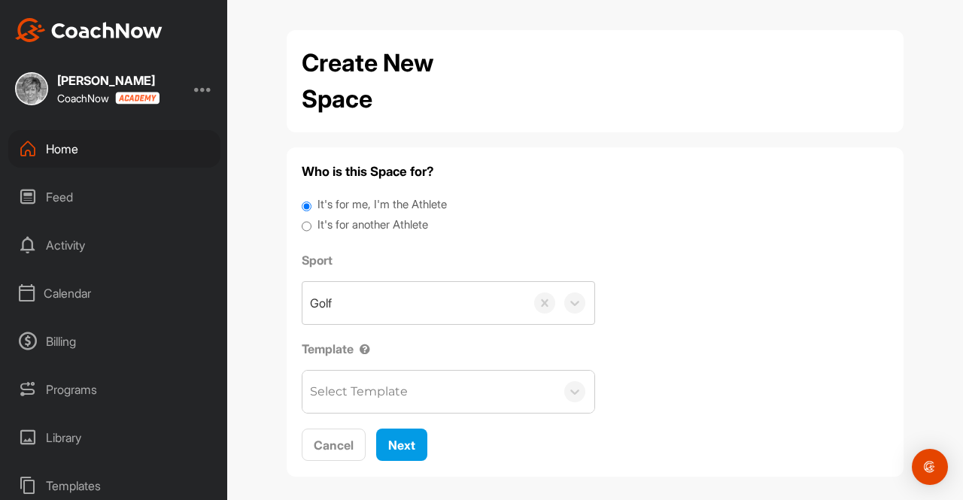
click at [302, 226] on input "It's for another Athlete" at bounding box center [307, 227] width 10 height 20
radio input "true"
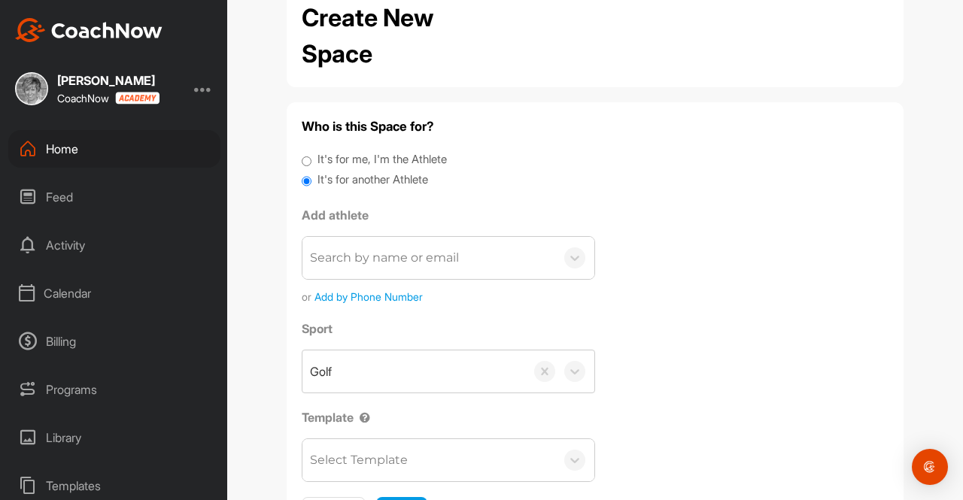
scroll to position [32, 0]
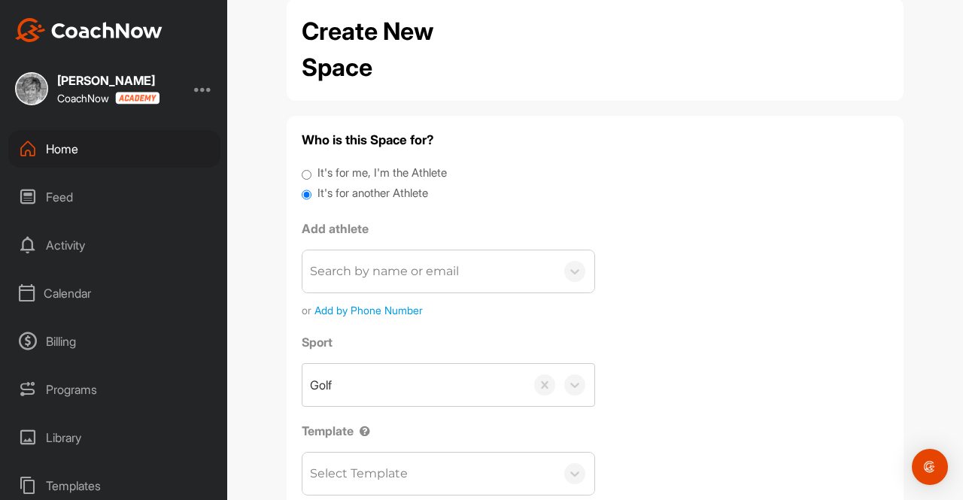
click at [317, 276] on div "Search by name or email" at bounding box center [384, 272] width 149 height 18
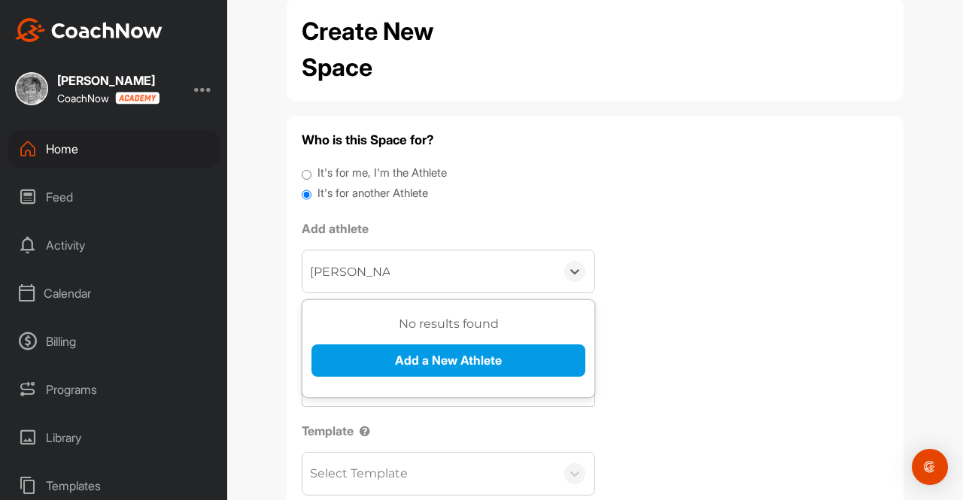
type input "[PERSON_NAME]"
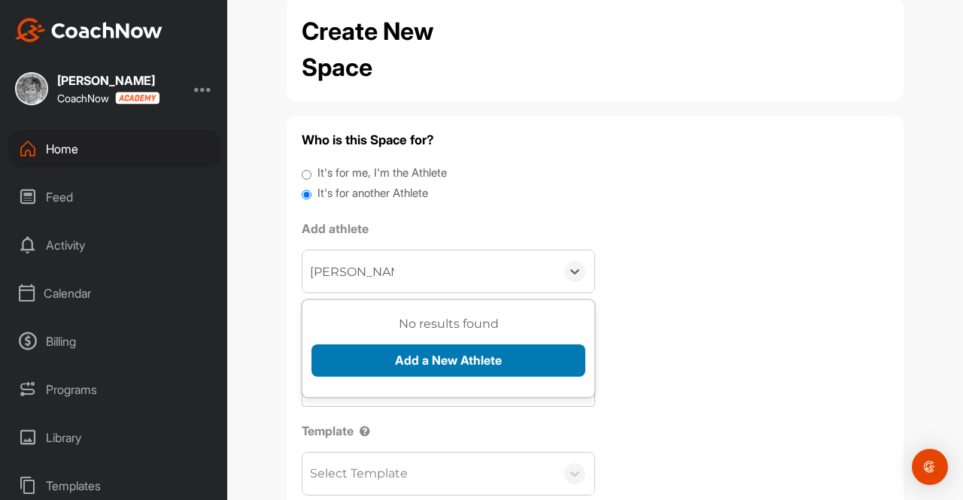
click at [412, 351] on button "Add a New Athlete" at bounding box center [448, 361] width 274 height 32
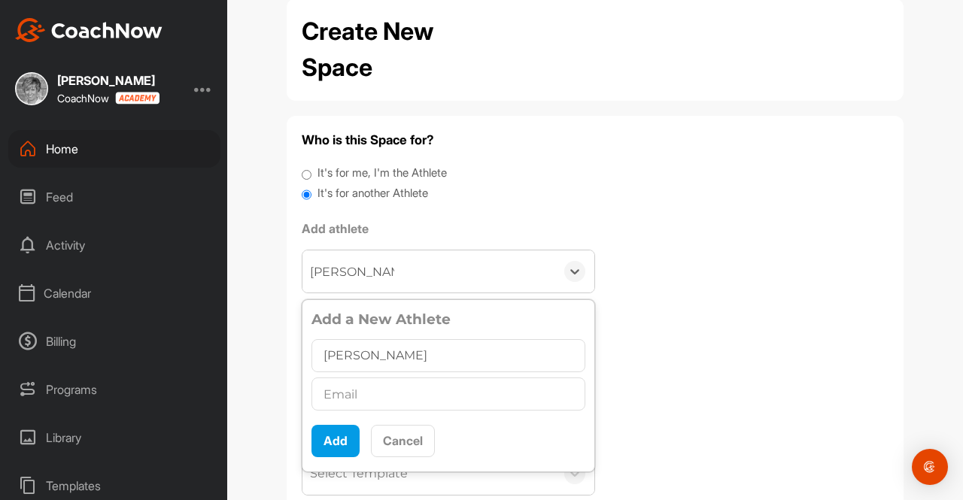
click at [338, 390] on input "text" at bounding box center [448, 394] width 274 height 33
type input "[EMAIL_ADDRESS][DOMAIN_NAME]"
click at [332, 436] on button "Add" at bounding box center [335, 441] width 48 height 32
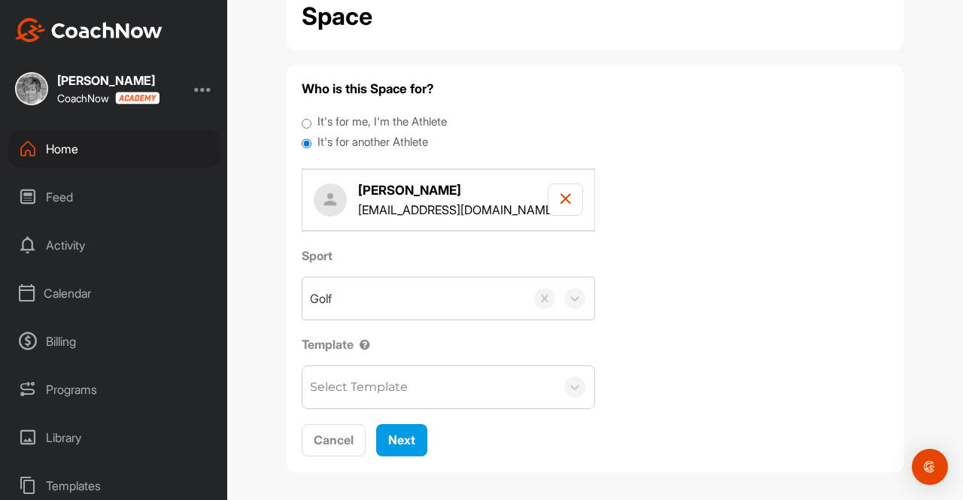
scroll to position [86, 0]
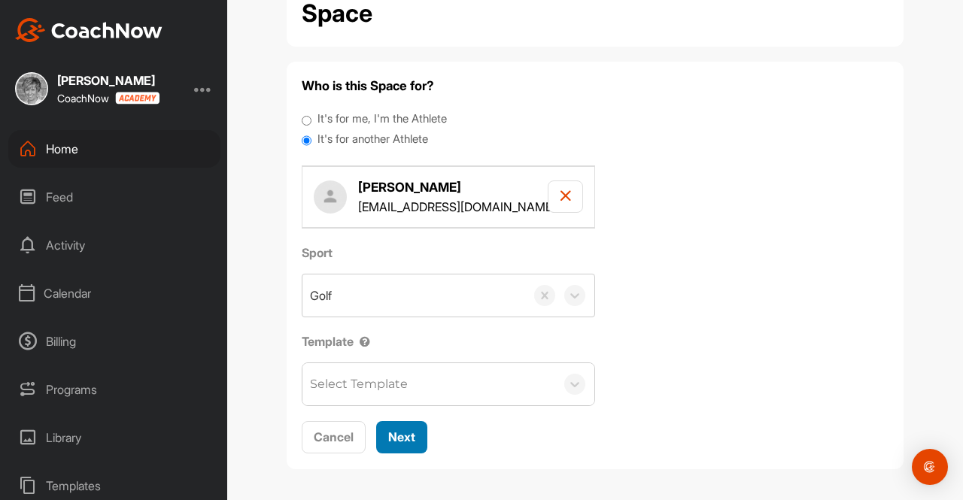
click at [396, 433] on span "Next" at bounding box center [401, 437] width 27 height 15
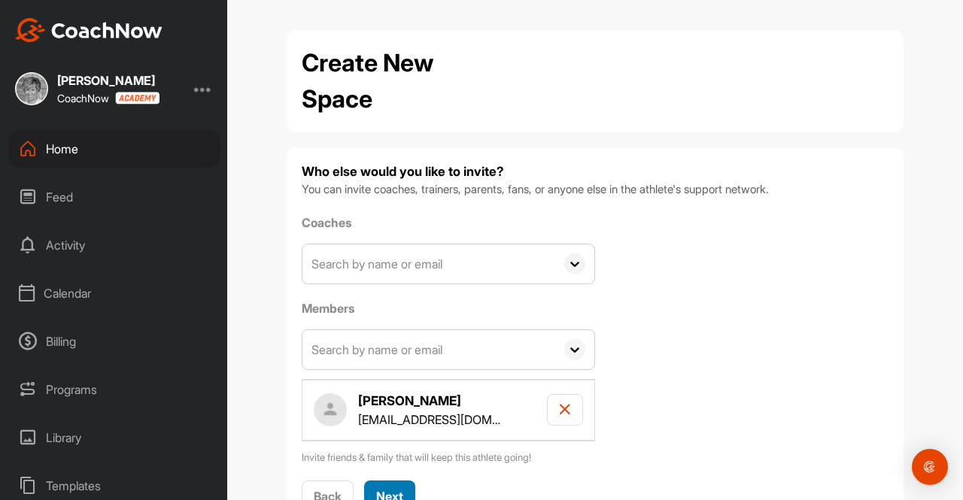
click at [386, 482] on button "Next" at bounding box center [389, 497] width 51 height 32
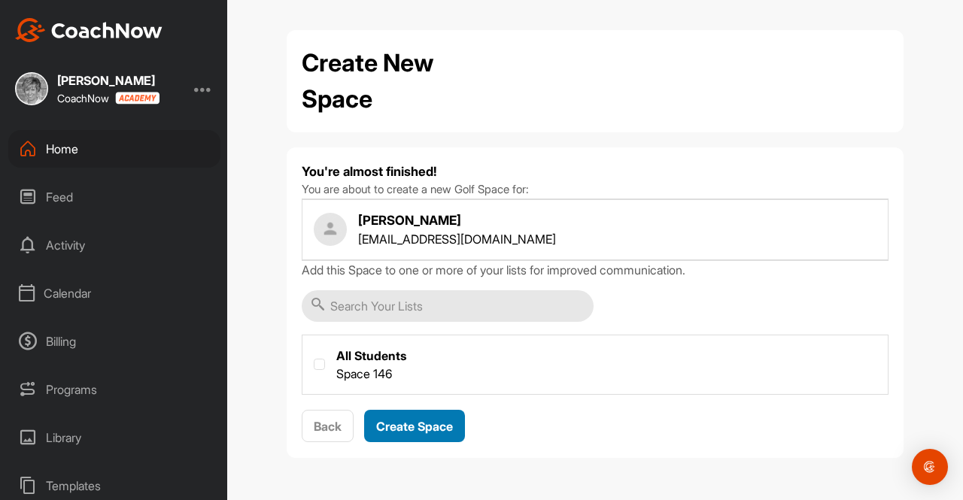
click at [416, 419] on span "Create Space" at bounding box center [414, 426] width 77 height 15
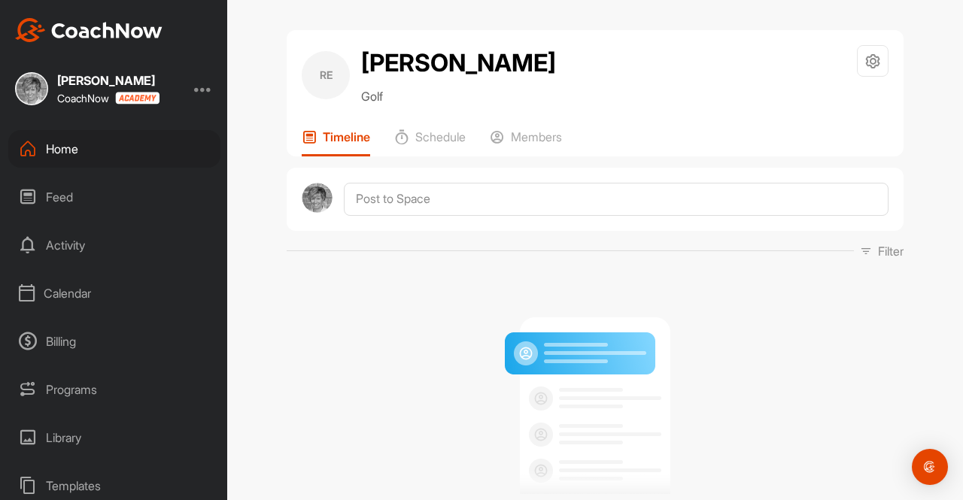
click at [62, 147] on div "Home" at bounding box center [114, 149] width 212 height 38
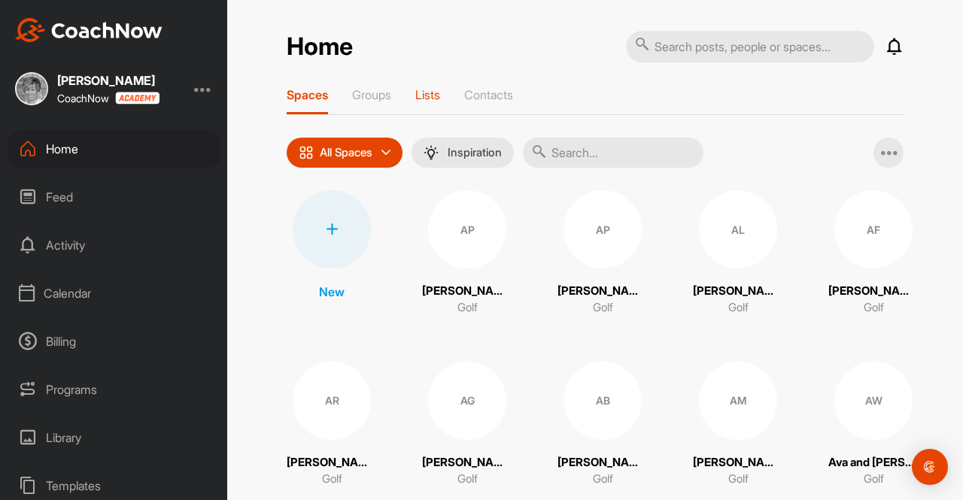
click at [421, 91] on p "Lists" at bounding box center [427, 94] width 25 height 15
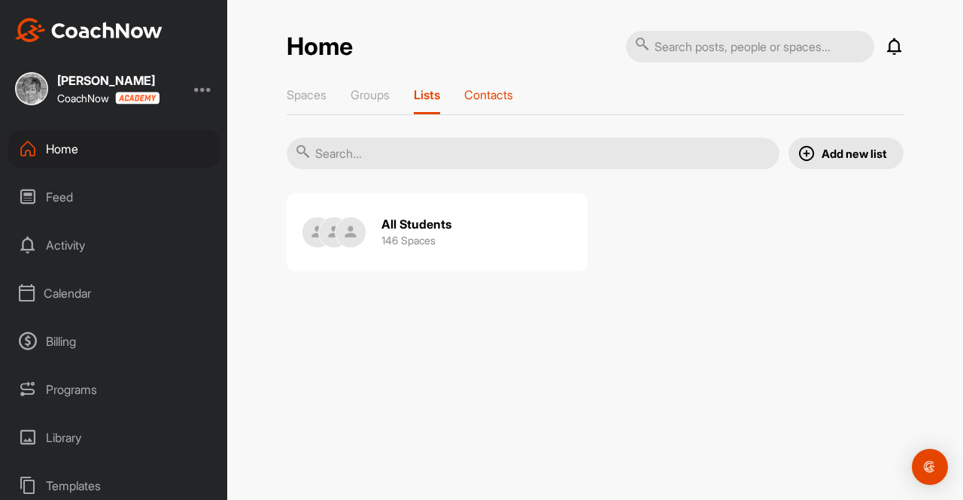
click at [500, 93] on p "Contacts" at bounding box center [488, 94] width 49 height 15
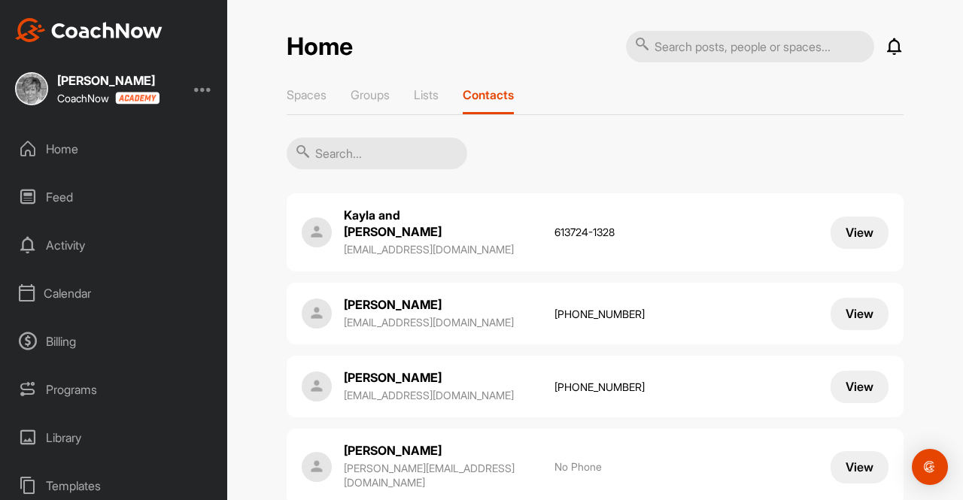
click at [328, 147] on input "text" at bounding box center [377, 154] width 181 height 32
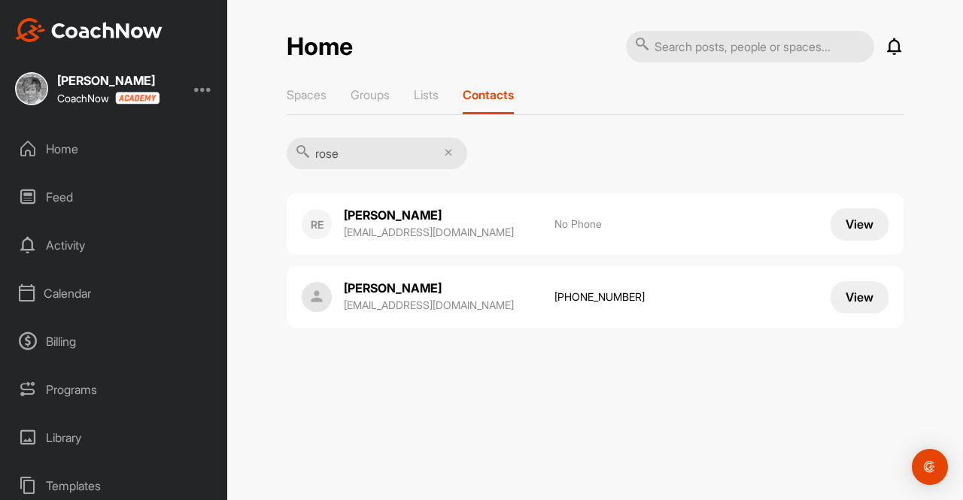
type input "rose"
click at [327, 224] on div "RE" at bounding box center [317, 224] width 30 height 30
click at [361, 214] on p "[PERSON_NAME]" at bounding box center [419, 215] width 150 height 17
drag, startPoint x: 852, startPoint y: 224, endPoint x: 864, endPoint y: 223, distance: 12.1
click at [864, 223] on button "View" at bounding box center [860, 224] width 58 height 32
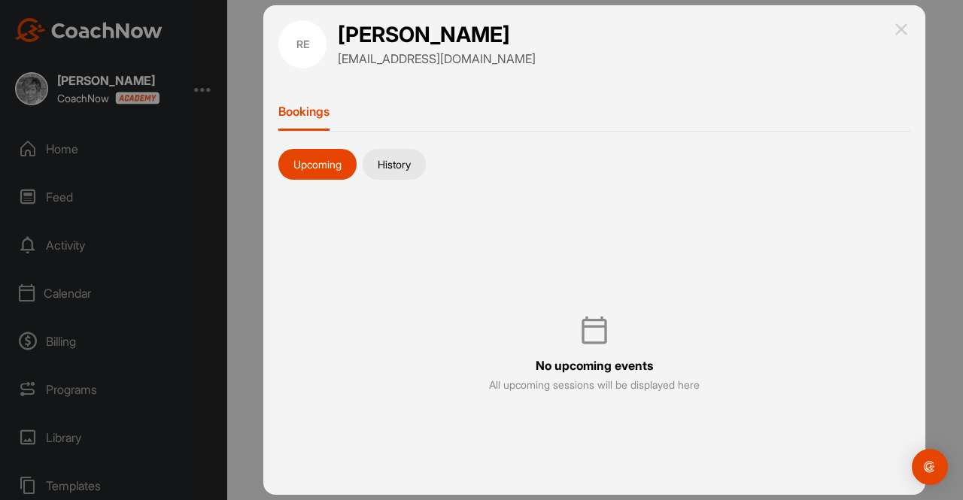
click at [901, 30] on img at bounding box center [901, 29] width 18 height 18
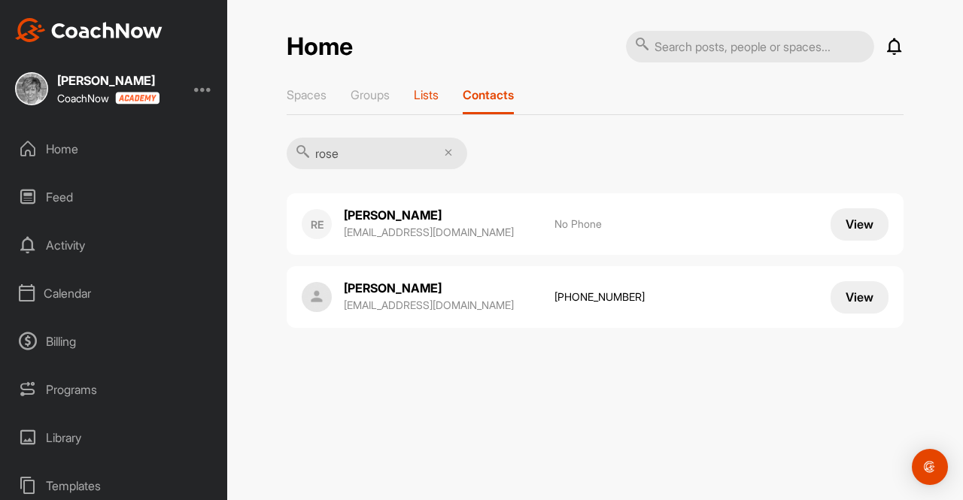
click at [426, 97] on p "Lists" at bounding box center [426, 94] width 25 height 15
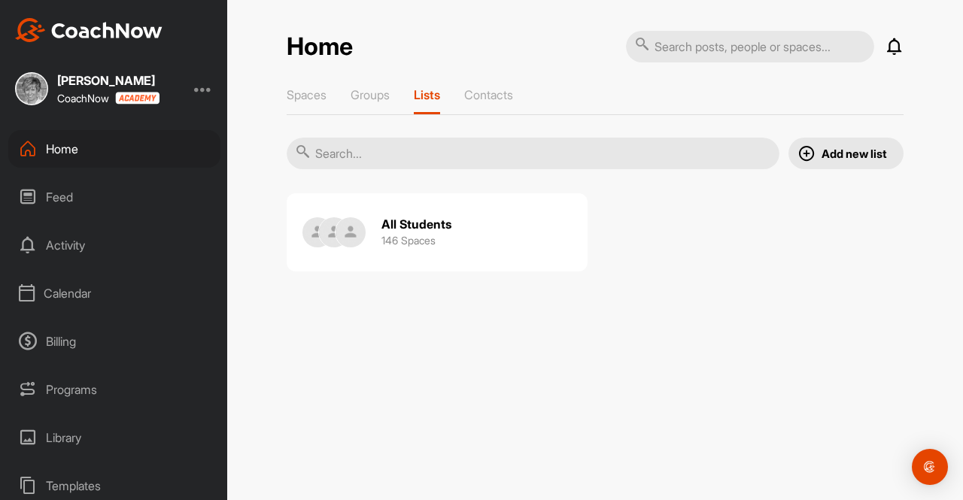
click at [815, 156] on img at bounding box center [806, 153] width 18 height 18
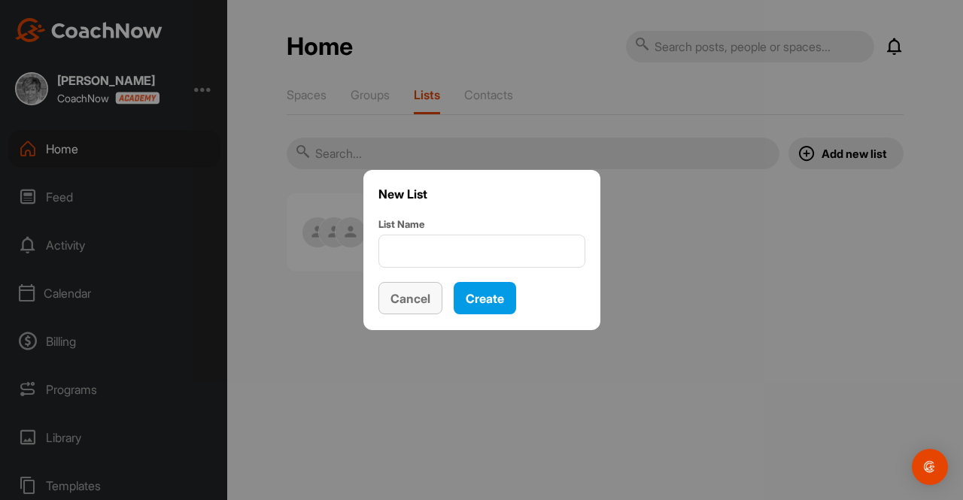
click at [420, 291] on span "Cancel" at bounding box center [410, 298] width 40 height 15
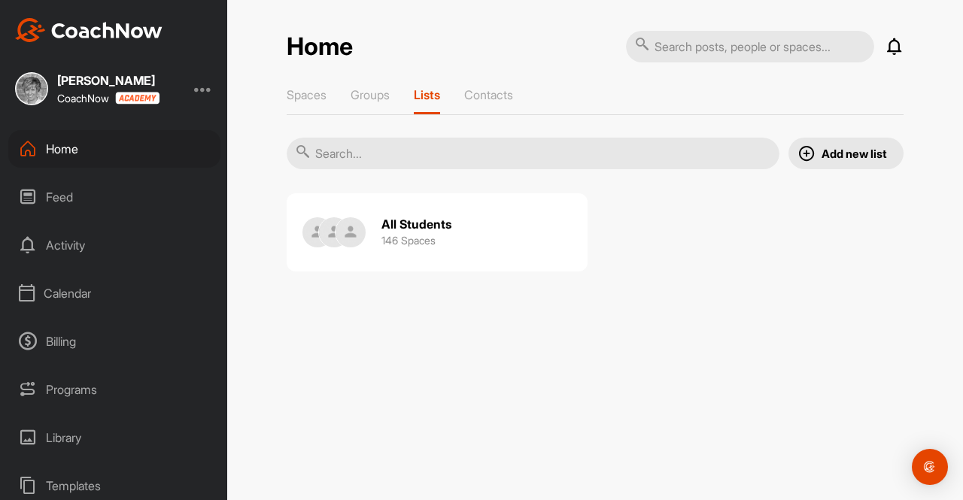
click at [396, 235] on h3 "146 Spaces" at bounding box center [408, 240] width 54 height 16
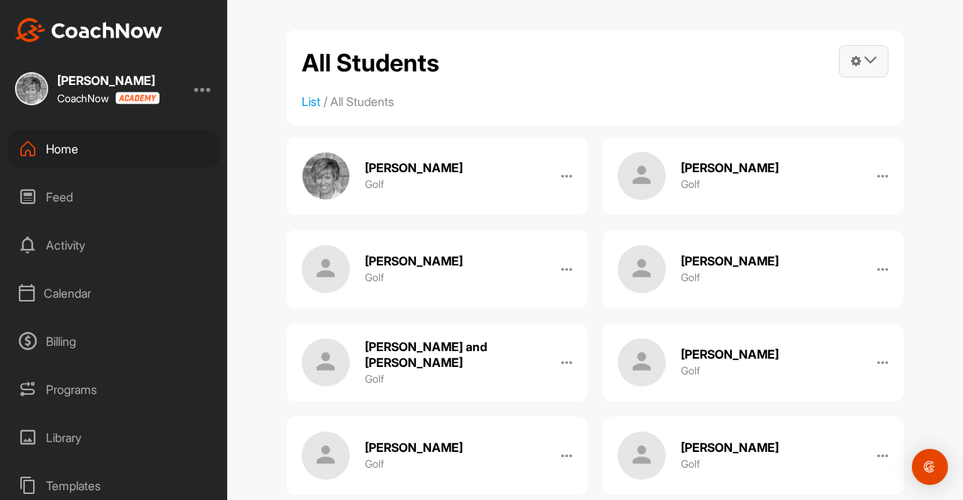
click at [867, 56] on icon at bounding box center [870, 60] width 12 height 12
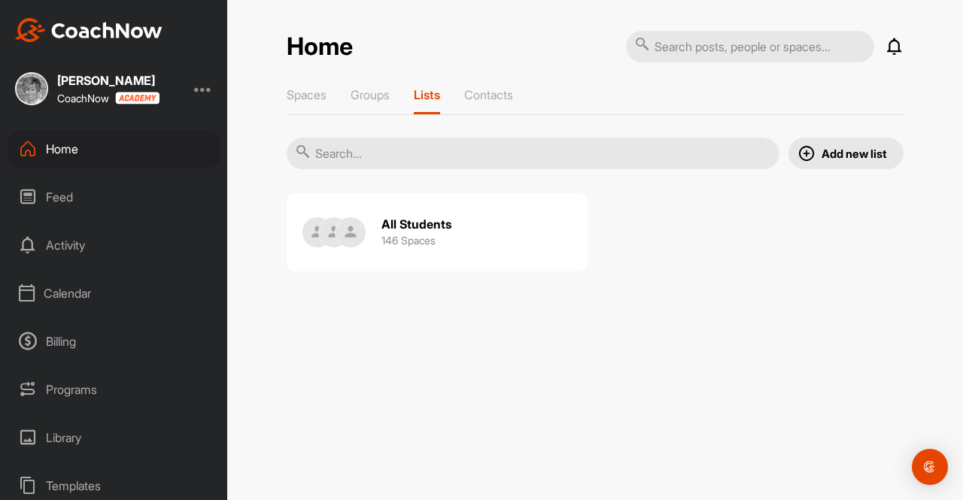
click at [415, 235] on h3 "146 Spaces" at bounding box center [408, 240] width 54 height 16
drag, startPoint x: 498, startPoint y: 90, endPoint x: 482, endPoint y: 94, distance: 16.2
click at [482, 94] on p "Contacts" at bounding box center [488, 94] width 49 height 15
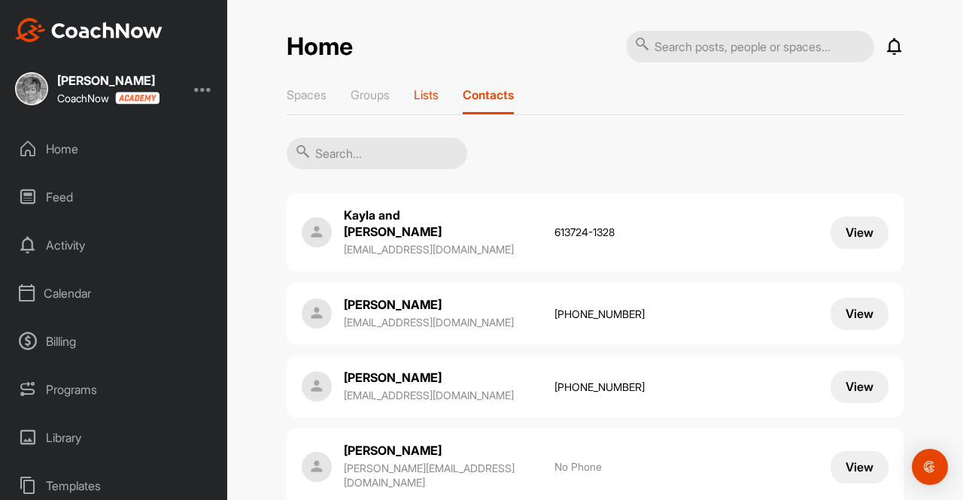
click at [420, 94] on p "Lists" at bounding box center [426, 94] width 25 height 15
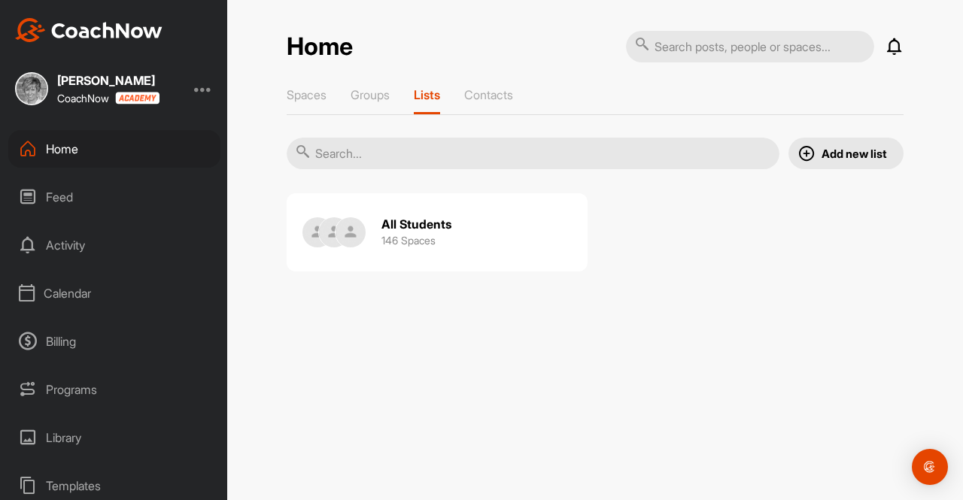
click at [400, 220] on h2 "All Students" at bounding box center [416, 225] width 70 height 16
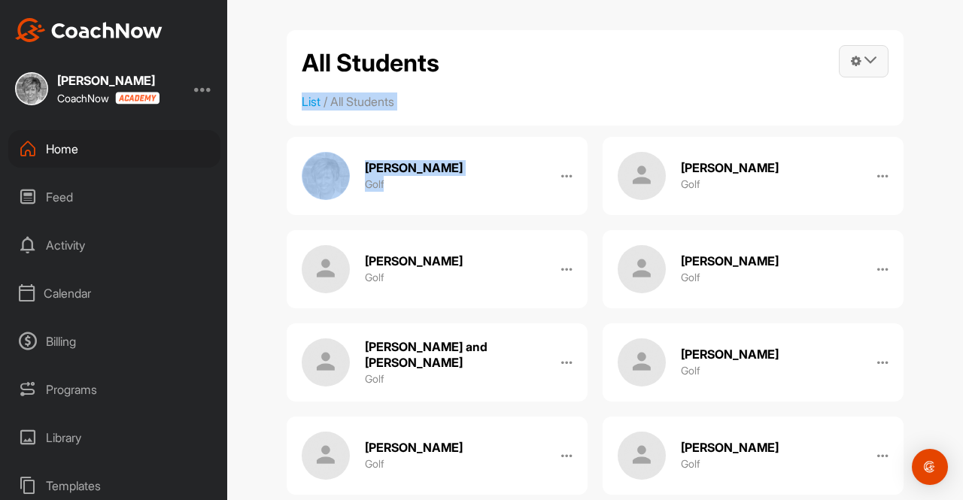
drag, startPoint x: 400, startPoint y: 220, endPoint x: 867, endPoint y: 64, distance: 492.7
click at [867, 64] on icon at bounding box center [870, 60] width 12 height 12
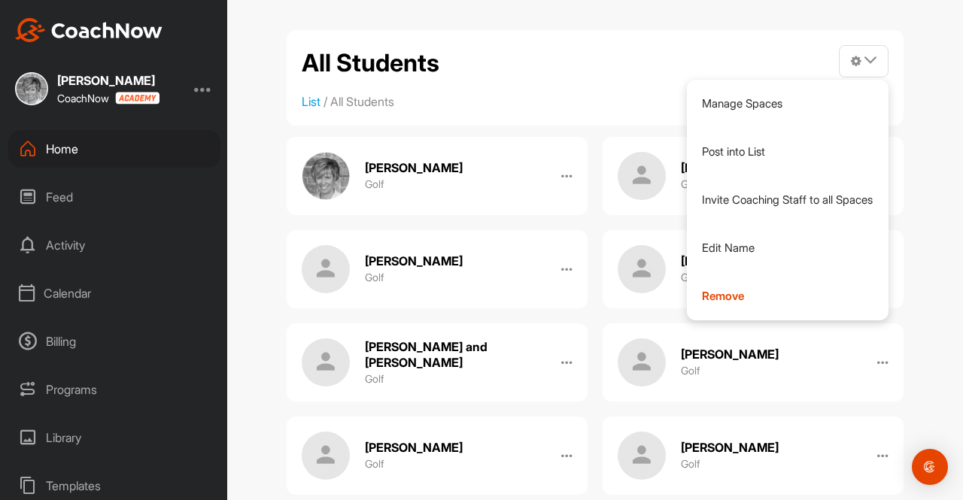
click at [553, 89] on div "All Students Manage Spaces Post into List Invite Coaching Staff to all Spaces E…" at bounding box center [595, 78] width 617 height 96
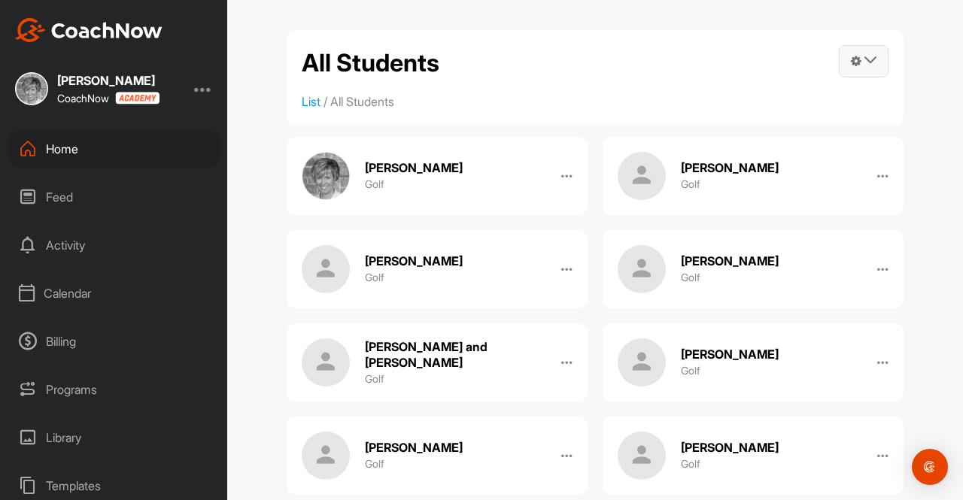
click at [868, 56] on icon at bounding box center [870, 60] width 12 height 12
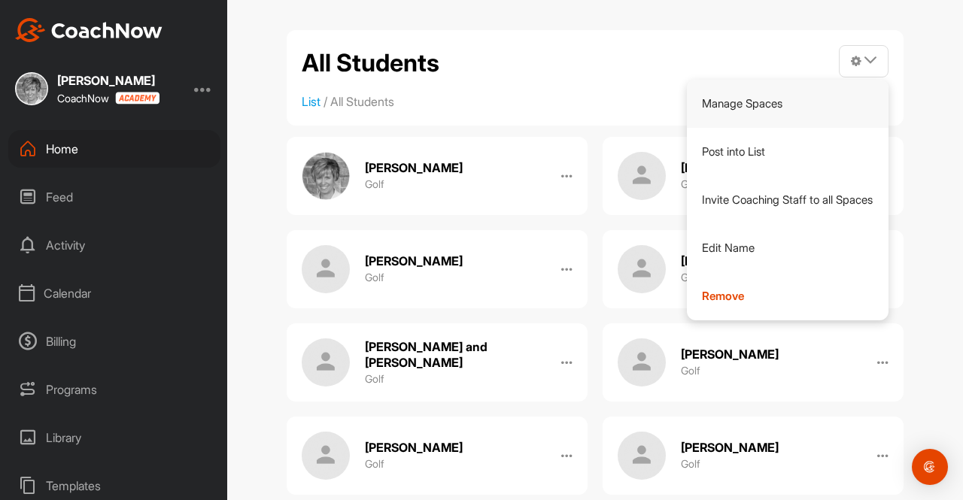
click at [742, 96] on link "Manage Spaces" at bounding box center [788, 104] width 202 height 48
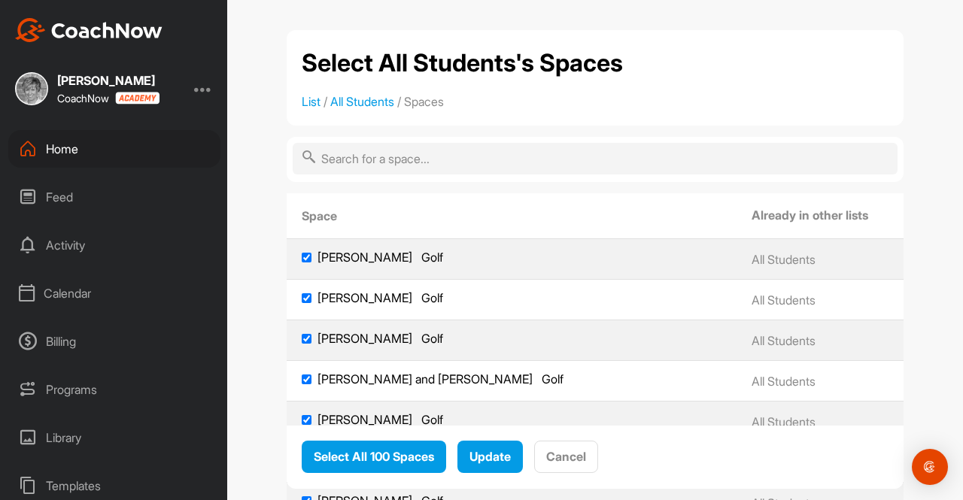
click at [742, 96] on ol "List / All Students / Spaces" at bounding box center [595, 102] width 587 height 18
click at [346, 159] on input "text" at bounding box center [595, 159] width 605 height 32
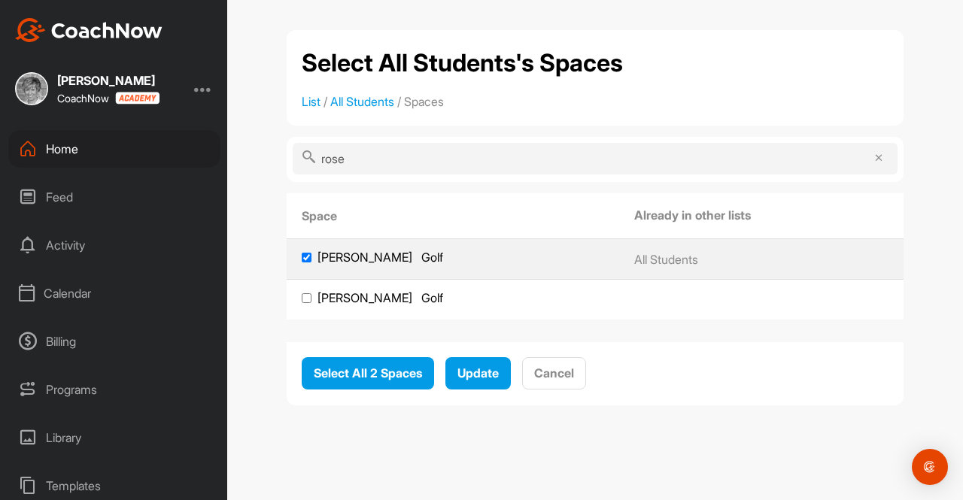
type input "[PERSON_NAME]"
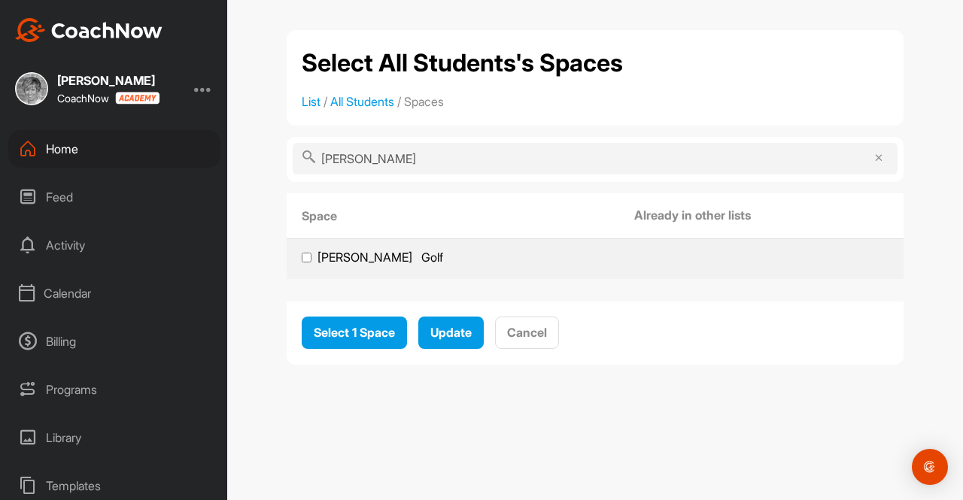
click at [306, 258] on input "Rose Embrett Golf" at bounding box center [307, 258] width 10 height 10
checkbox input "true"
click at [456, 333] on span "Update" at bounding box center [450, 332] width 41 height 15
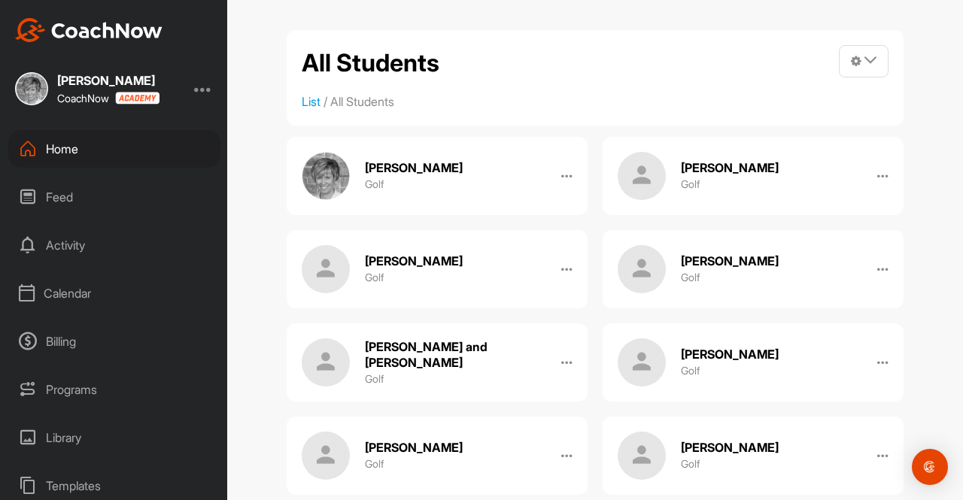
click at [55, 144] on div "Home" at bounding box center [114, 149] width 212 height 38
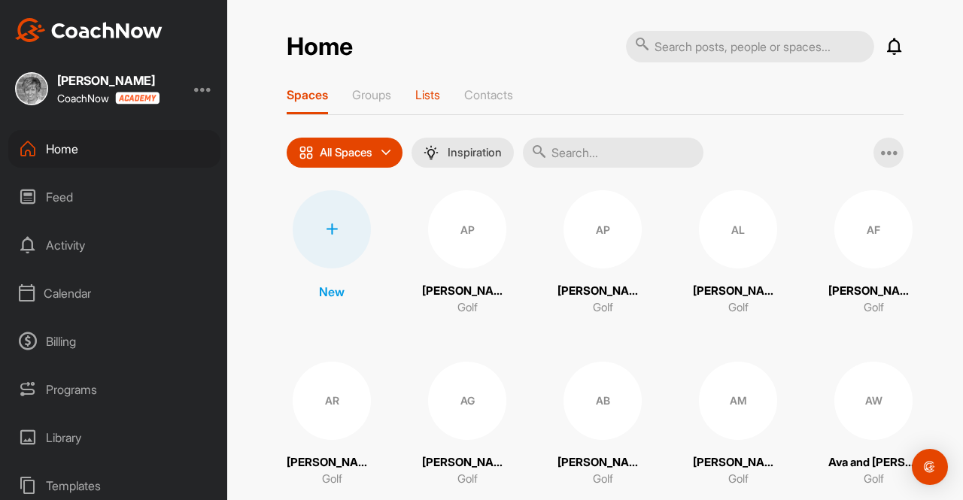
click at [423, 91] on p "Lists" at bounding box center [427, 94] width 25 height 15
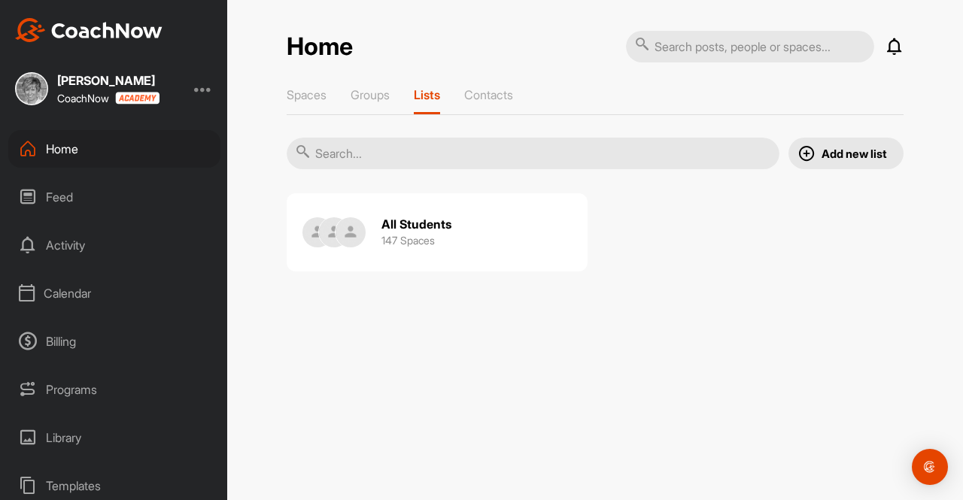
click at [401, 226] on h2 "All Students" at bounding box center [416, 225] width 70 height 16
click at [498, 93] on p "Contacts" at bounding box center [488, 94] width 49 height 15
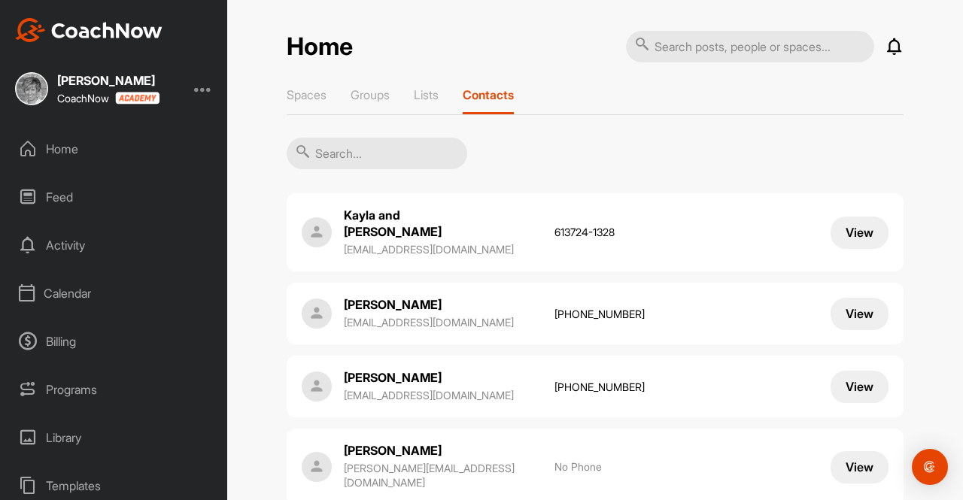
click at [317, 154] on input "text" at bounding box center [377, 154] width 181 height 32
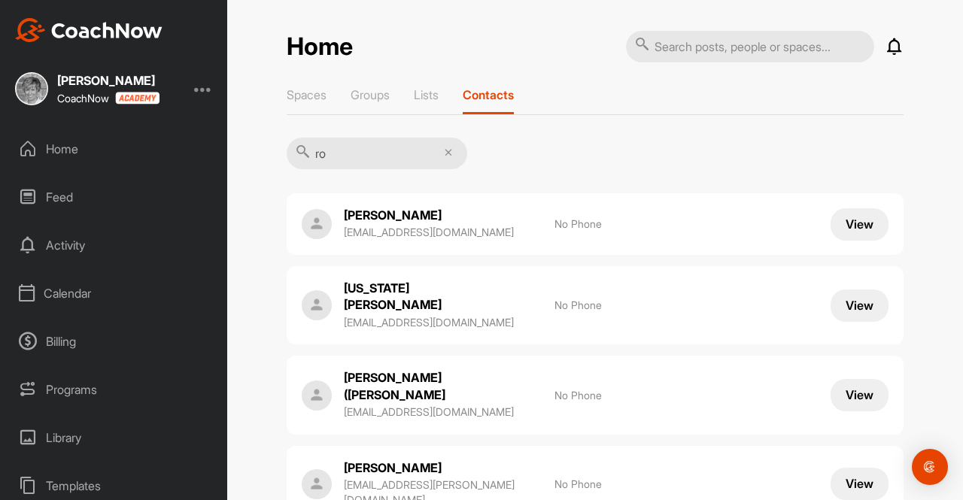
type input "[PERSON_NAME]"
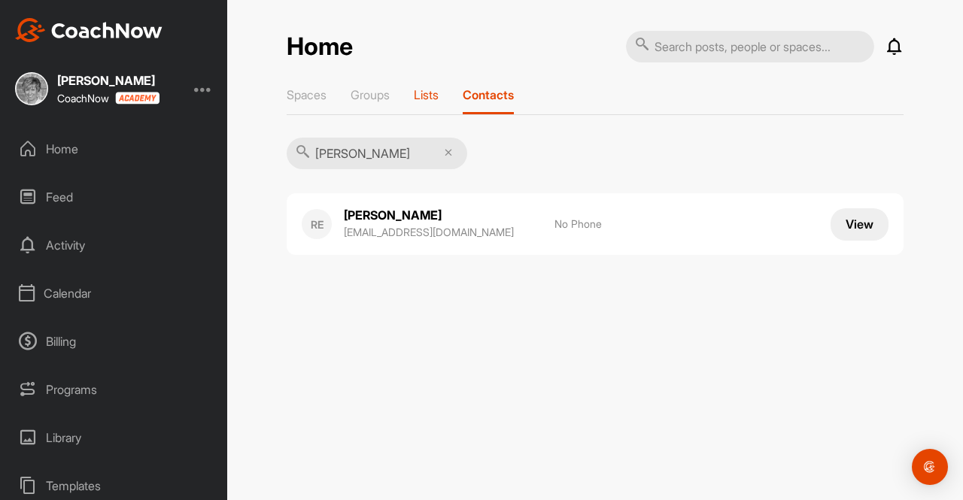
click at [433, 97] on p "Lists" at bounding box center [426, 94] width 25 height 15
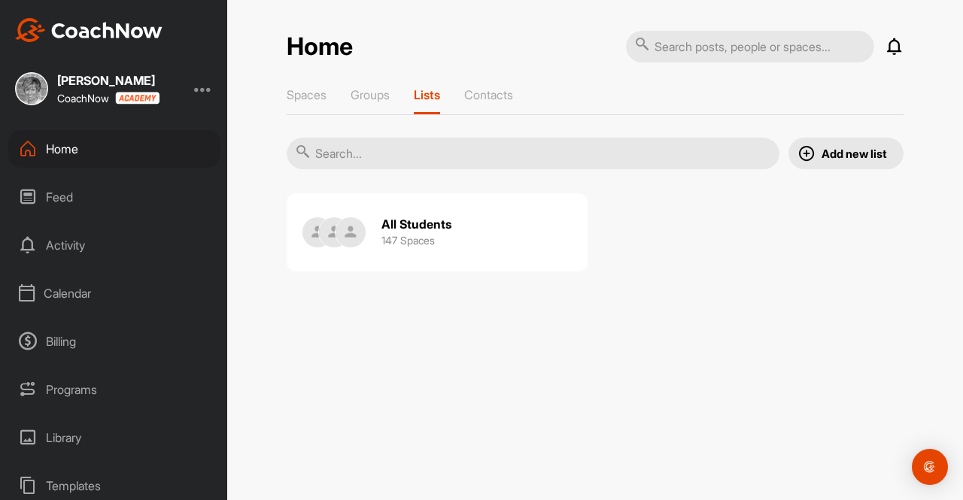
click at [337, 151] on input "text" at bounding box center [533, 154] width 493 height 32
click at [325, 228] on img at bounding box center [334, 232] width 30 height 30
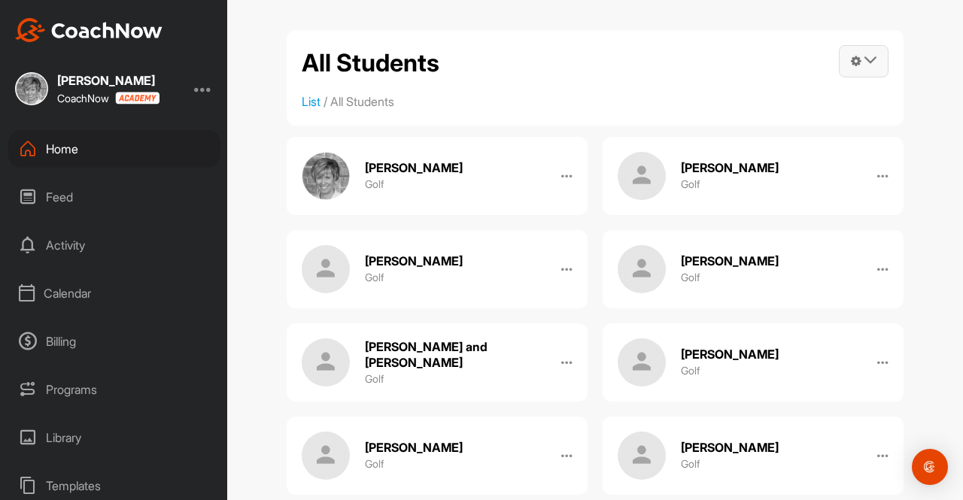
click at [864, 57] on icon at bounding box center [870, 60] width 12 height 12
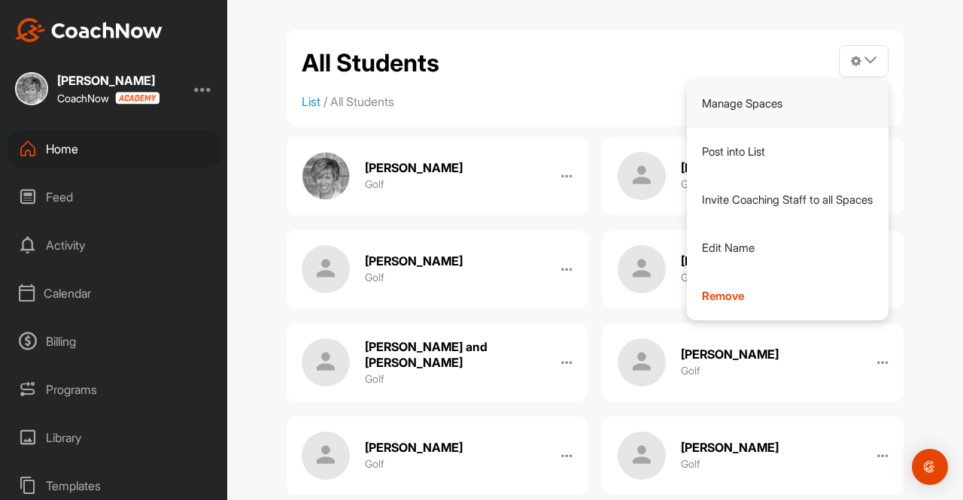
click at [756, 103] on link "Manage Spaces" at bounding box center [788, 104] width 202 height 48
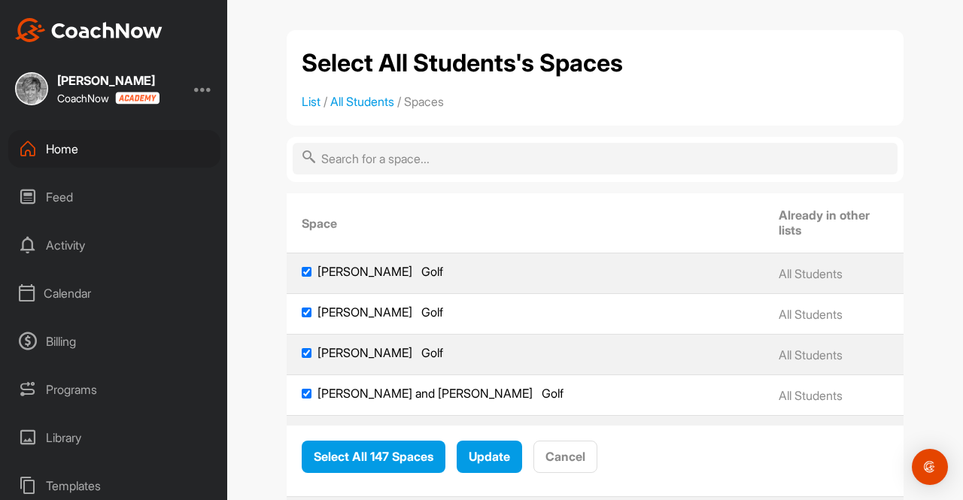
click at [360, 158] on input "text" at bounding box center [595, 159] width 605 height 32
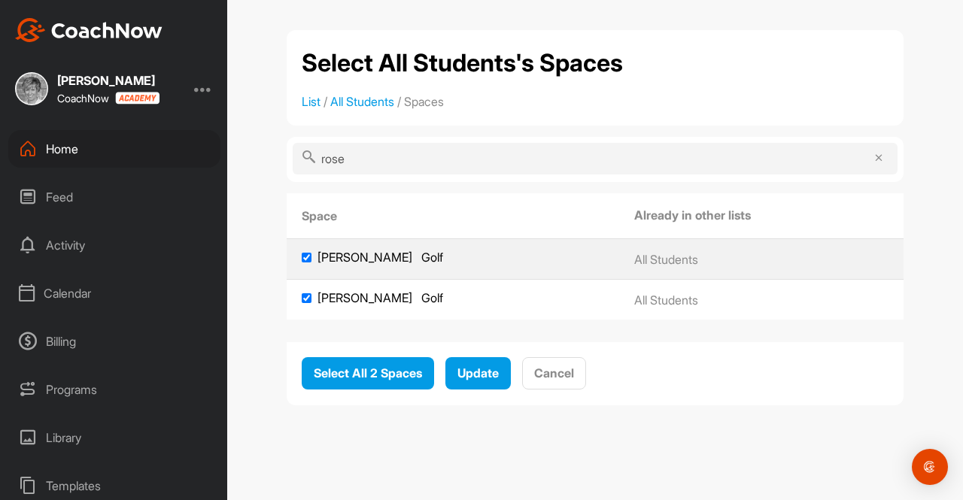
type input "[PERSON_NAME]"
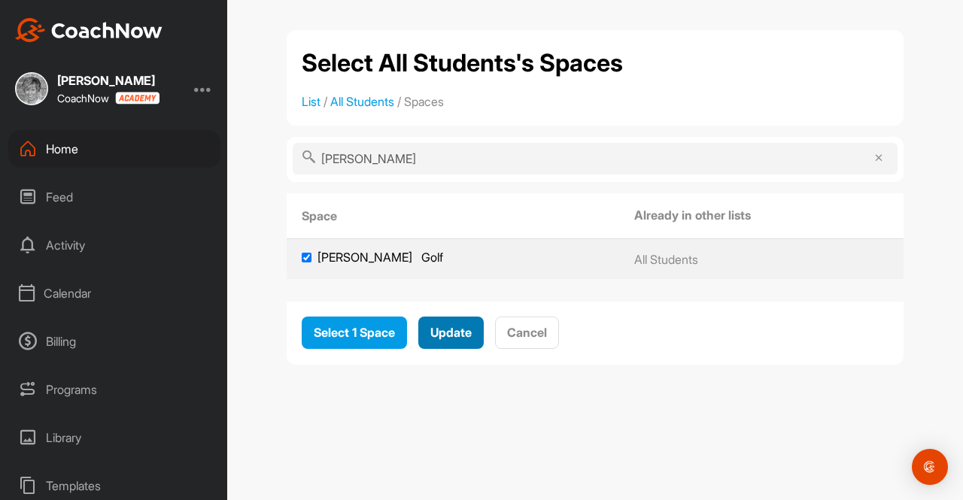
click at [452, 334] on span "Update" at bounding box center [450, 332] width 41 height 15
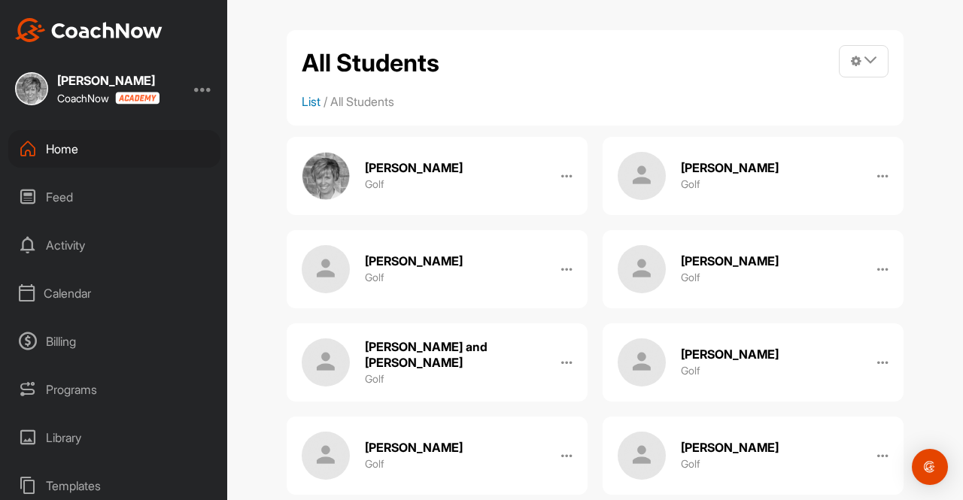
click at [303, 103] on link "List" at bounding box center [311, 101] width 19 height 15
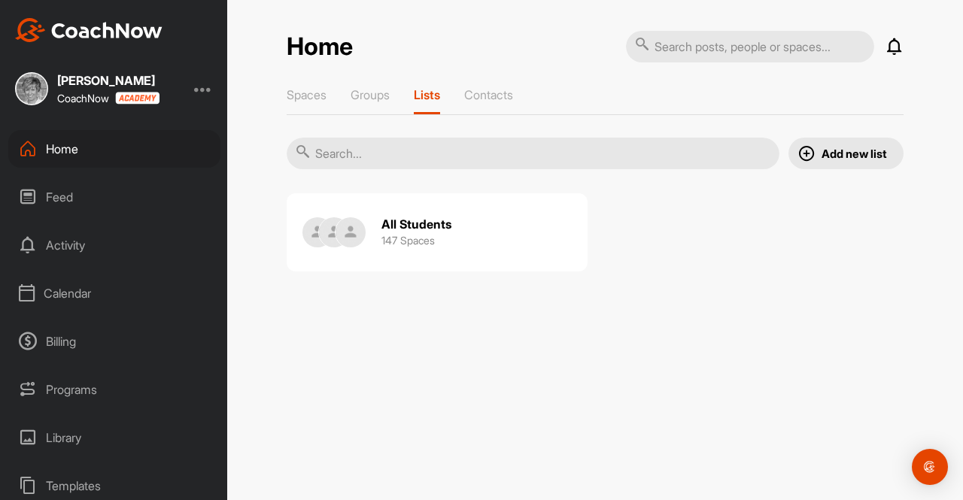
click at [412, 226] on h2 "All Students" at bounding box center [416, 225] width 70 height 16
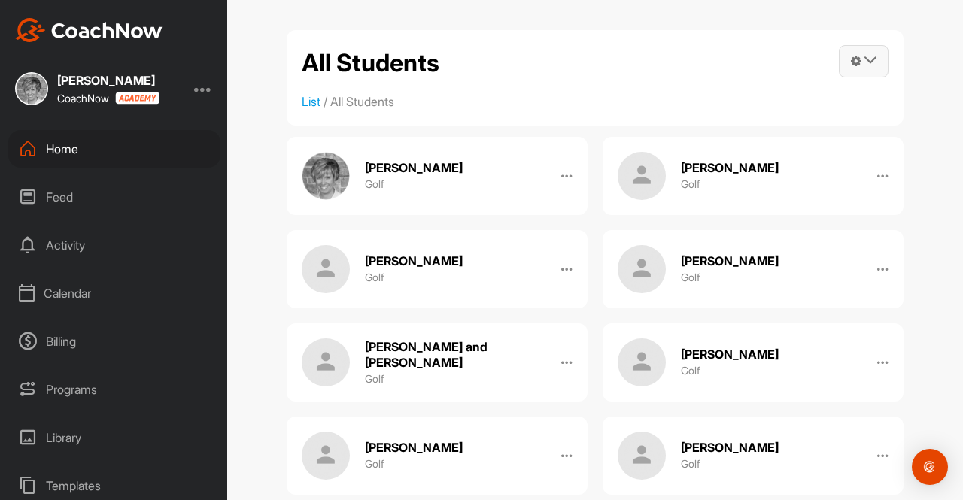
click at [867, 59] on icon at bounding box center [870, 60] width 12 height 12
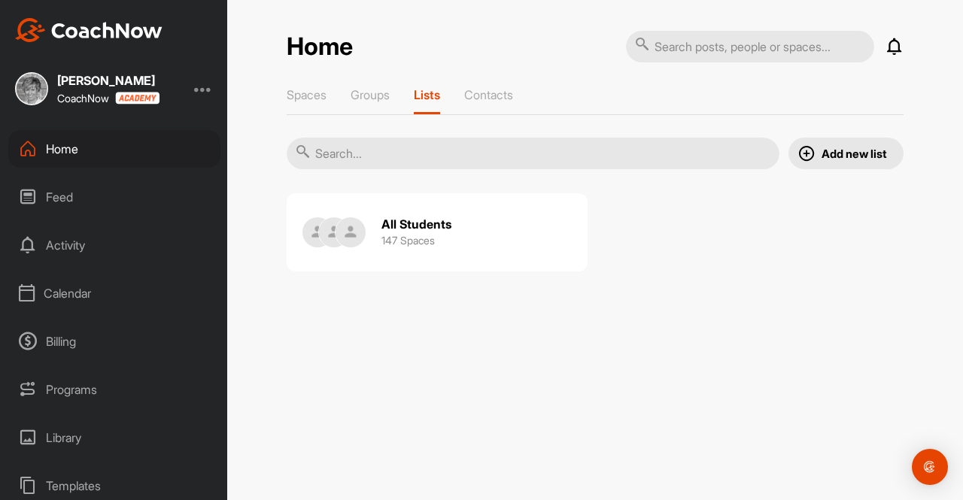
drag, startPoint x: 405, startPoint y: 235, endPoint x: 399, endPoint y: 226, distance: 10.8
click at [399, 226] on h2 "All Students" at bounding box center [416, 225] width 70 height 16
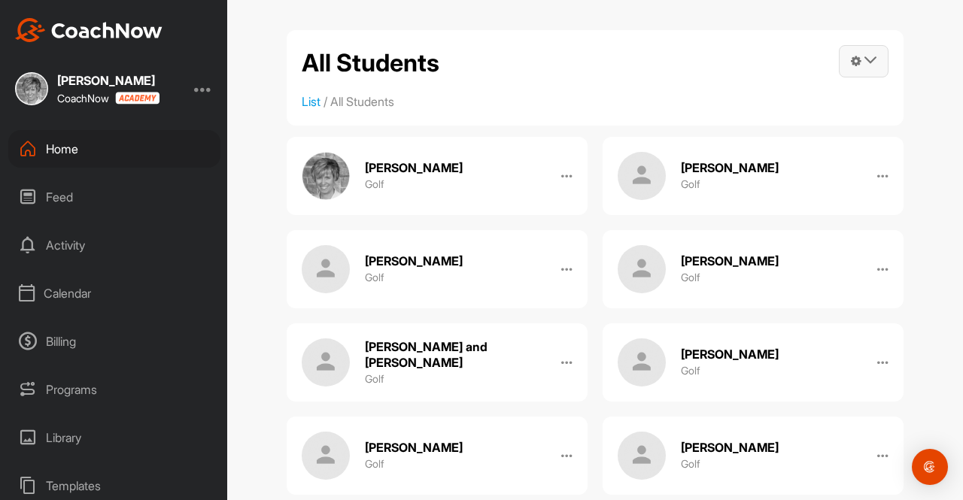
click at [864, 62] on icon at bounding box center [870, 60] width 12 height 12
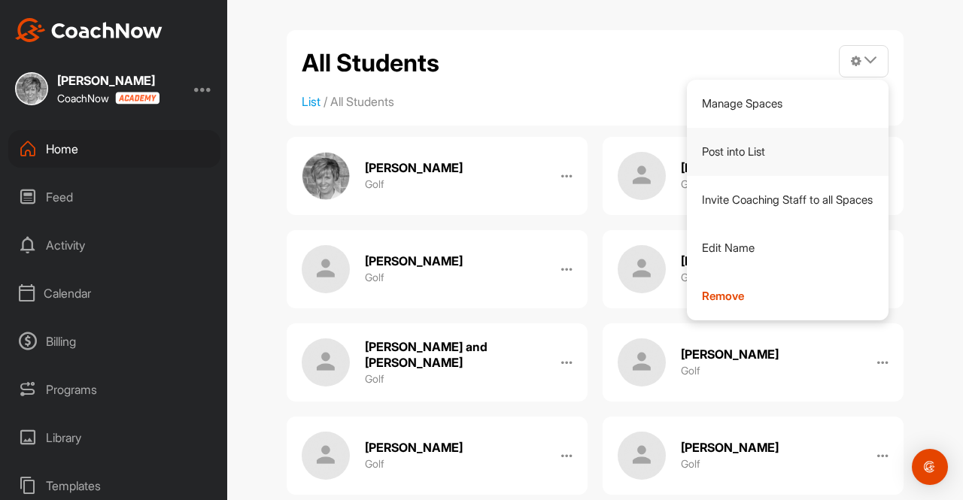
click at [727, 150] on link "Post into List" at bounding box center [788, 152] width 202 height 48
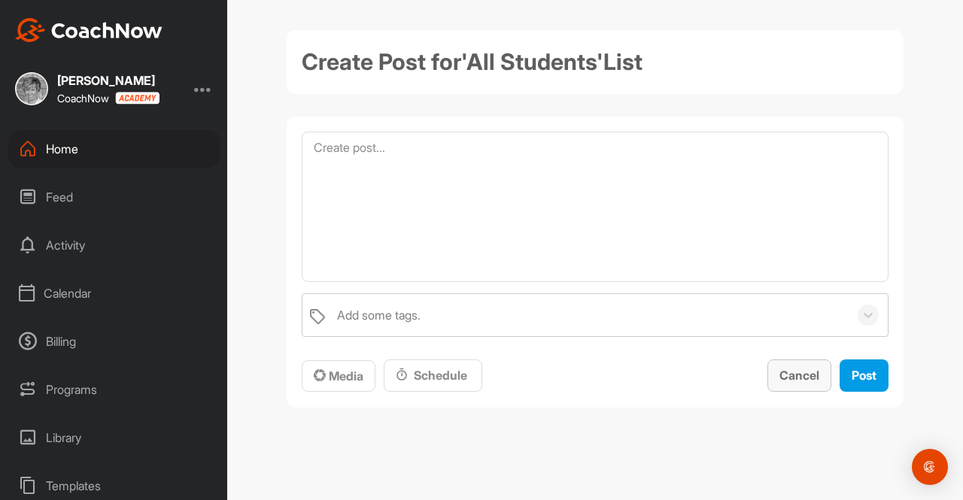
click at [800, 371] on span "Cancel" at bounding box center [799, 375] width 40 height 15
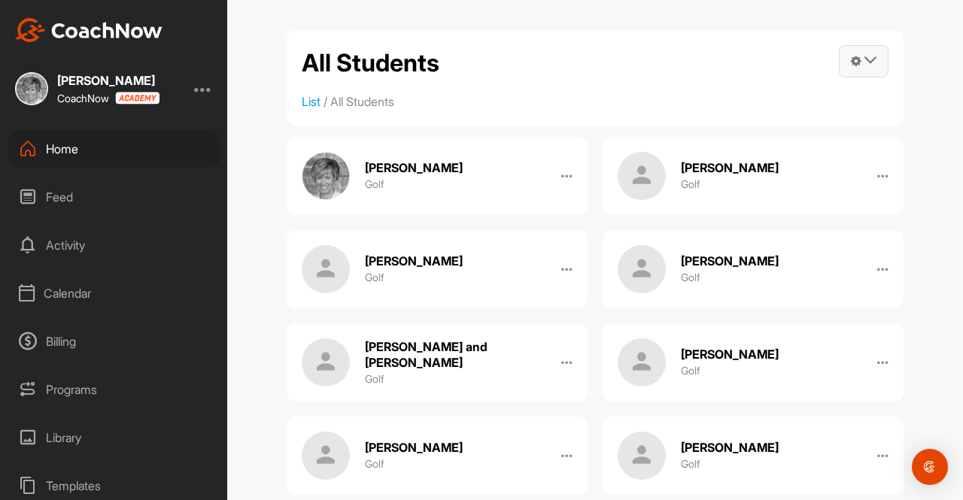
click at [864, 55] on icon at bounding box center [870, 60] width 12 height 12
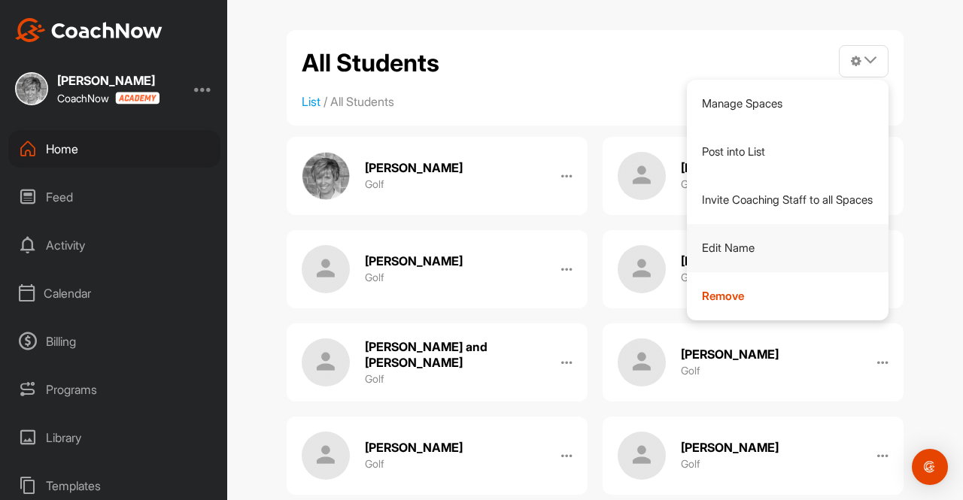
click at [721, 246] on link "Edit Name" at bounding box center [788, 248] width 202 height 48
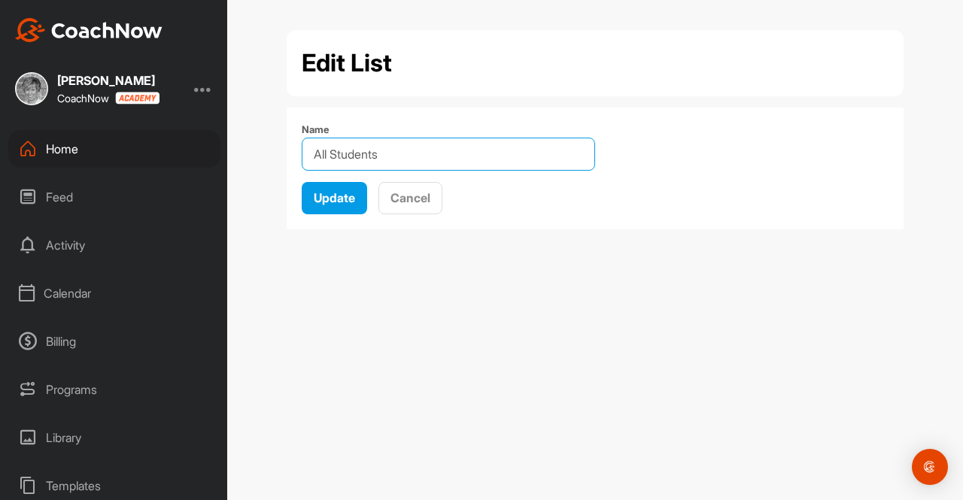
click at [375, 152] on input "Name" at bounding box center [448, 154] width 293 height 33
drag, startPoint x: 394, startPoint y: 155, endPoint x: 308, endPoint y: 147, distance: 86.1
click at [308, 147] on input "Name" at bounding box center [448, 154] width 293 height 33
type input "All Students"
type input "r"
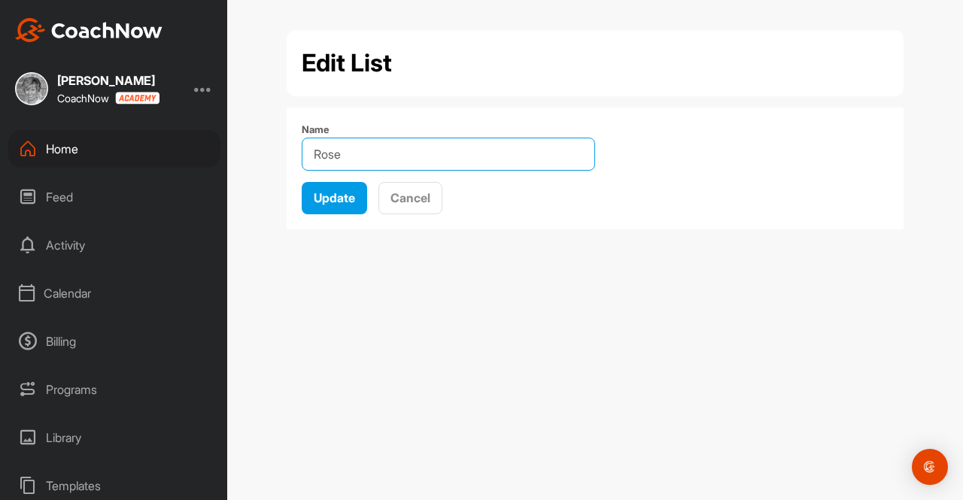
drag, startPoint x: 363, startPoint y: 151, endPoint x: 319, endPoint y: 153, distance: 43.7
click at [319, 153] on input "Rose" at bounding box center [448, 154] width 293 height 33
type input "R"
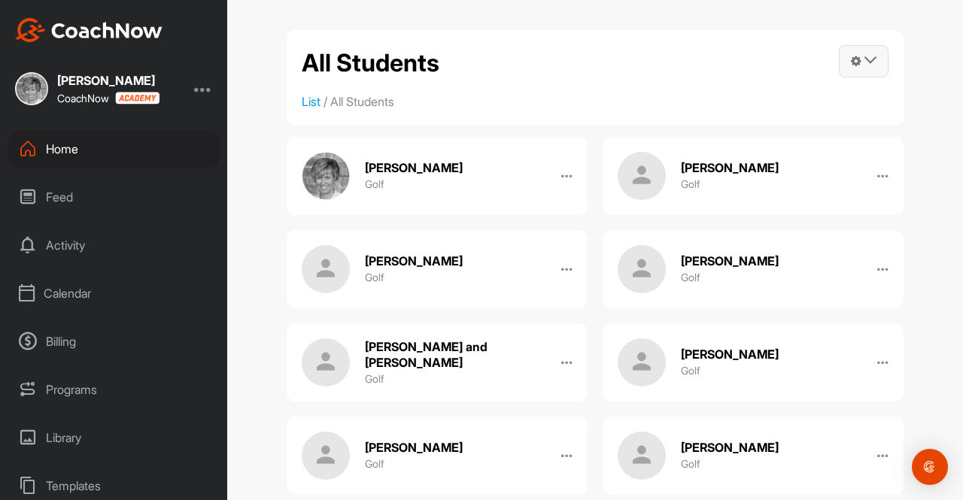
click at [864, 56] on icon at bounding box center [870, 60] width 12 height 12
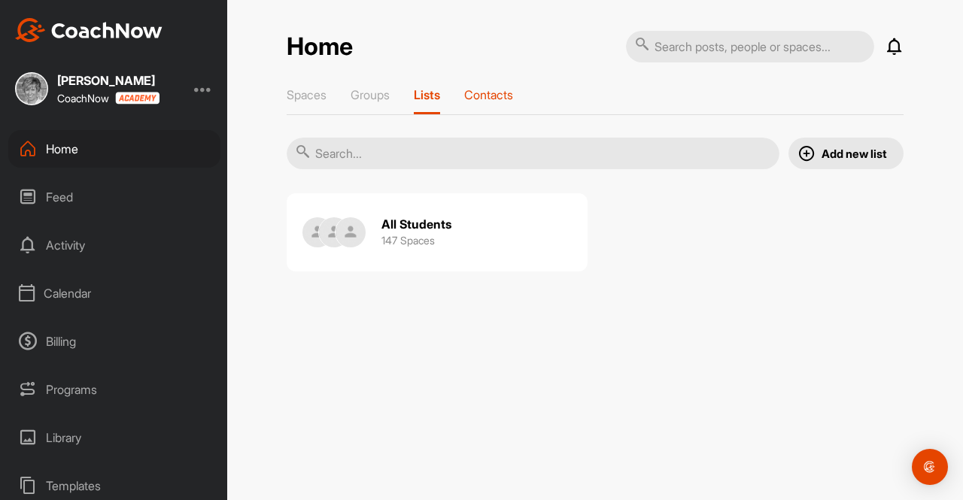
click at [492, 88] on p "Contacts" at bounding box center [488, 94] width 49 height 15
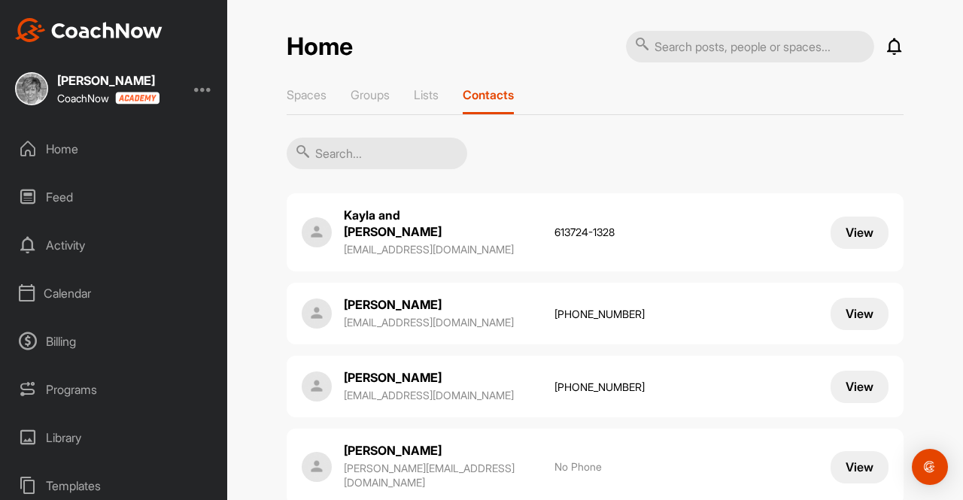
click at [336, 143] on input "text" at bounding box center [377, 154] width 181 height 32
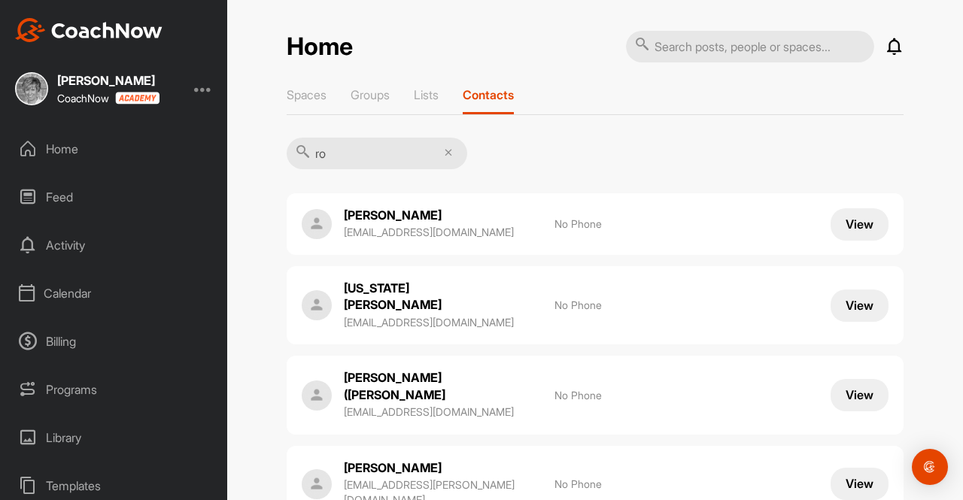
type input "[PERSON_NAME]"
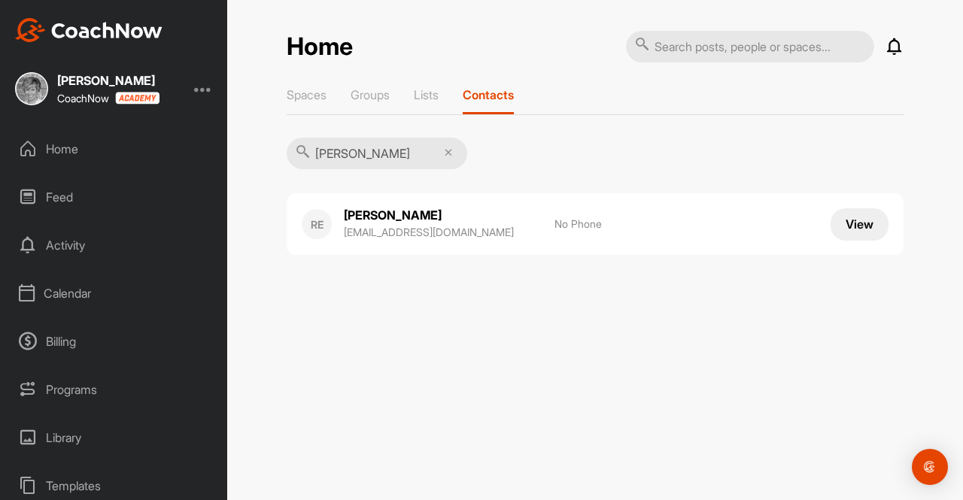
click at [316, 223] on div "RE" at bounding box center [317, 224] width 30 height 30
click at [862, 218] on button "View" at bounding box center [860, 224] width 58 height 32
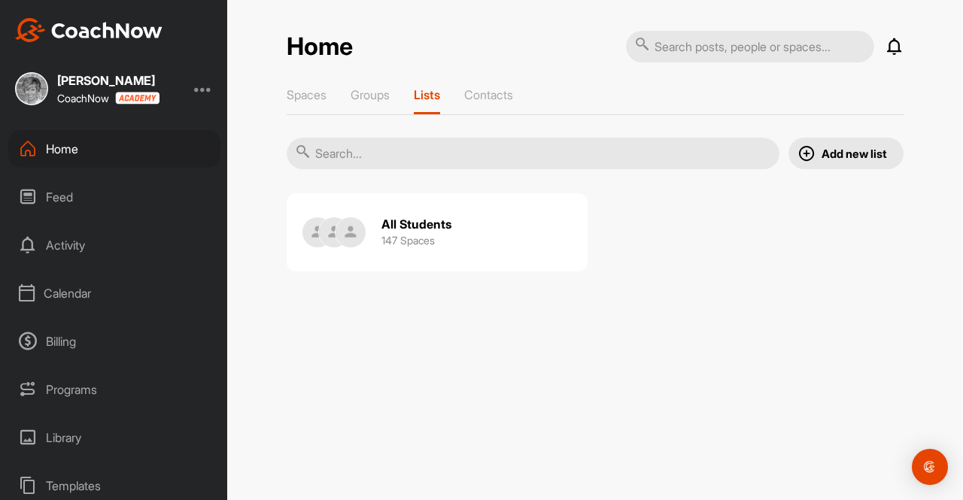
click at [822, 151] on p "Add new list" at bounding box center [854, 154] width 65 height 16
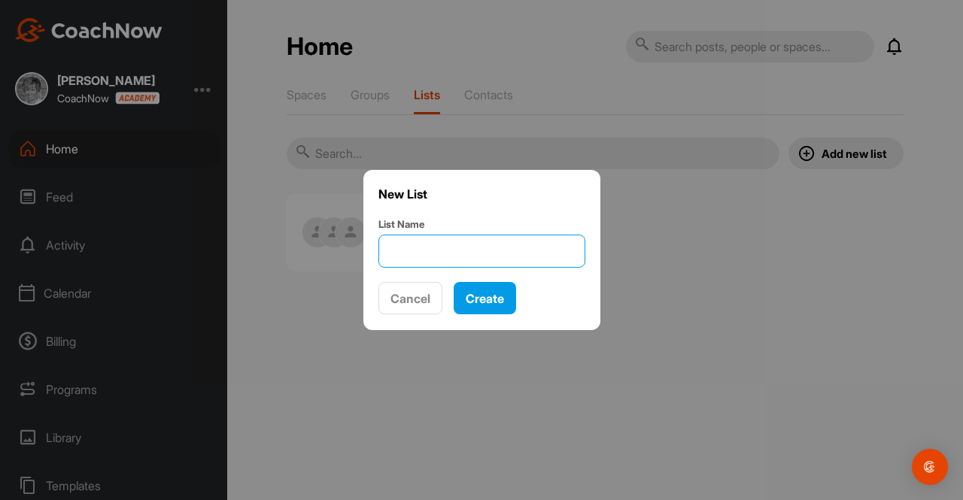
click at [429, 250] on input "List Name" at bounding box center [481, 251] width 207 height 33
type input "rose"
click at [421, 299] on span "Cancel" at bounding box center [410, 298] width 40 height 15
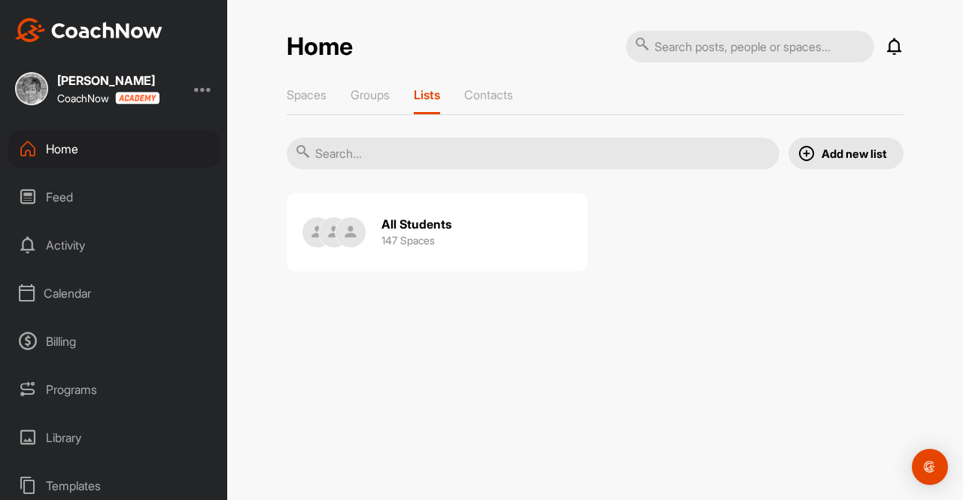
click at [684, 44] on input "text" at bounding box center [750, 47] width 248 height 32
type input "[PERSON_NAME]"
click at [415, 226] on h2 "All Students" at bounding box center [416, 225] width 70 height 16
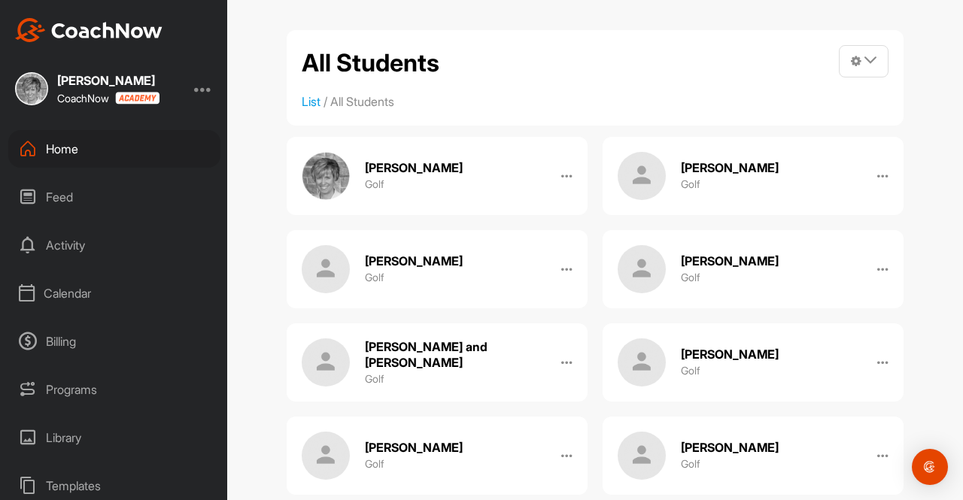
click at [385, 102] on li "All Students" at bounding box center [362, 102] width 64 height 18
click at [866, 55] on icon at bounding box center [870, 60] width 12 height 12
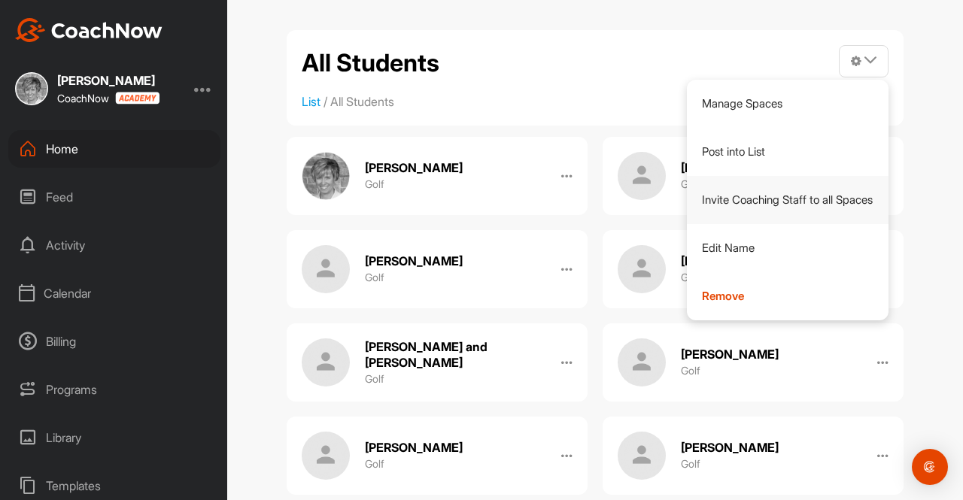
click at [753, 193] on link "Invite Coaching Staff to all Spaces" at bounding box center [788, 200] width 202 height 48
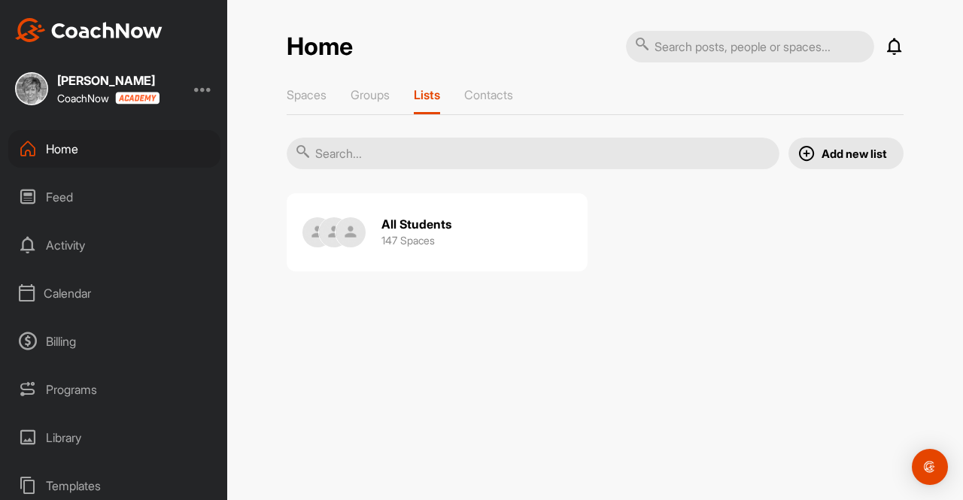
click at [337, 226] on img at bounding box center [351, 232] width 30 height 30
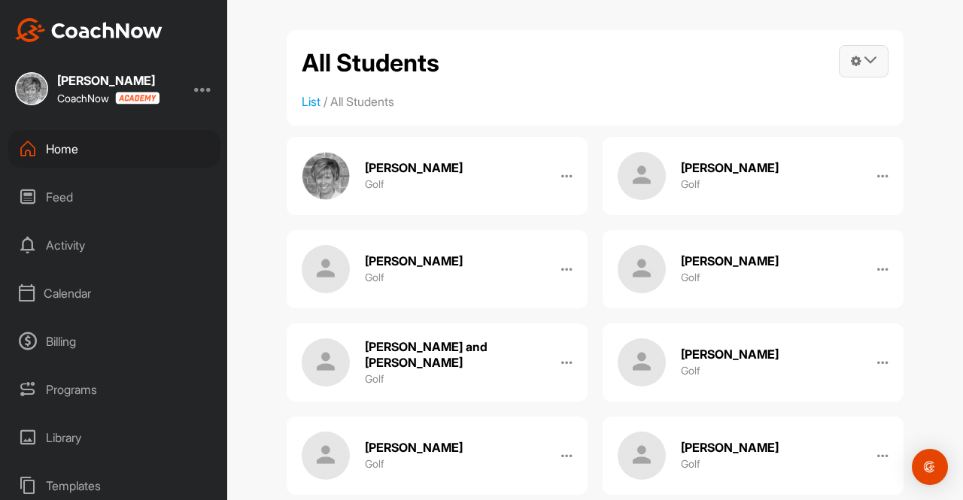
click at [864, 57] on icon at bounding box center [870, 60] width 12 height 12
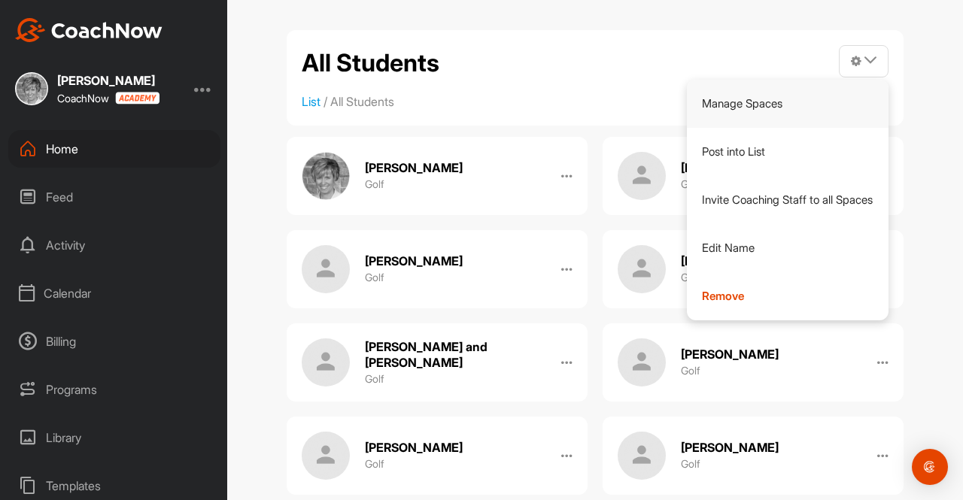
click at [746, 101] on link "Manage Spaces" at bounding box center [788, 104] width 202 height 48
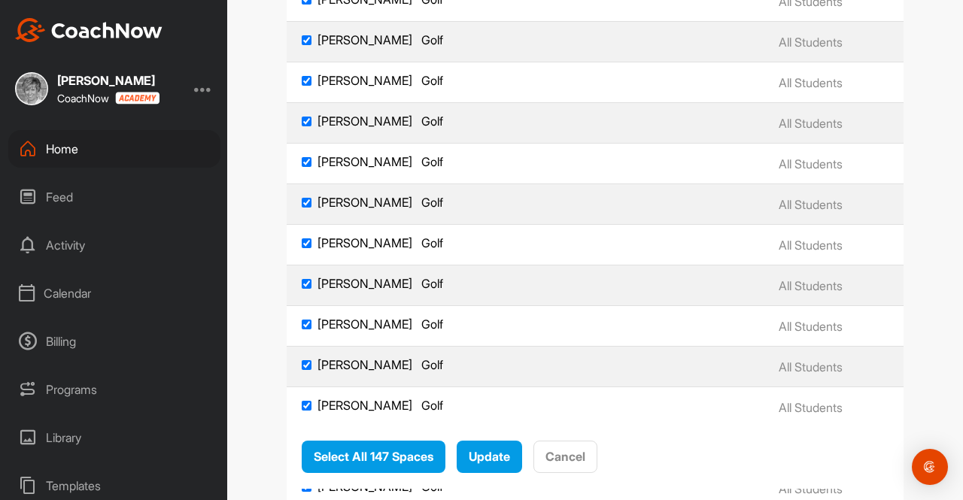
scroll to position [4180, 0]
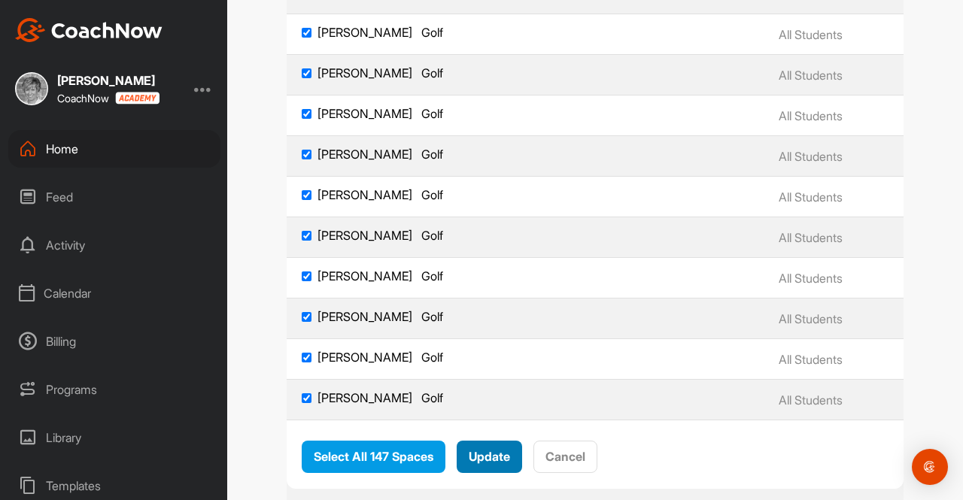
click at [496, 456] on span "Update" at bounding box center [489, 457] width 41 height 15
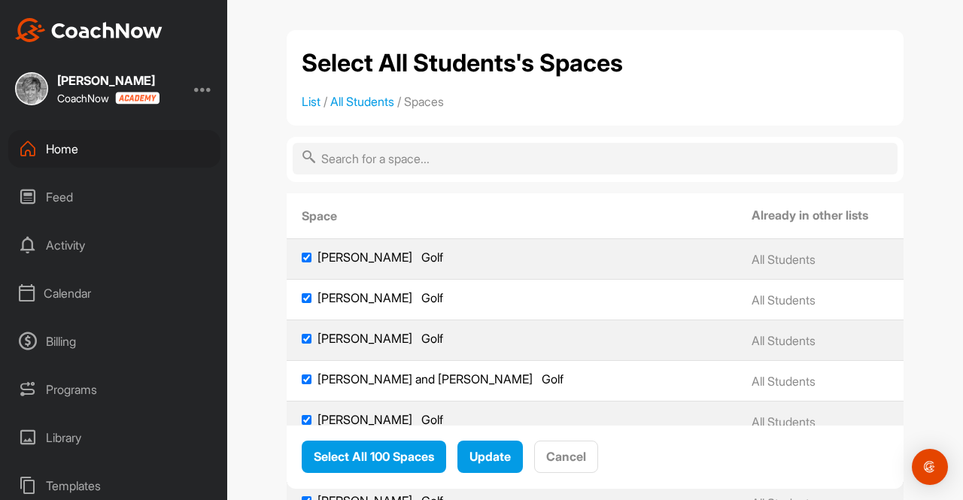
click at [58, 151] on div "Home" at bounding box center [114, 149] width 212 height 38
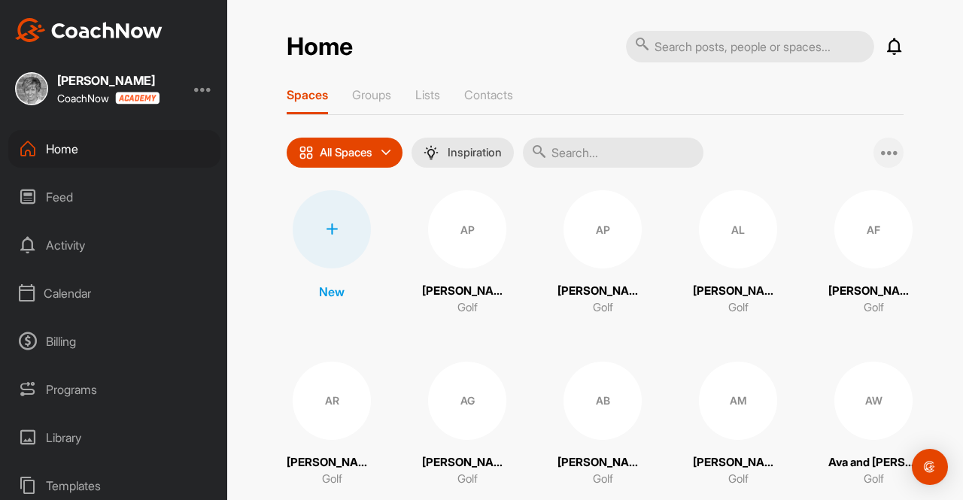
click at [882, 144] on icon at bounding box center [890, 153] width 18 height 18
click at [476, 96] on p "Contacts" at bounding box center [488, 94] width 49 height 15
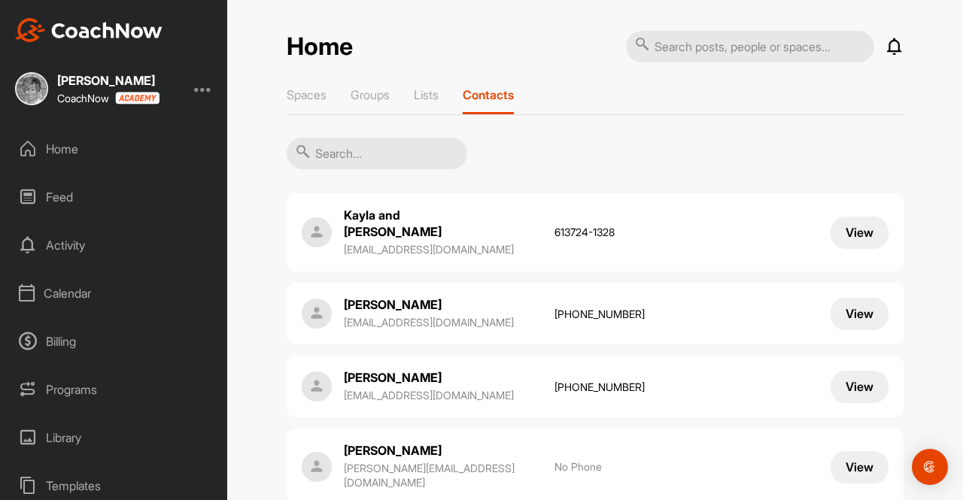
click at [328, 153] on input "text" at bounding box center [377, 154] width 181 height 32
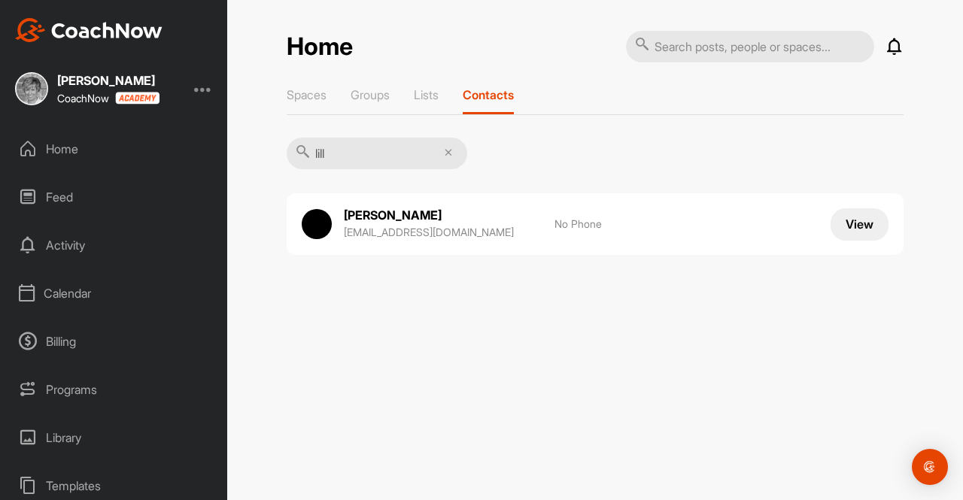
type input "lill"
click at [418, 216] on p "[PERSON_NAME]" at bounding box center [419, 215] width 150 height 17
click at [429, 229] on p "[EMAIL_ADDRESS][DOMAIN_NAME]" at bounding box center [442, 232] width 196 height 15
drag, startPoint x: 494, startPoint y: 179, endPoint x: 360, endPoint y: 147, distance: 138.5
click at [360, 147] on div "Spaces Groups Lists Contacts lill Lillianna Peterson mortgages613@gmail.com No …" at bounding box center [595, 176] width 617 height 179
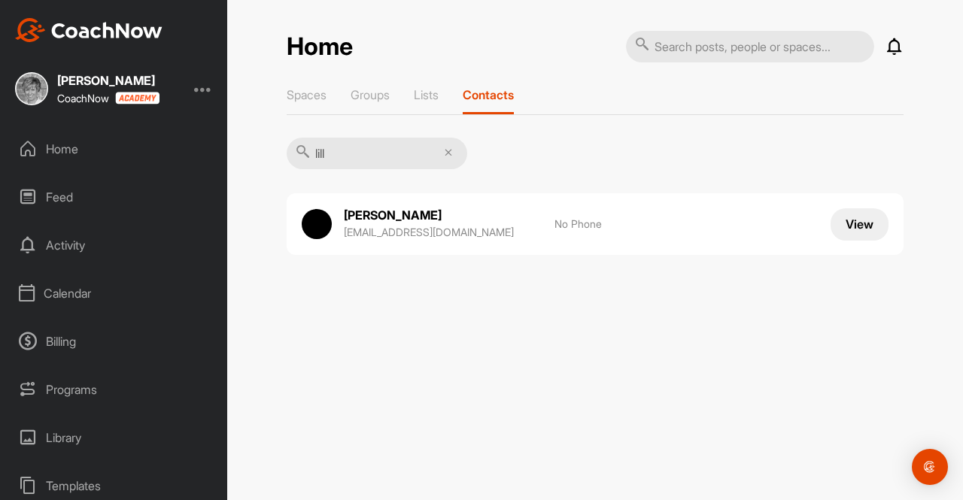
drag, startPoint x: 360, startPoint y: 147, endPoint x: 300, endPoint y: 145, distance: 59.5
click at [300, 145] on div "lill" at bounding box center [377, 154] width 181 height 33
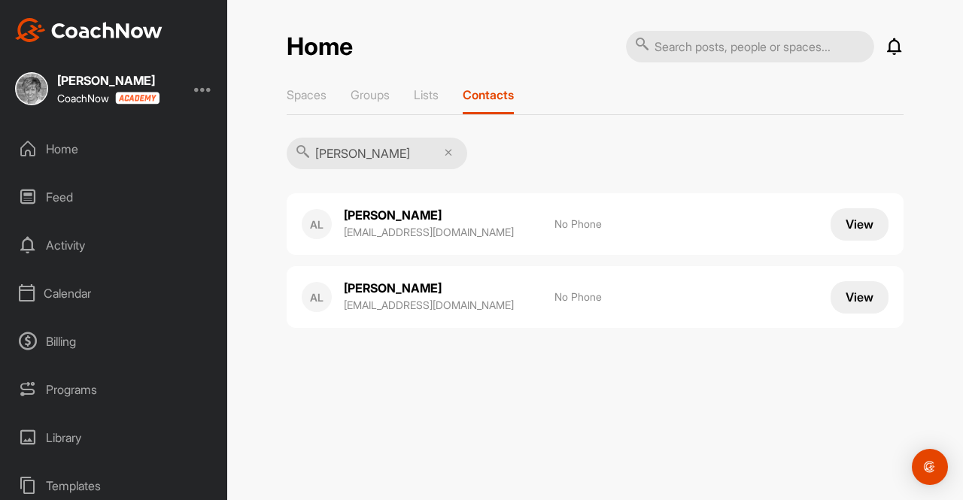
type input "[PERSON_NAME]"
drag, startPoint x: 354, startPoint y: 145, endPoint x: 265, endPoint y: 162, distance: 90.3
click at [265, 162] on div "Home Notifications Invitations Today Lillianna P. joined space 13 h • Lillianna…" at bounding box center [595, 250] width 736 height 500
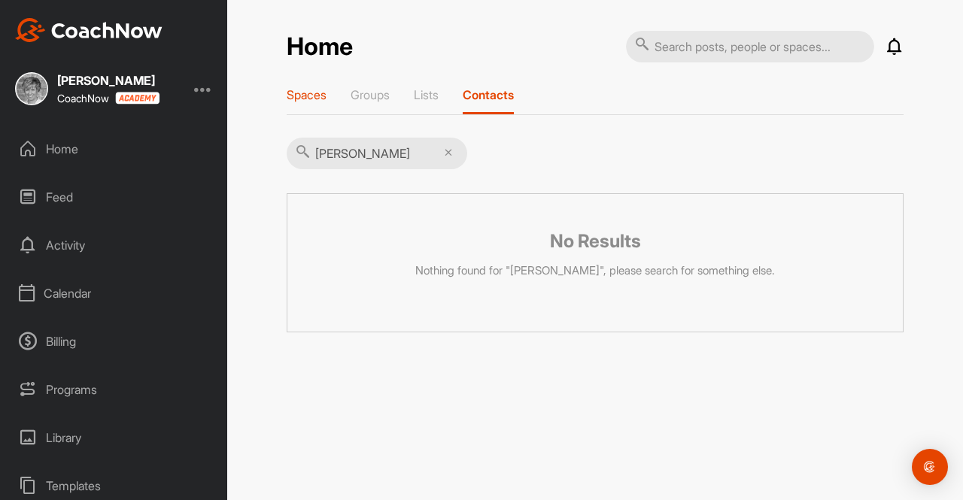
type input "stacy kelly"
click at [299, 89] on p "Spaces" at bounding box center [307, 94] width 40 height 15
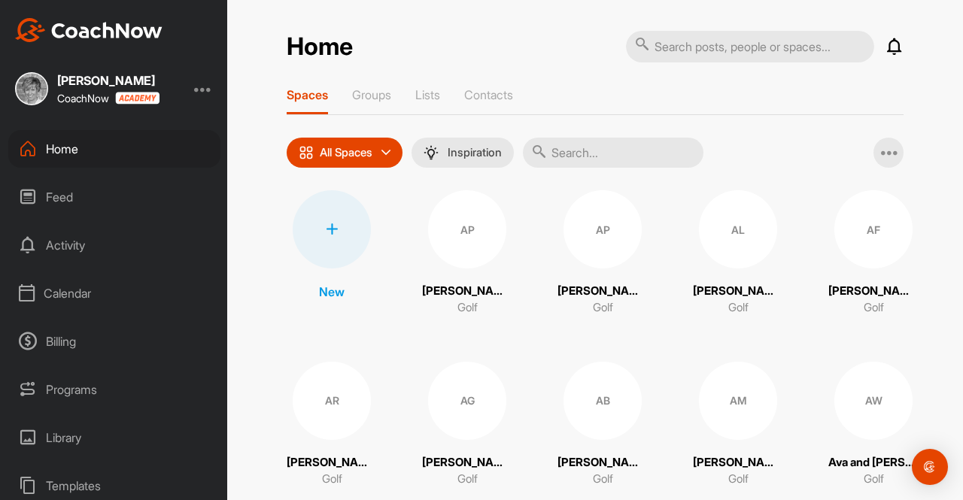
click at [575, 153] on input "text" at bounding box center [613, 153] width 181 height 30
click at [568, 154] on input "text" at bounding box center [613, 153] width 181 height 30
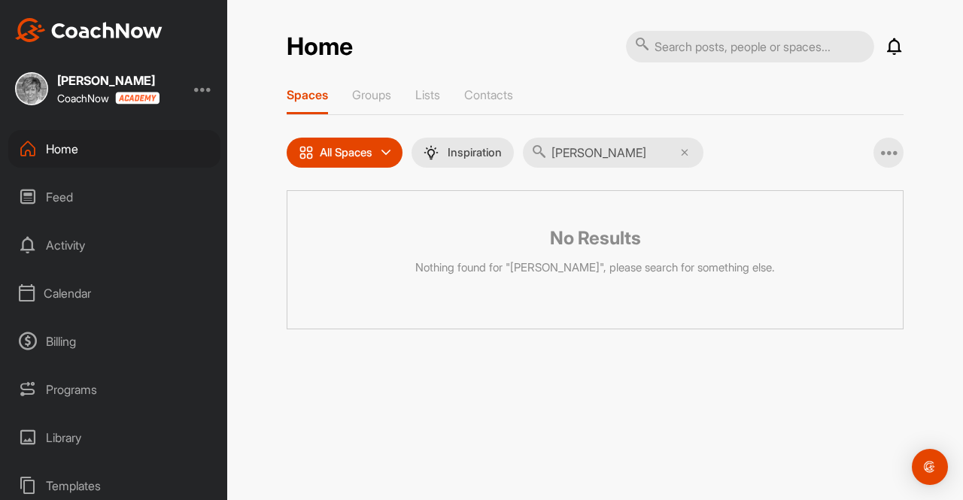
type input "stacy kelly"
click at [495, 87] on div "Home Notifications Invitations Today Lillianna P. joined space 13 h • Lillianna…" at bounding box center [595, 179] width 617 height 299
click at [490, 92] on p "Contacts" at bounding box center [488, 94] width 49 height 15
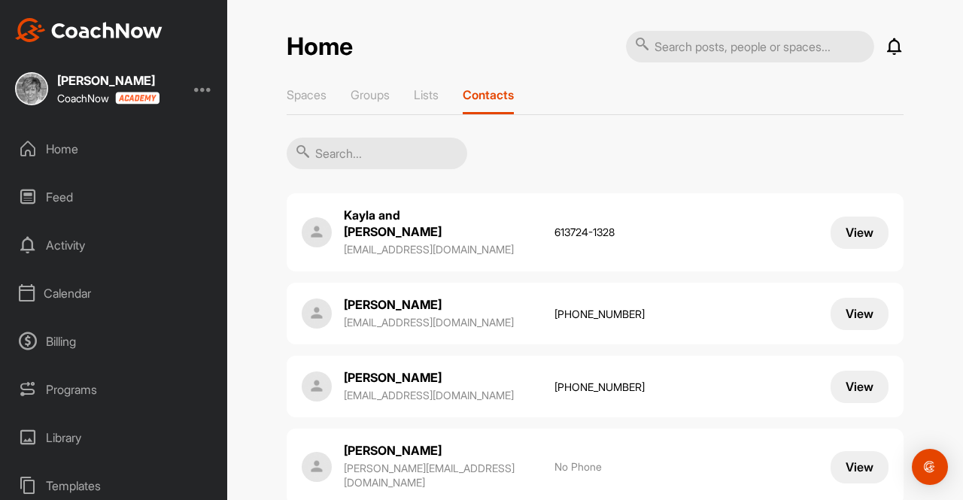
click at [342, 146] on input "text" at bounding box center [377, 154] width 181 height 32
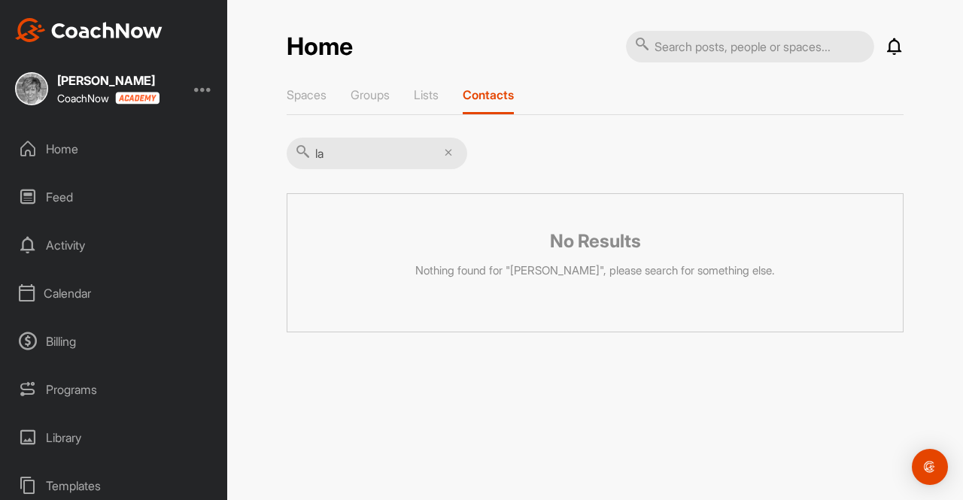
type input "l"
